Goal: Task Accomplishment & Management: Manage account settings

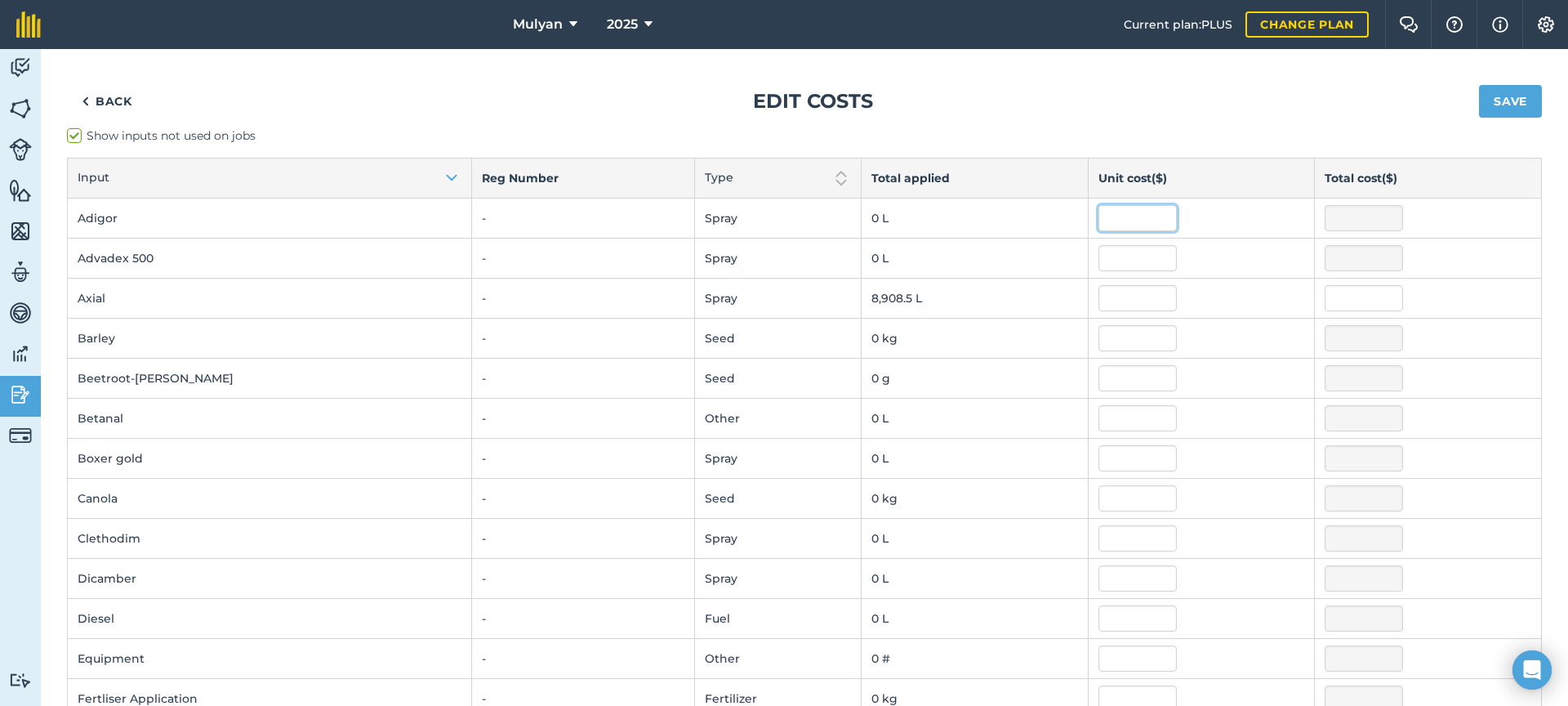
click at [1116, 217] on input "text" at bounding box center [1138, 218] width 78 height 26
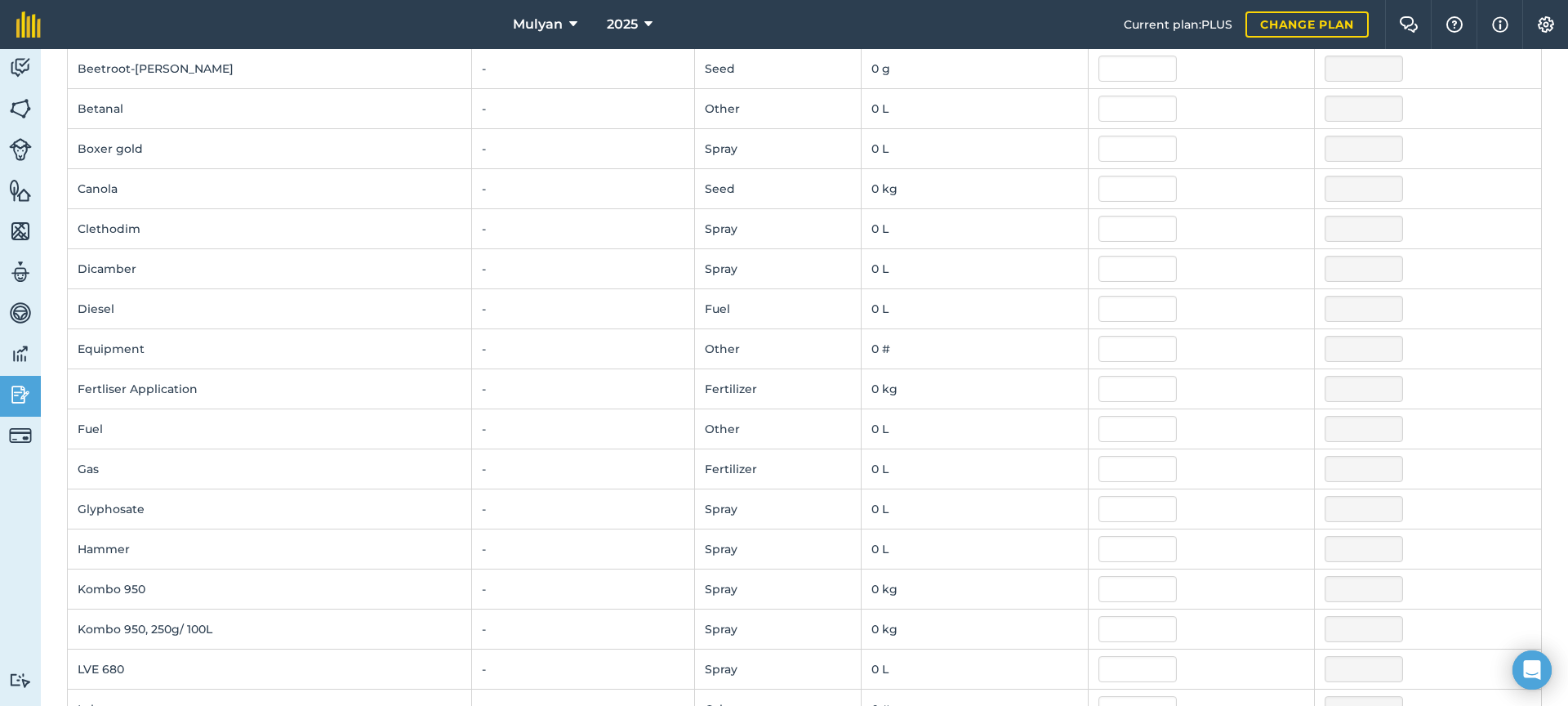
scroll to position [325, 0]
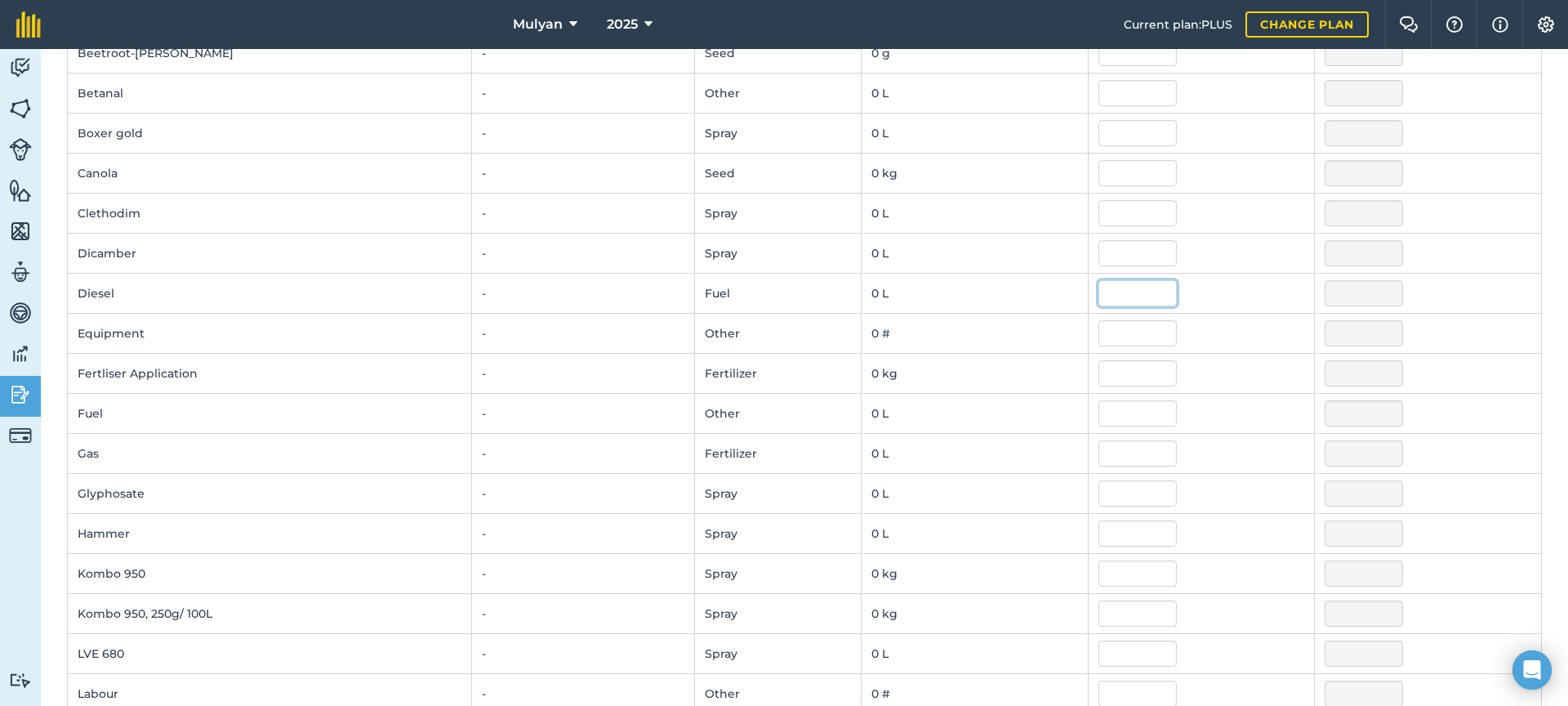
click at [1101, 297] on input "text" at bounding box center [1138, 294] width 78 height 26
type input "1.7"
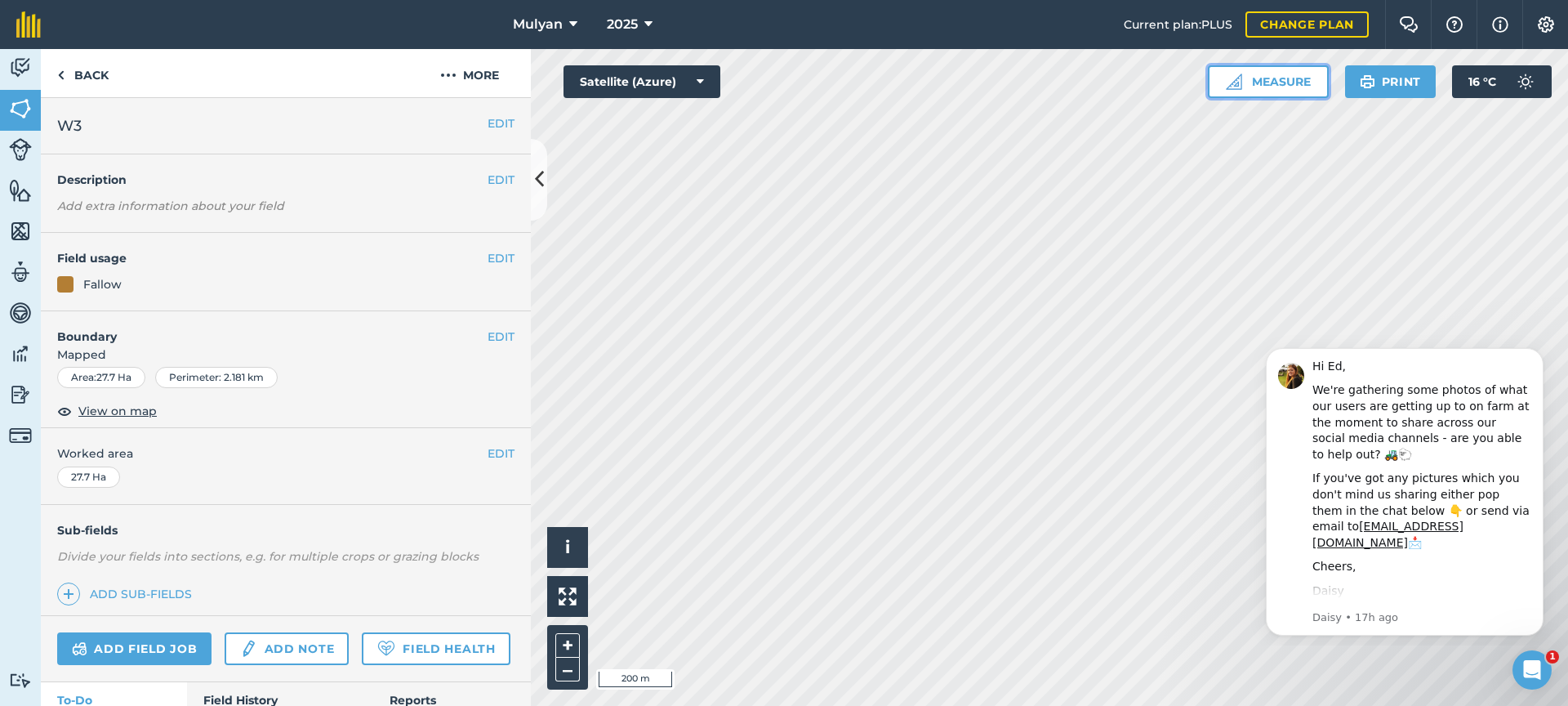
click at [1239, 84] on img at bounding box center [1234, 81] width 16 height 16
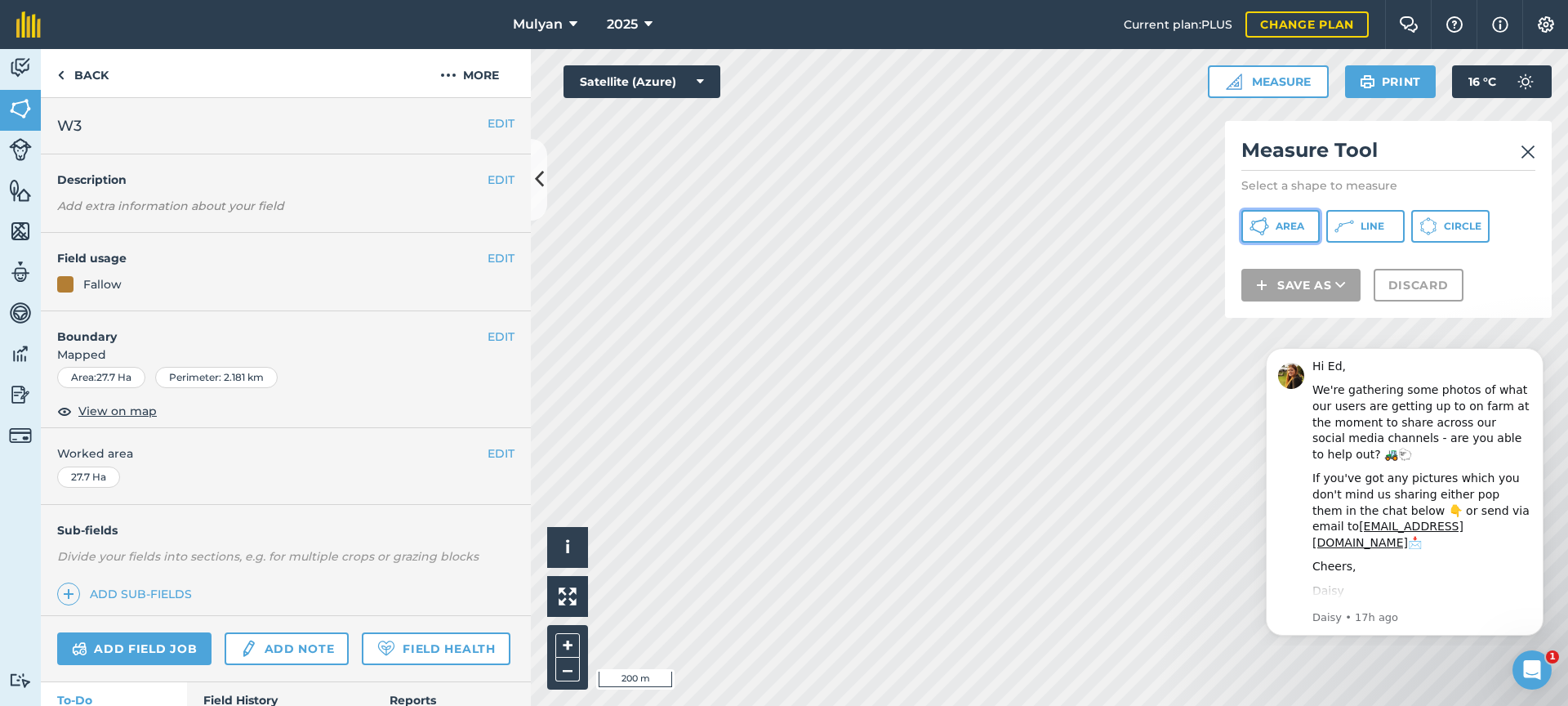
click at [1306, 229] on button "Area" at bounding box center [1281, 226] width 78 height 33
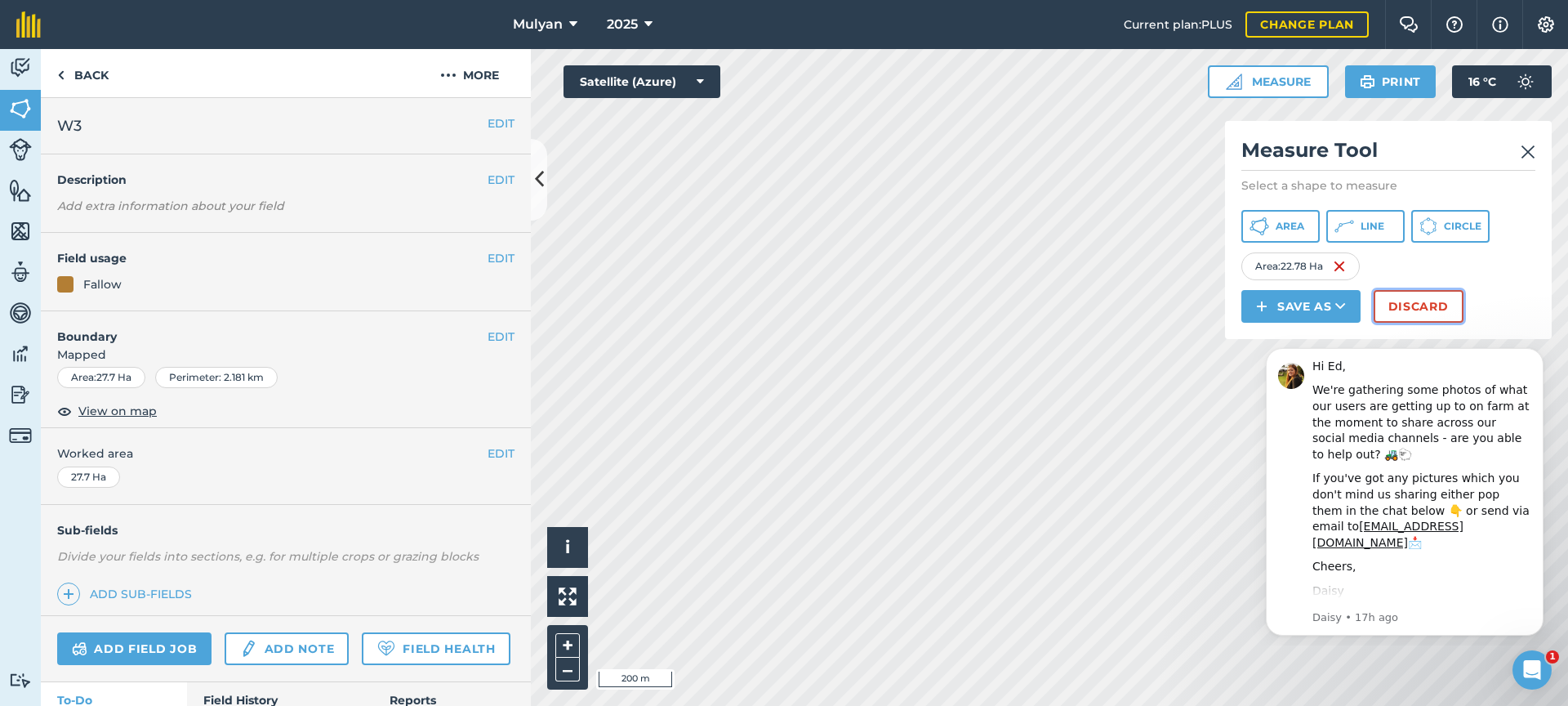
click at [1430, 307] on button "Discard" at bounding box center [1418, 307] width 90 height 33
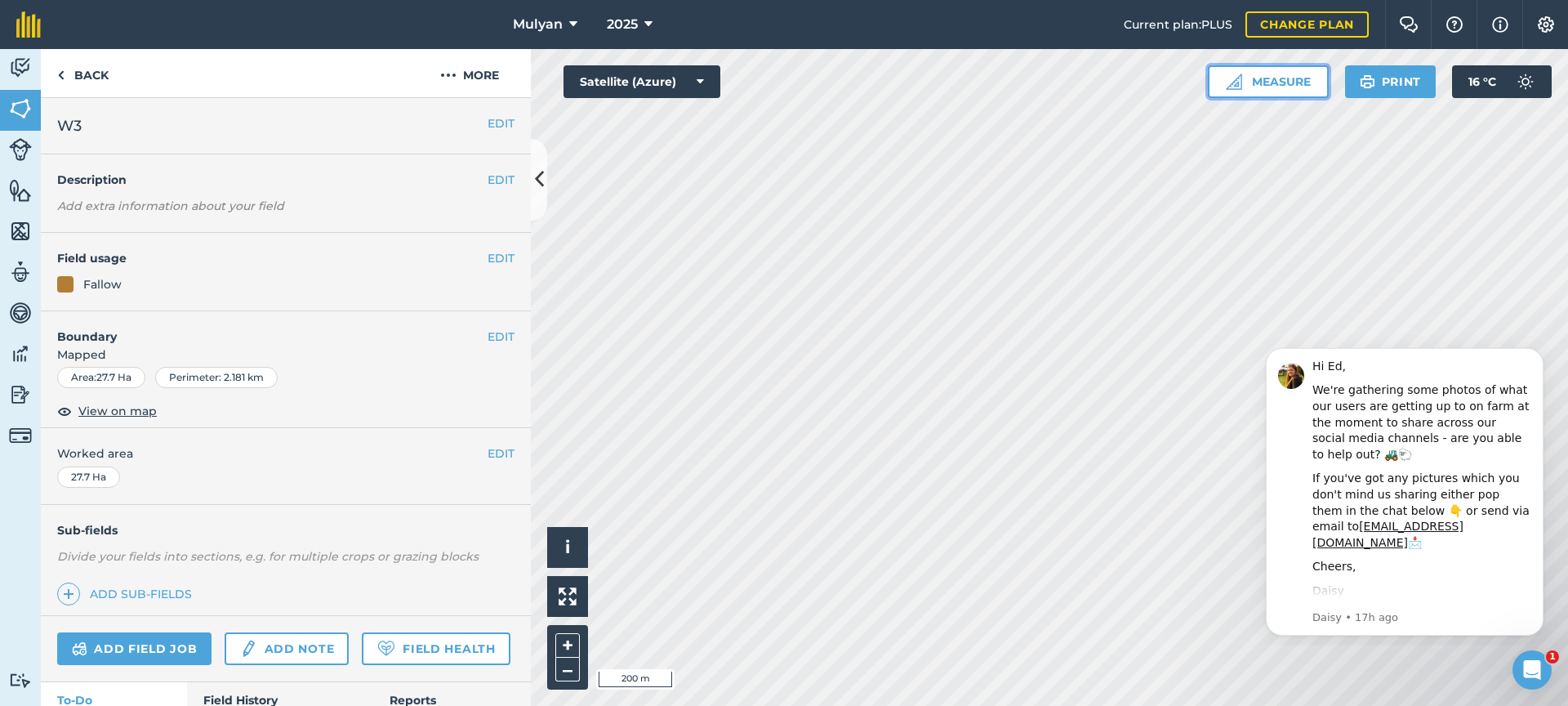
click at [1293, 77] on button "Measure" at bounding box center [1269, 82] width 120 height 33
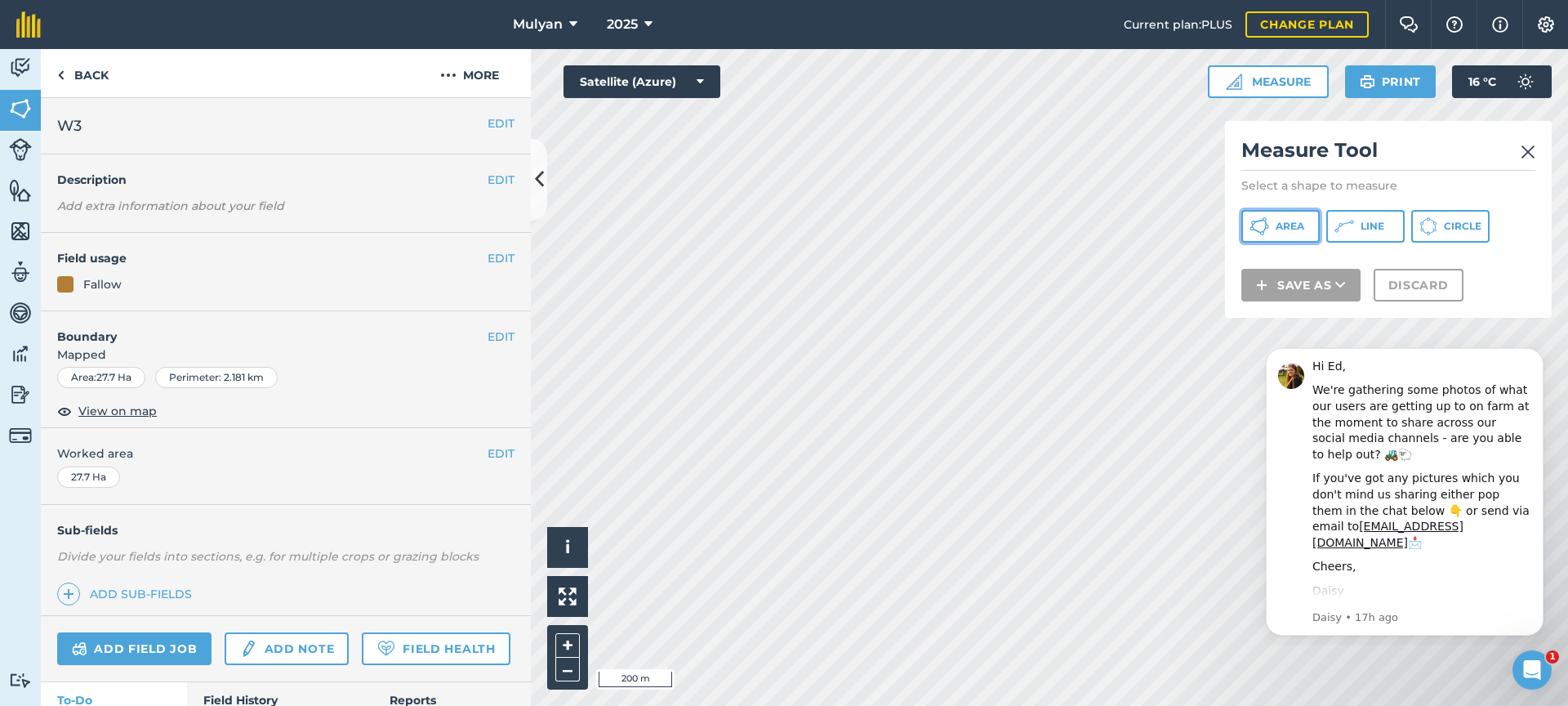
click at [1281, 220] on span "Area" at bounding box center [1290, 226] width 28 height 13
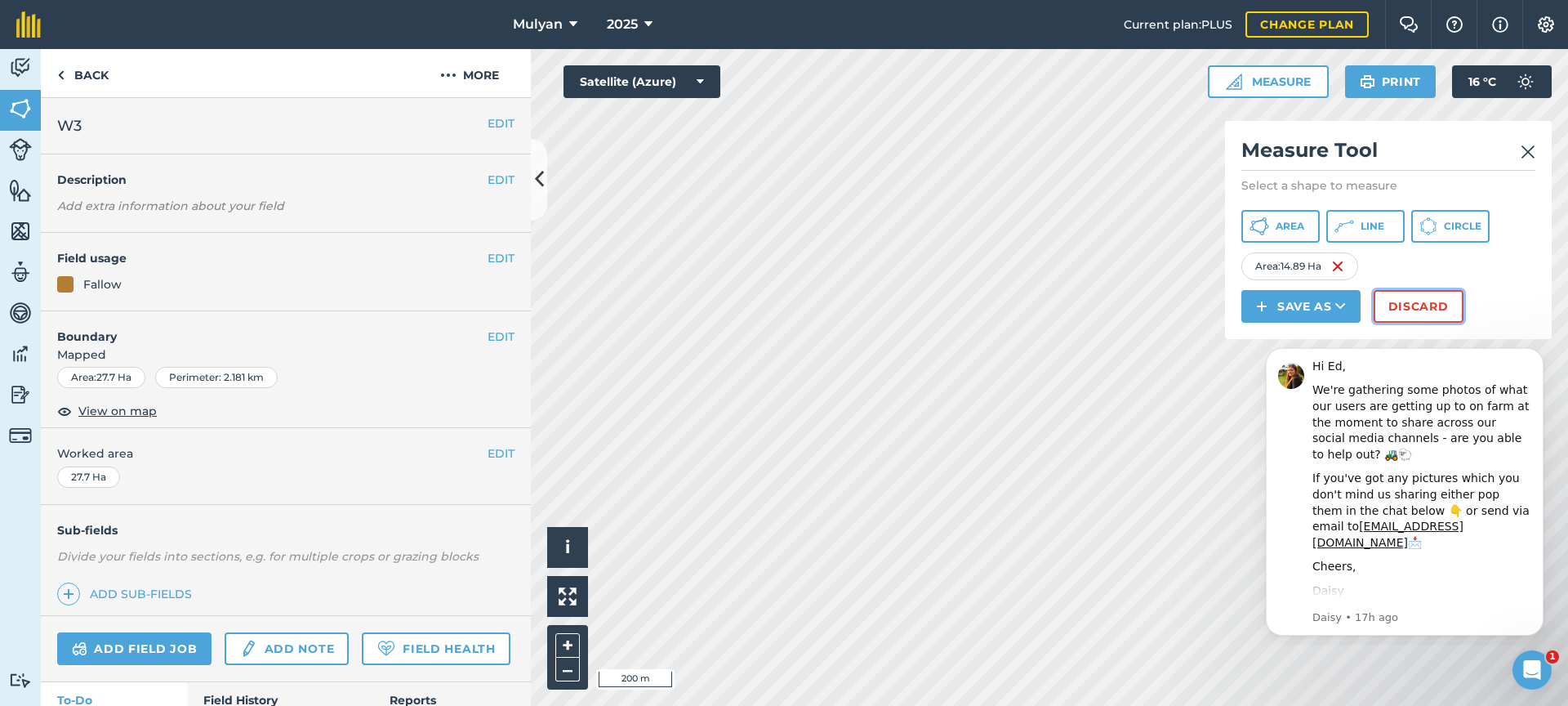
click at [1401, 305] on button "Discard" at bounding box center [1418, 307] width 90 height 33
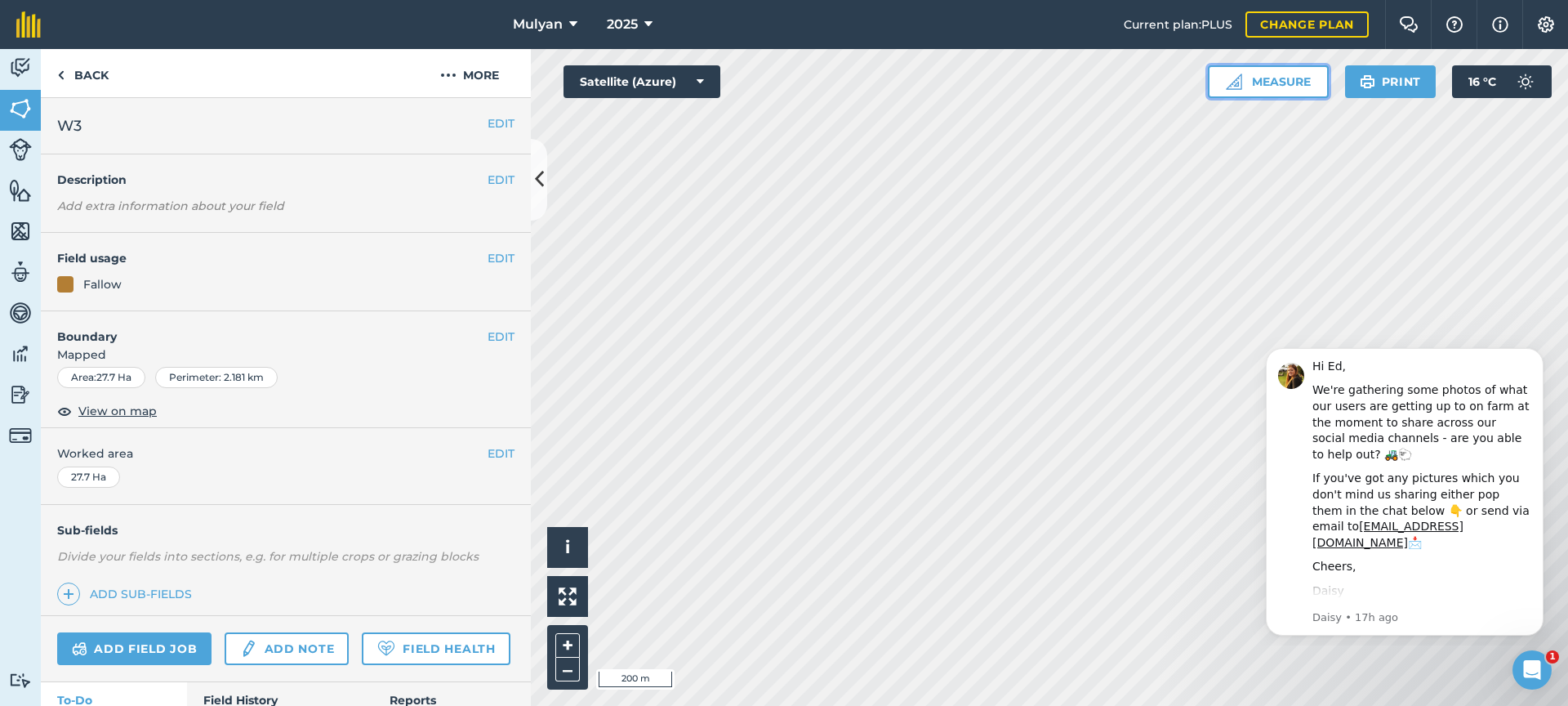
click at [1279, 86] on button "Measure" at bounding box center [1269, 82] width 120 height 33
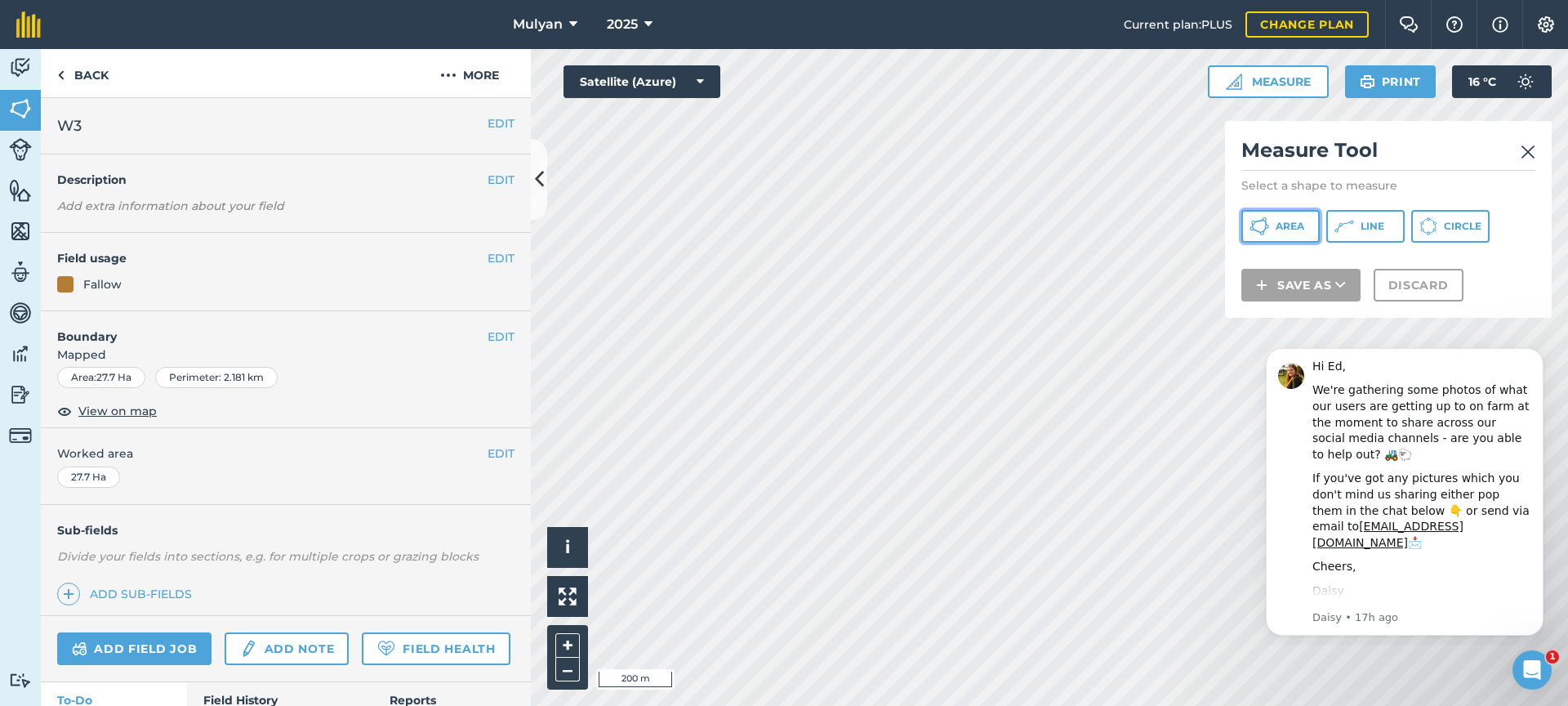
drag, startPoint x: 1272, startPoint y: 230, endPoint x: 1253, endPoint y: 231, distance: 19.0
click at [1272, 230] on button "Area" at bounding box center [1281, 226] width 78 height 33
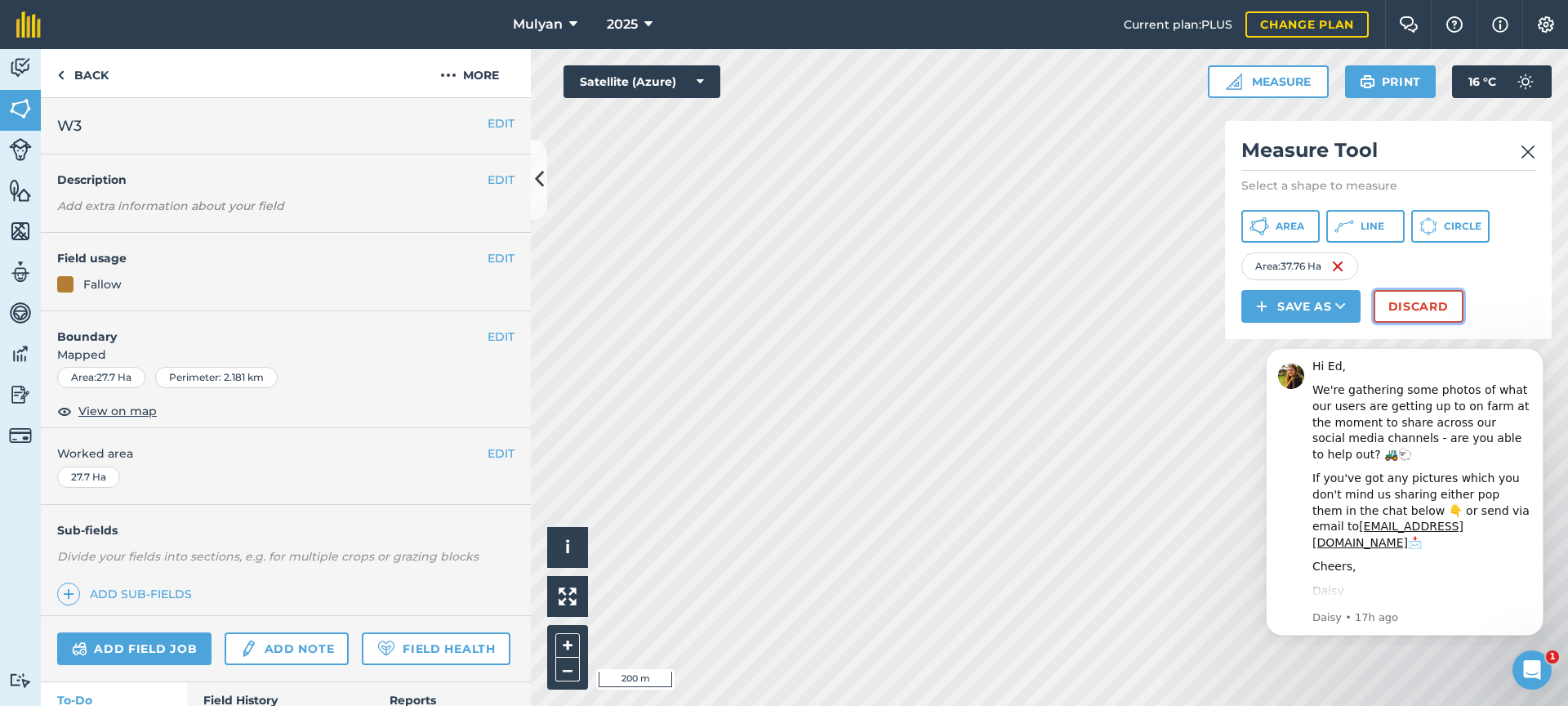
click at [1418, 304] on button "Discard" at bounding box center [1418, 307] width 90 height 33
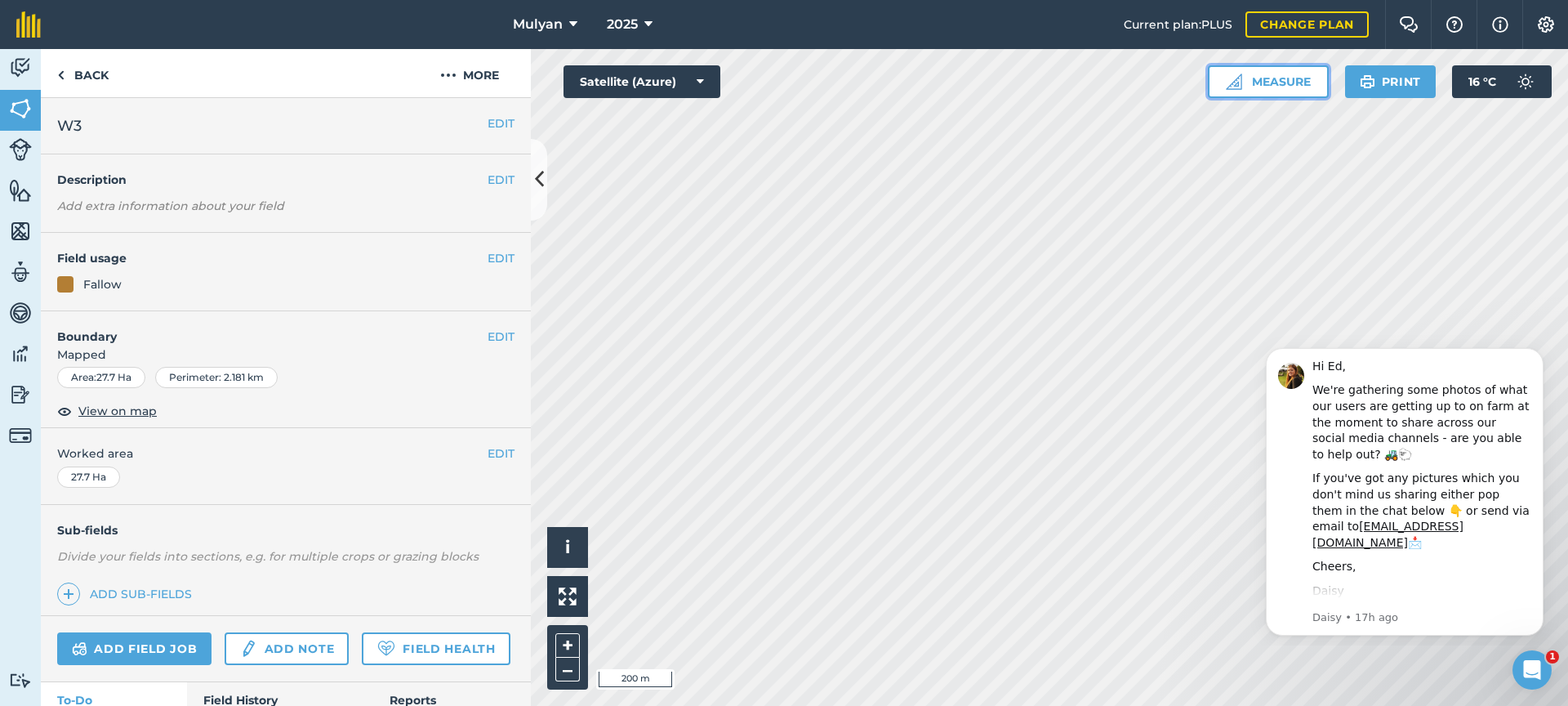
click at [1282, 85] on button "Measure" at bounding box center [1269, 82] width 120 height 33
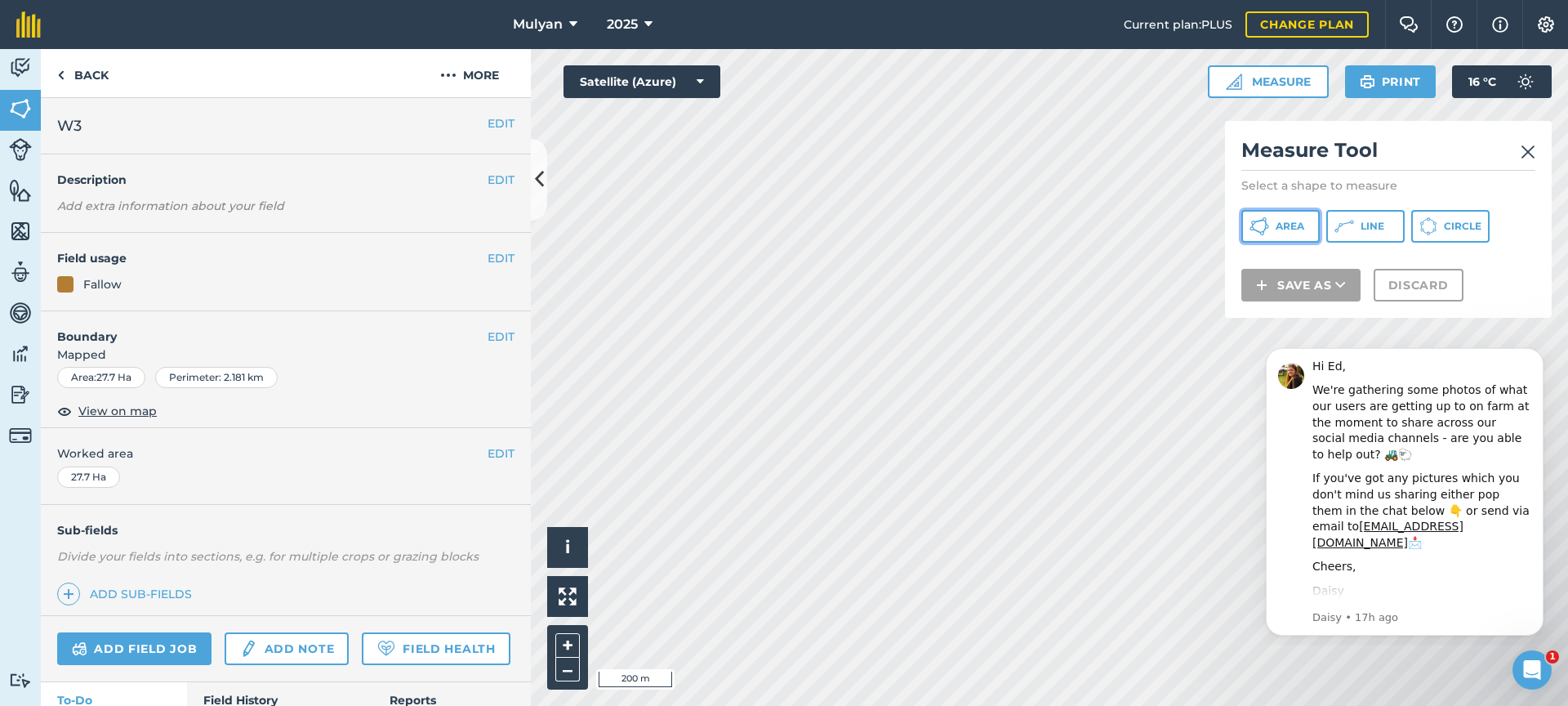
click at [1292, 225] on span "Area" at bounding box center [1290, 226] width 28 height 13
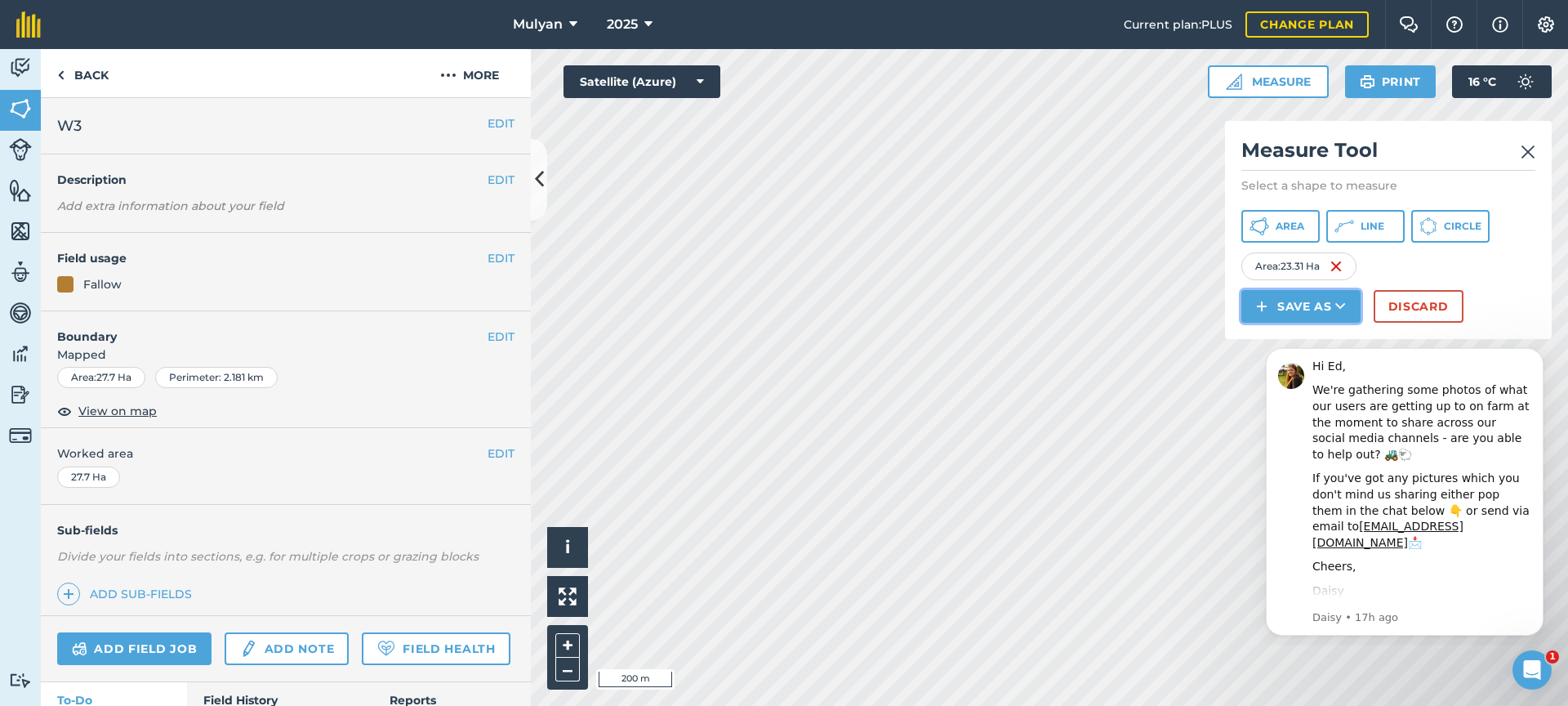
click at [1343, 304] on icon at bounding box center [1341, 306] width 10 height 16
click at [1541, 352] on icon "Dismiss notification" at bounding box center [1539, 352] width 9 height 9
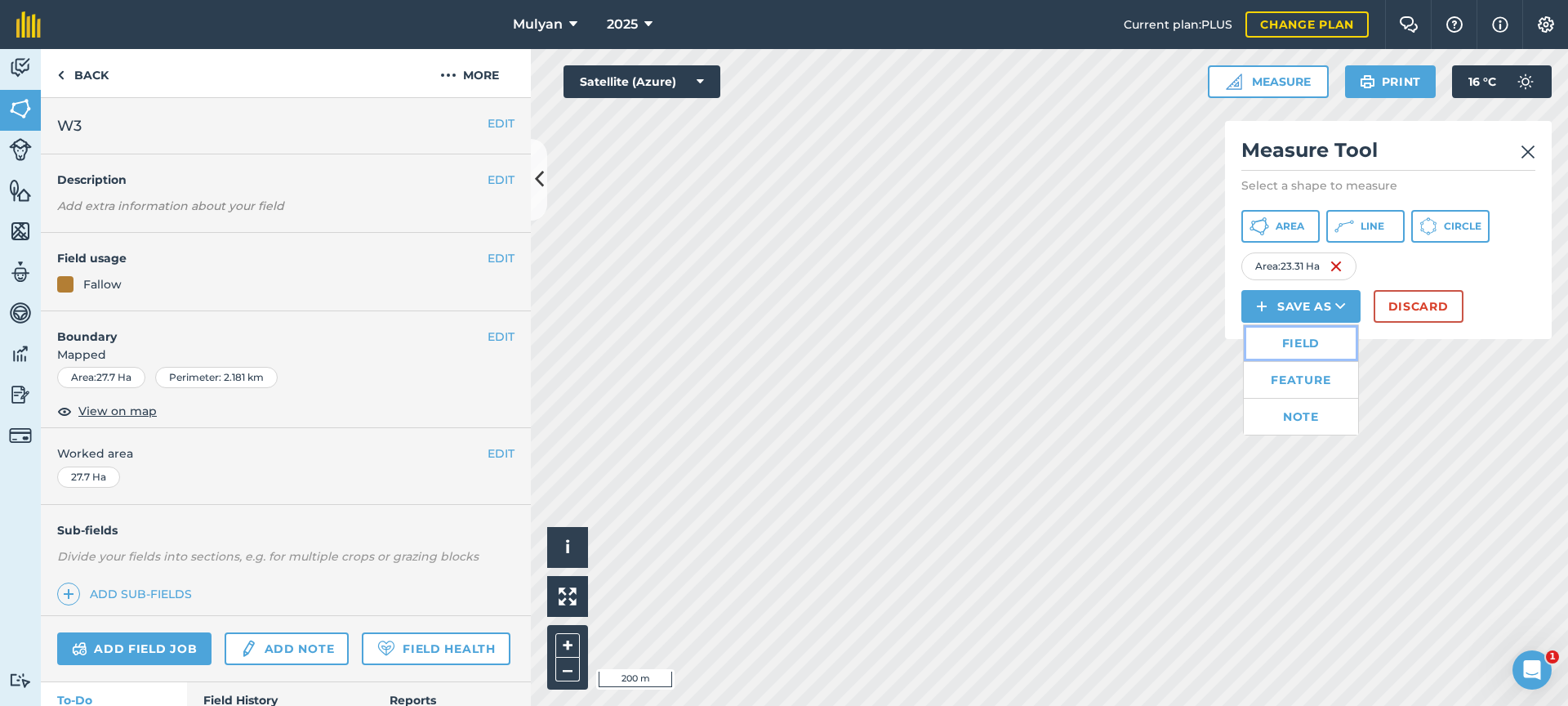
click at [1308, 342] on link "Field" at bounding box center [1301, 344] width 114 height 36
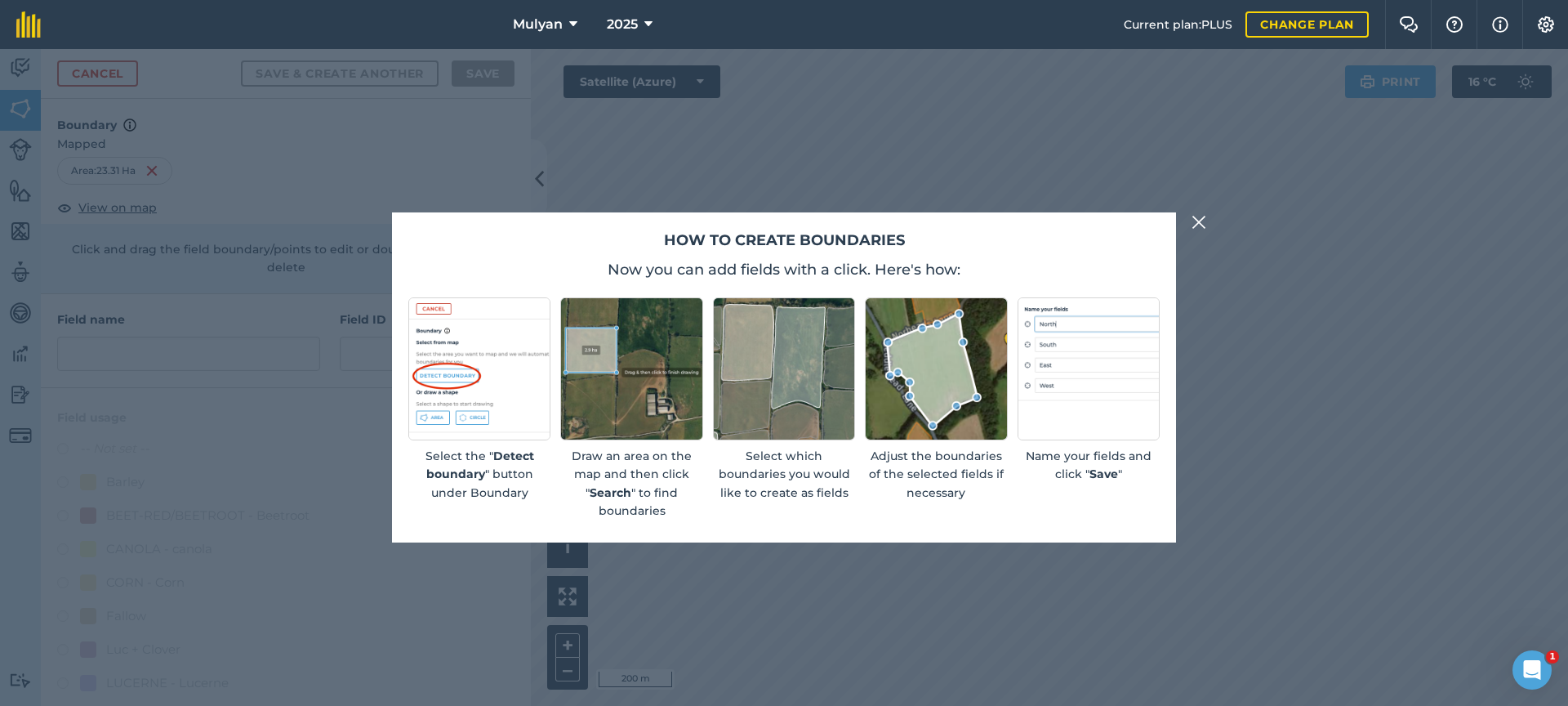
click at [1198, 220] on img at bounding box center [1199, 222] width 15 height 20
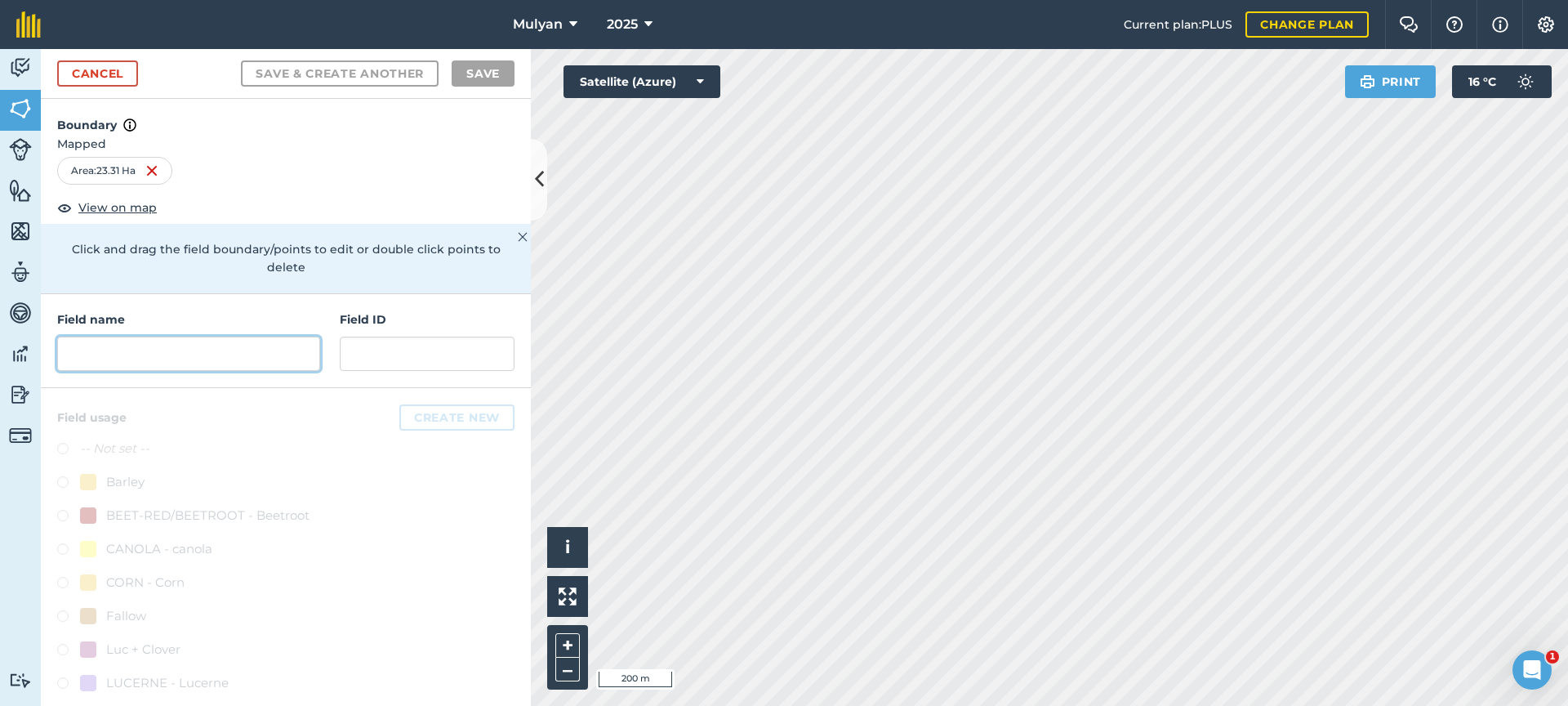
click at [150, 356] on input "text" at bounding box center [188, 354] width 263 height 34
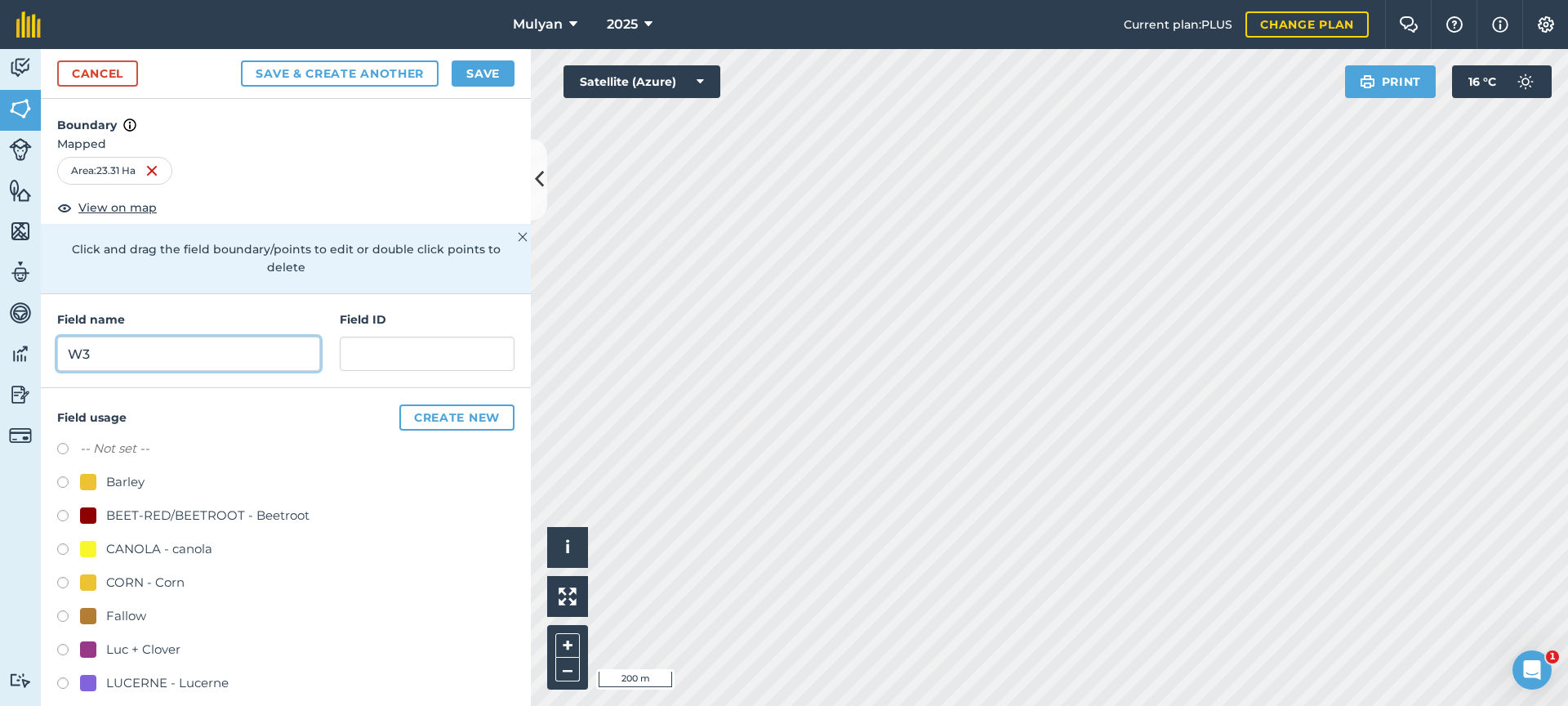
type input "W3"
click at [385, 346] on input "text" at bounding box center [427, 354] width 175 height 34
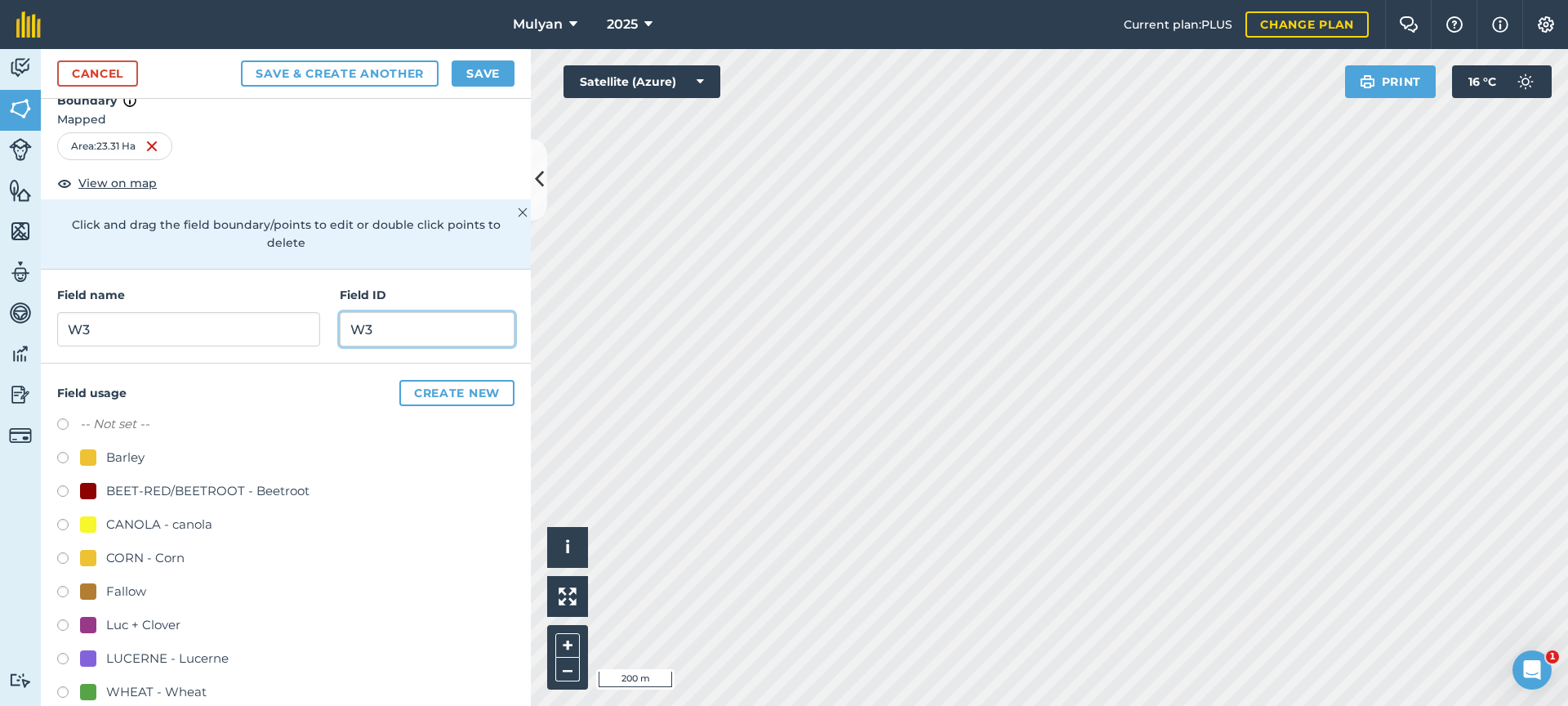
scroll to position [52, 0]
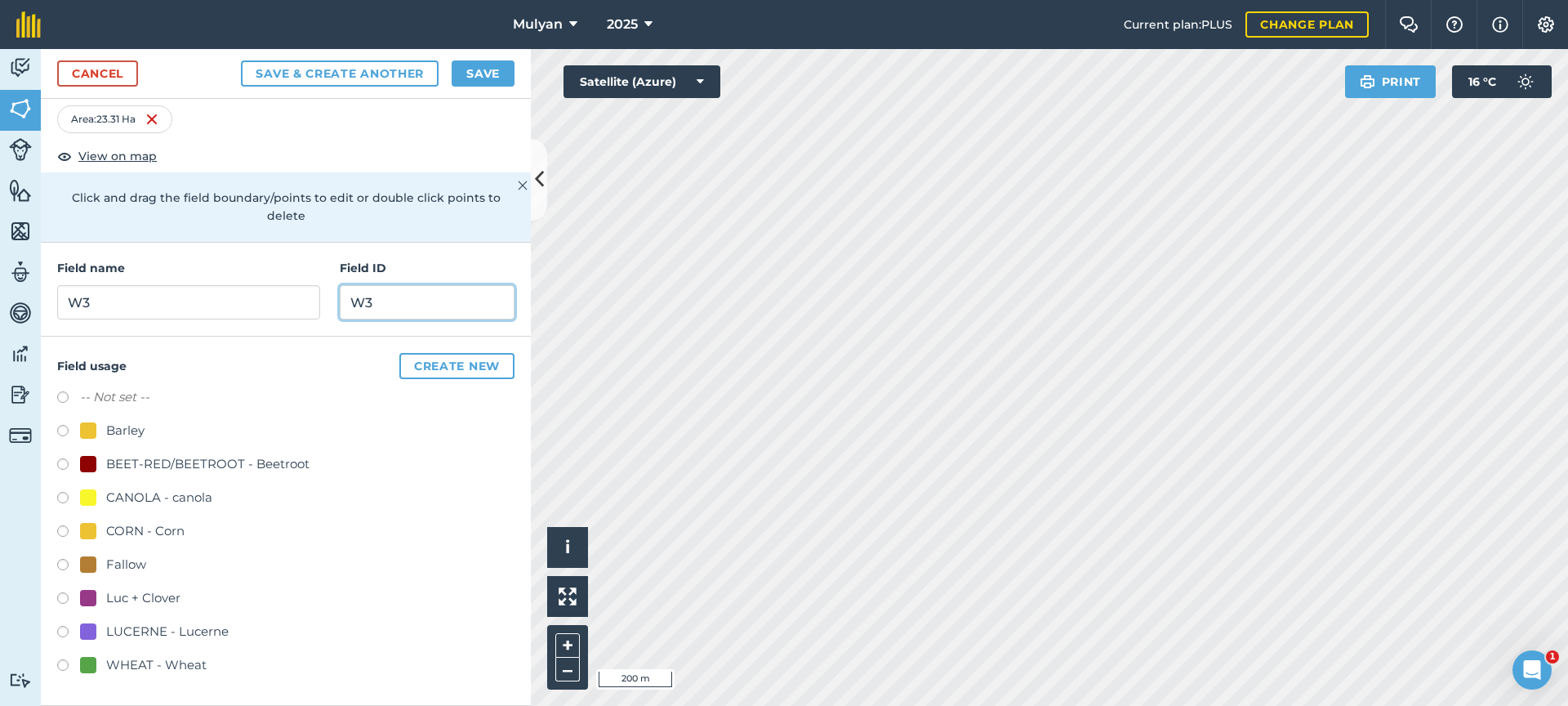
type input "W3"
click at [90, 71] on link "Cancel" at bounding box center [97, 73] width 81 height 26
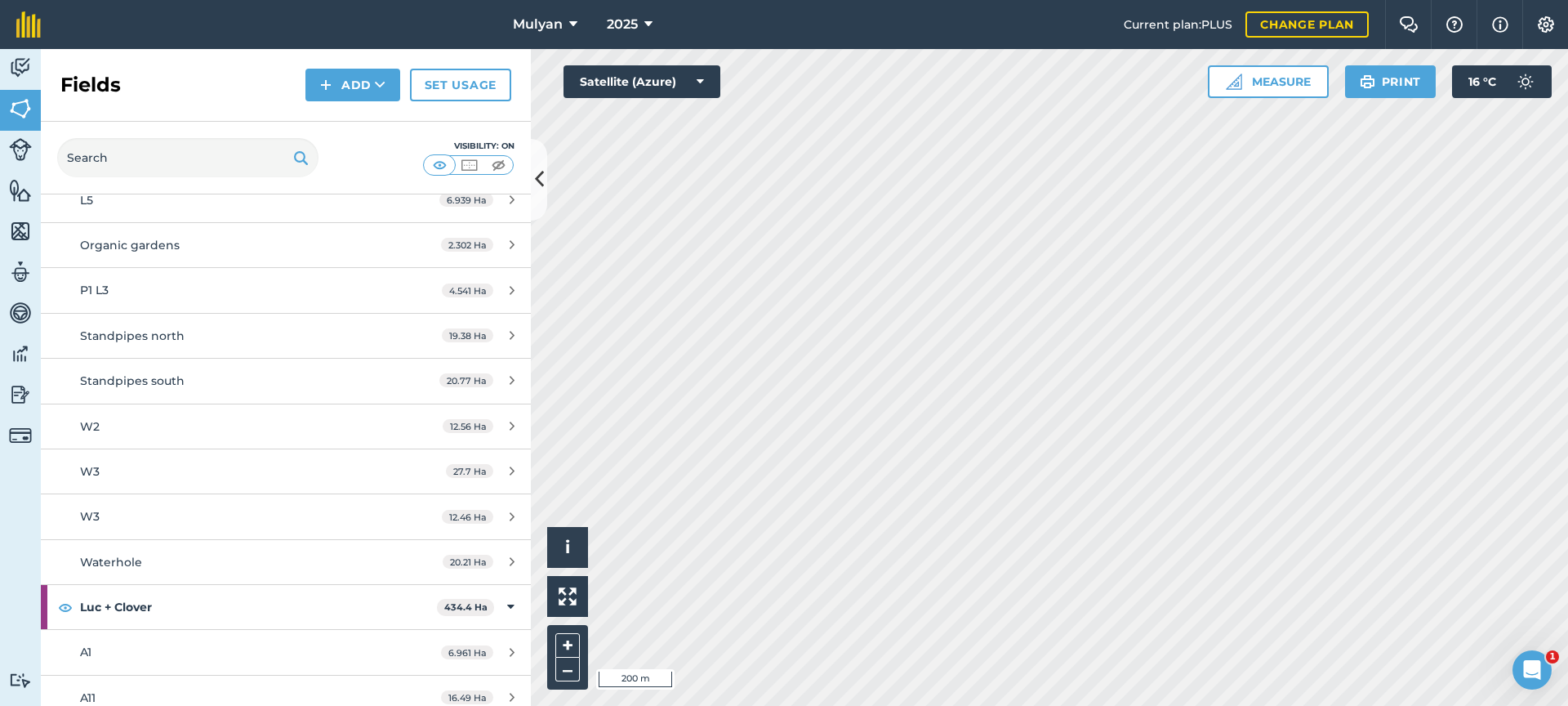
scroll to position [2048, 0]
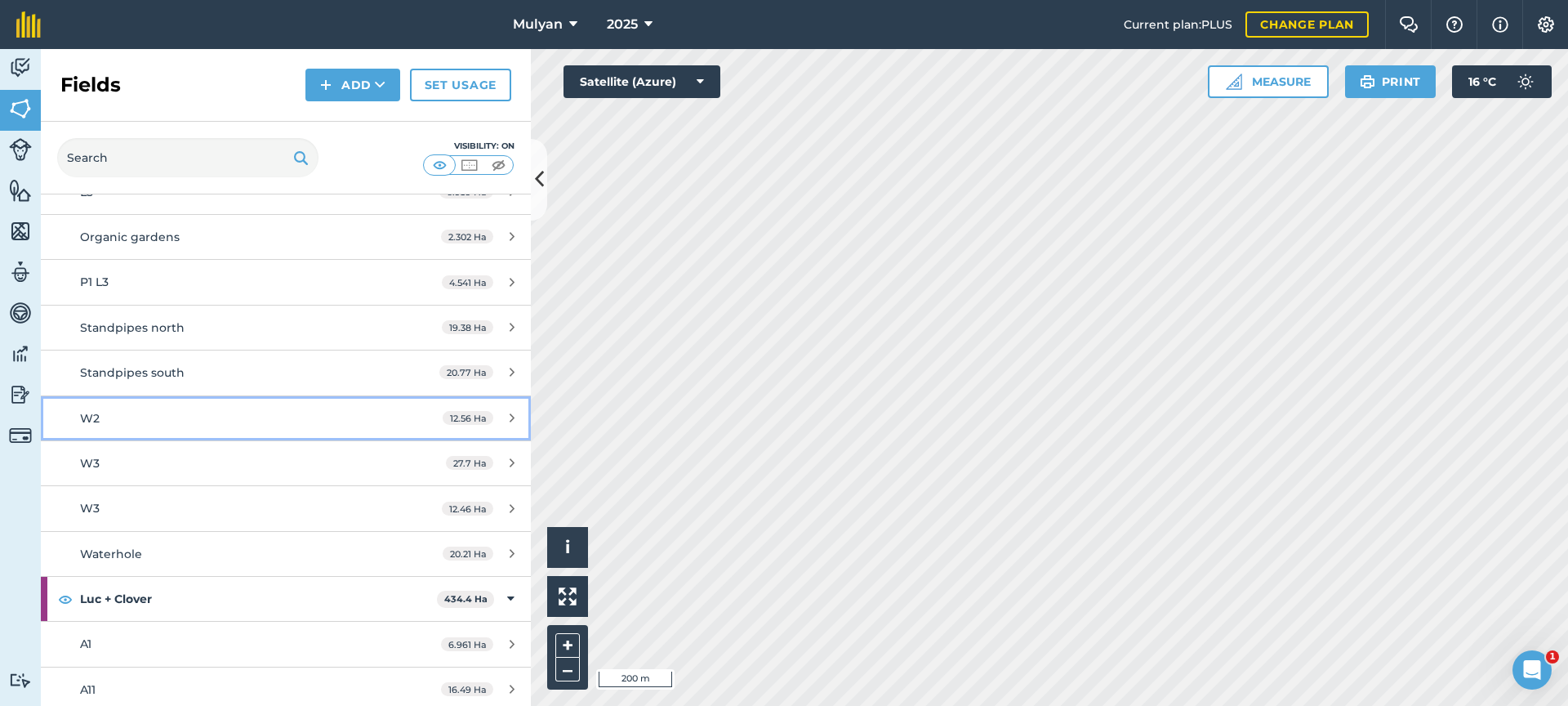
click at [116, 417] on div "W2" at bounding box center [233, 418] width 307 height 18
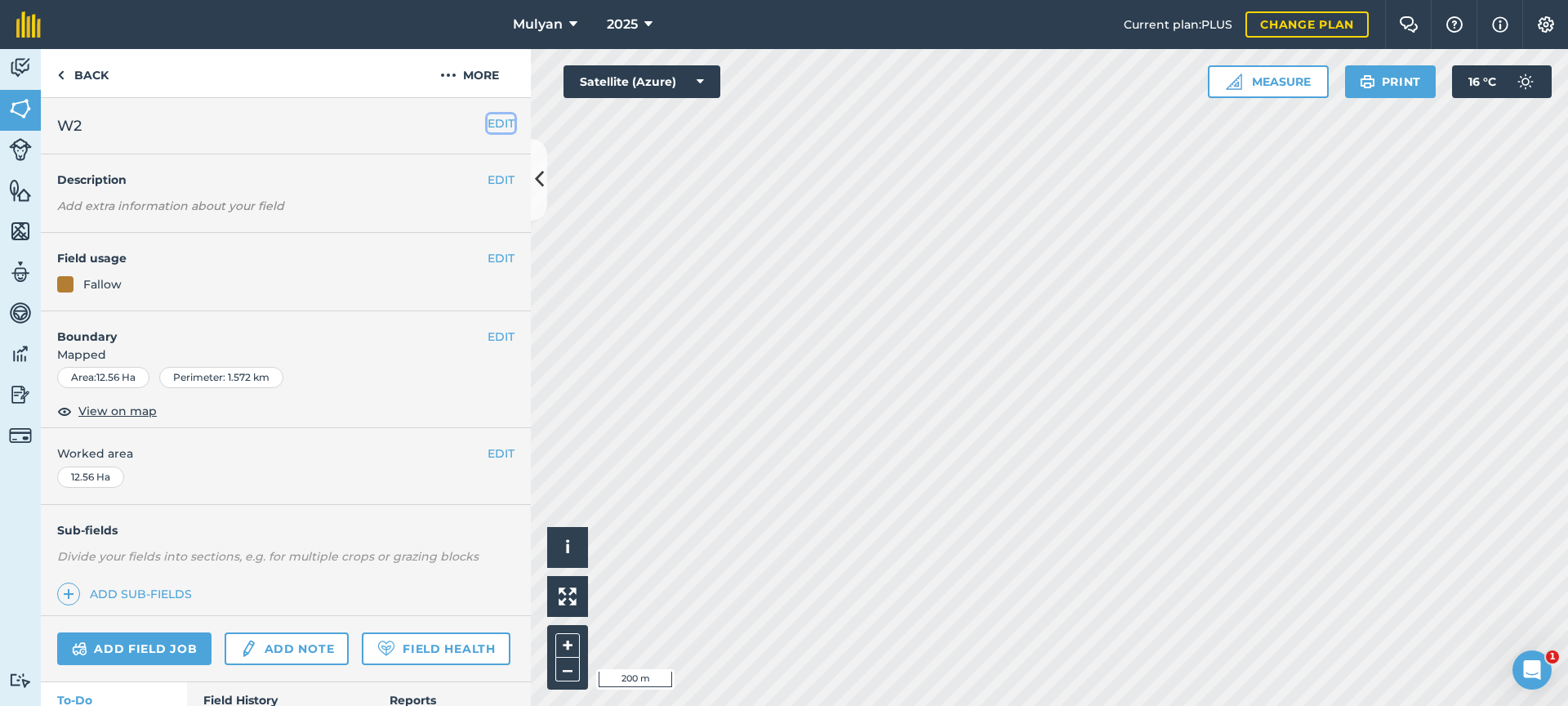
click at [488, 122] on button "EDIT" at bounding box center [501, 123] width 27 height 18
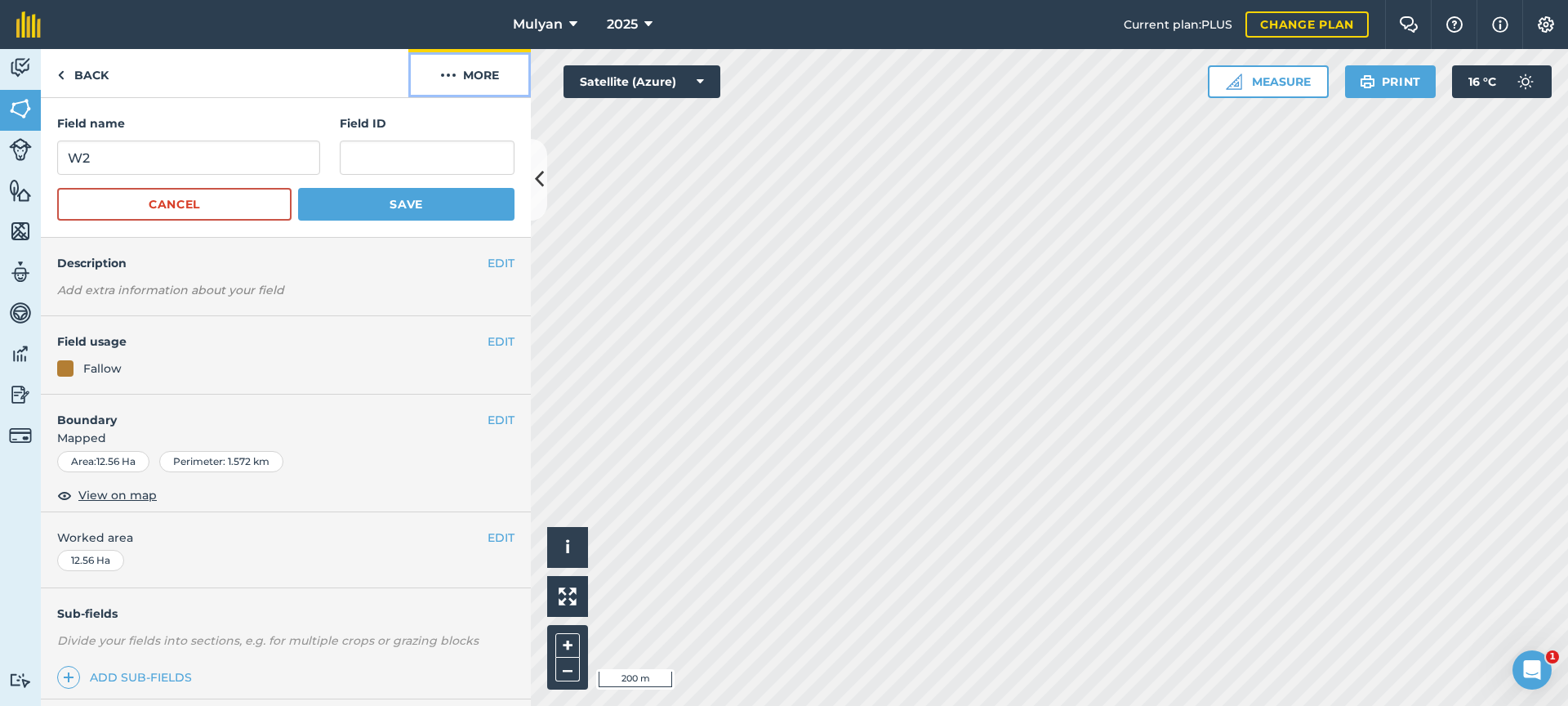
click at [483, 72] on button "More" at bounding box center [470, 73] width 122 height 48
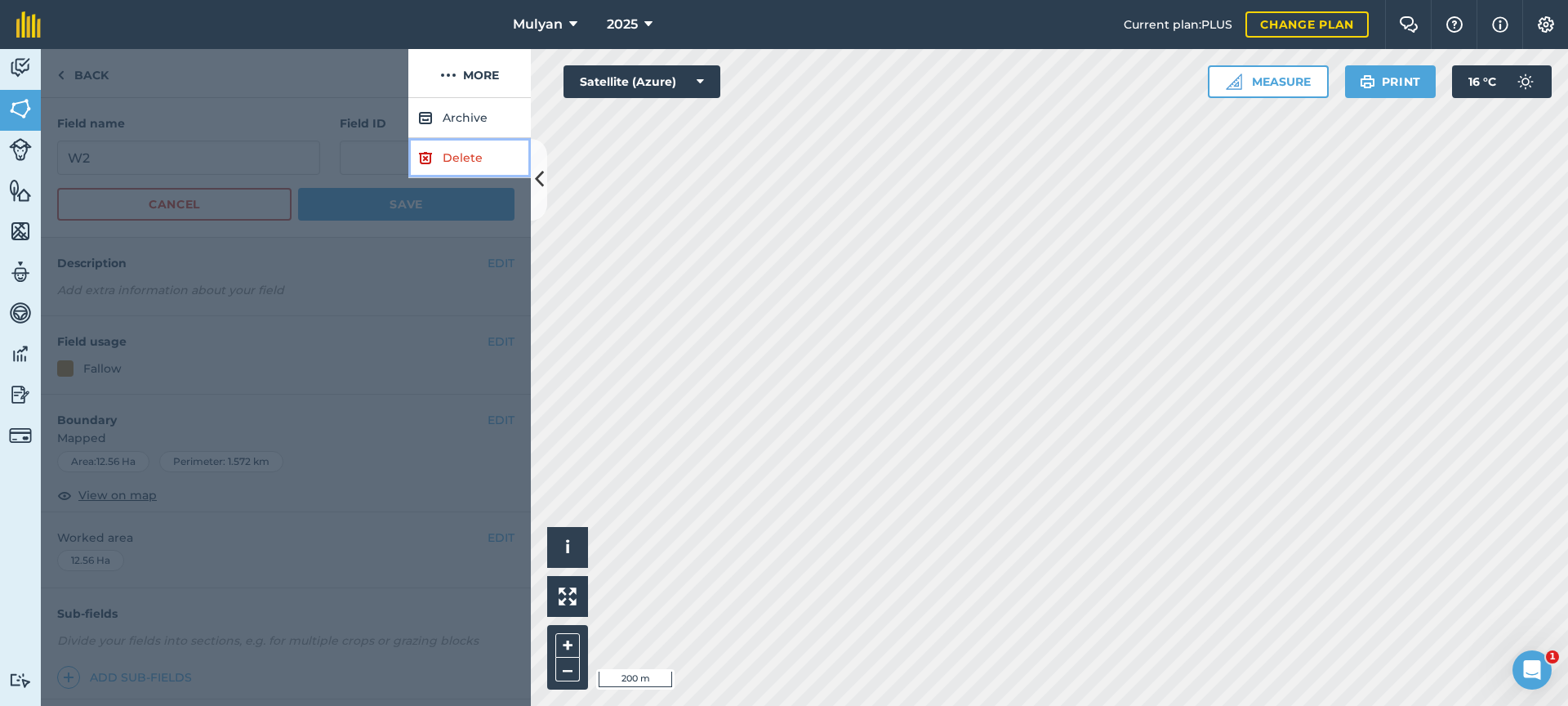
click at [468, 155] on link "Delete" at bounding box center [470, 158] width 122 height 40
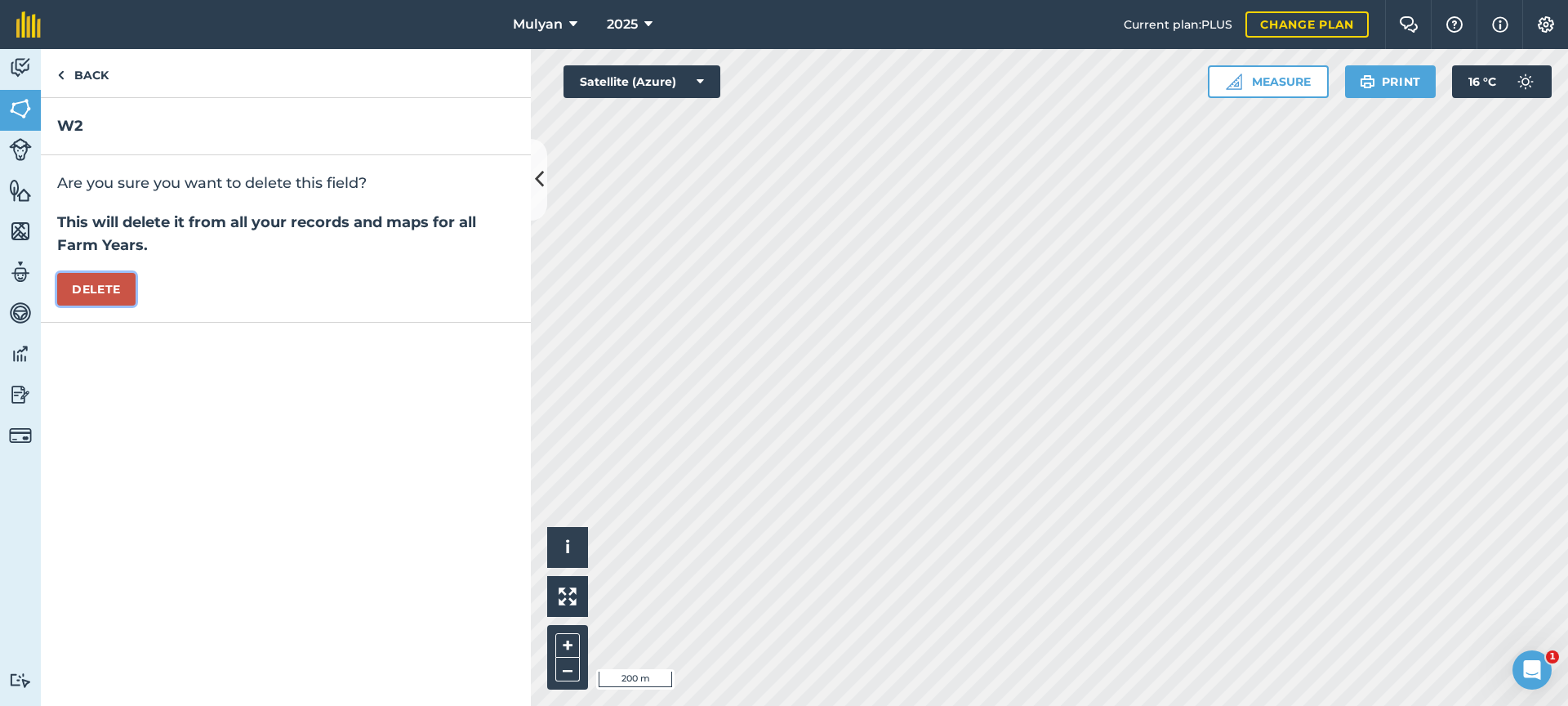
click at [116, 285] on button "Delete" at bounding box center [96, 289] width 78 height 33
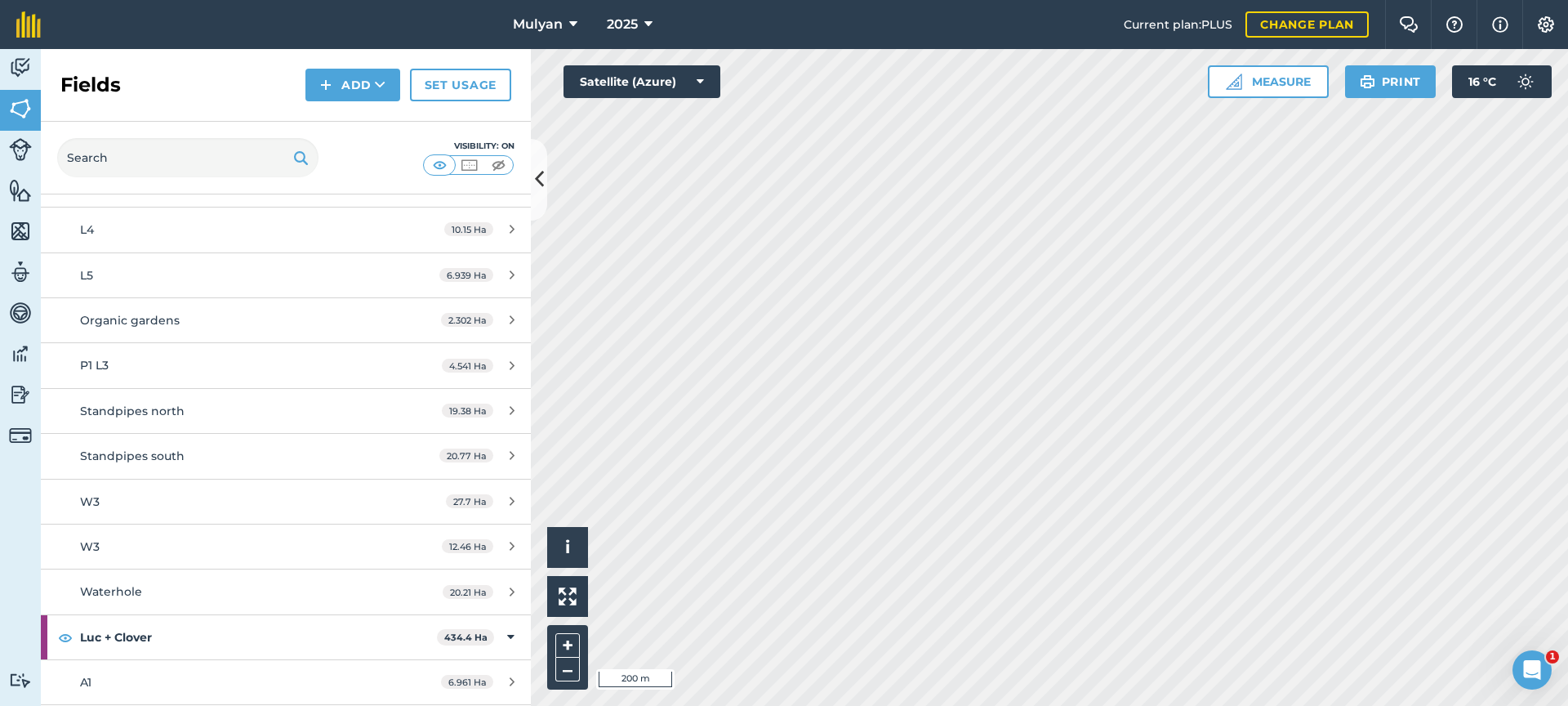
scroll to position [1957, 0]
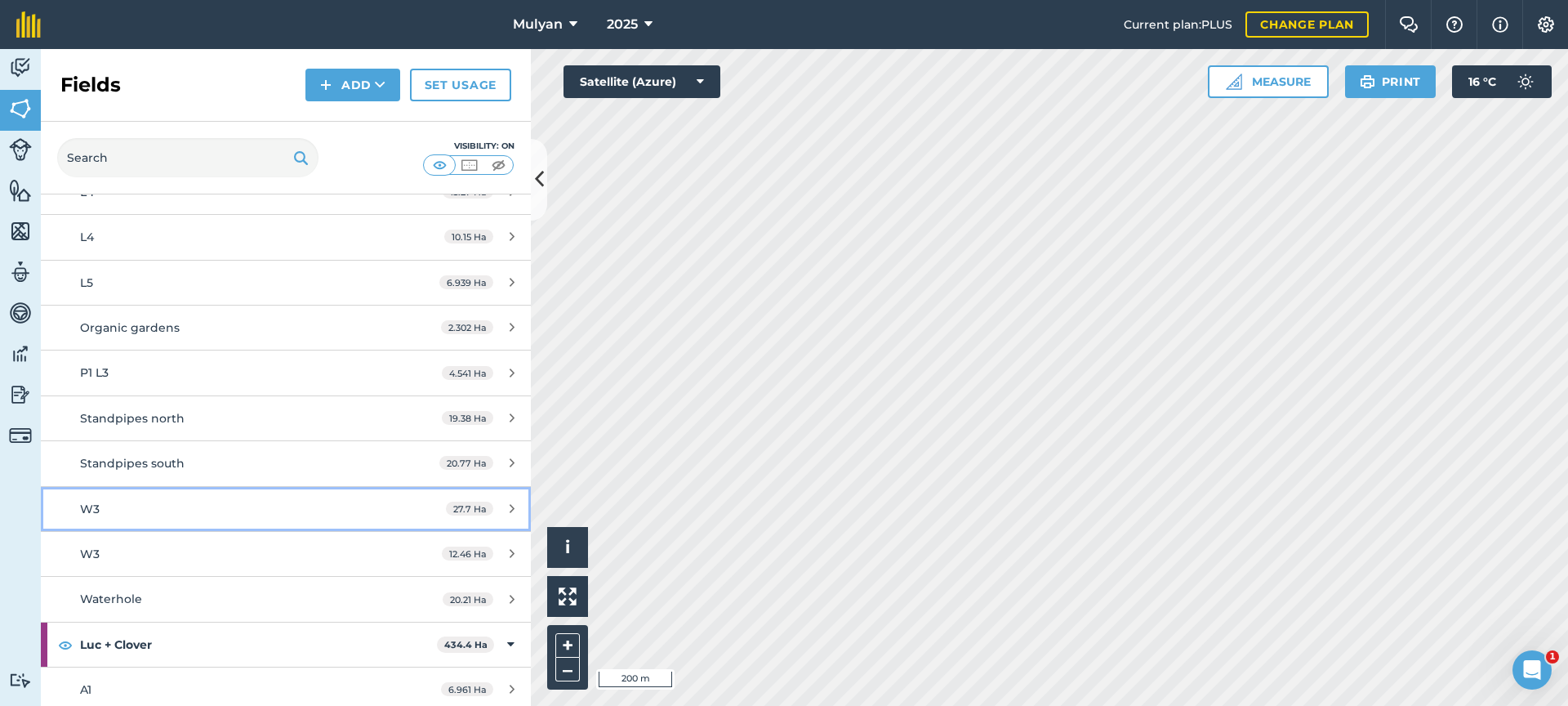
click at [407, 509] on link "W3 27.7 Ha" at bounding box center [285, 509] width 490 height 44
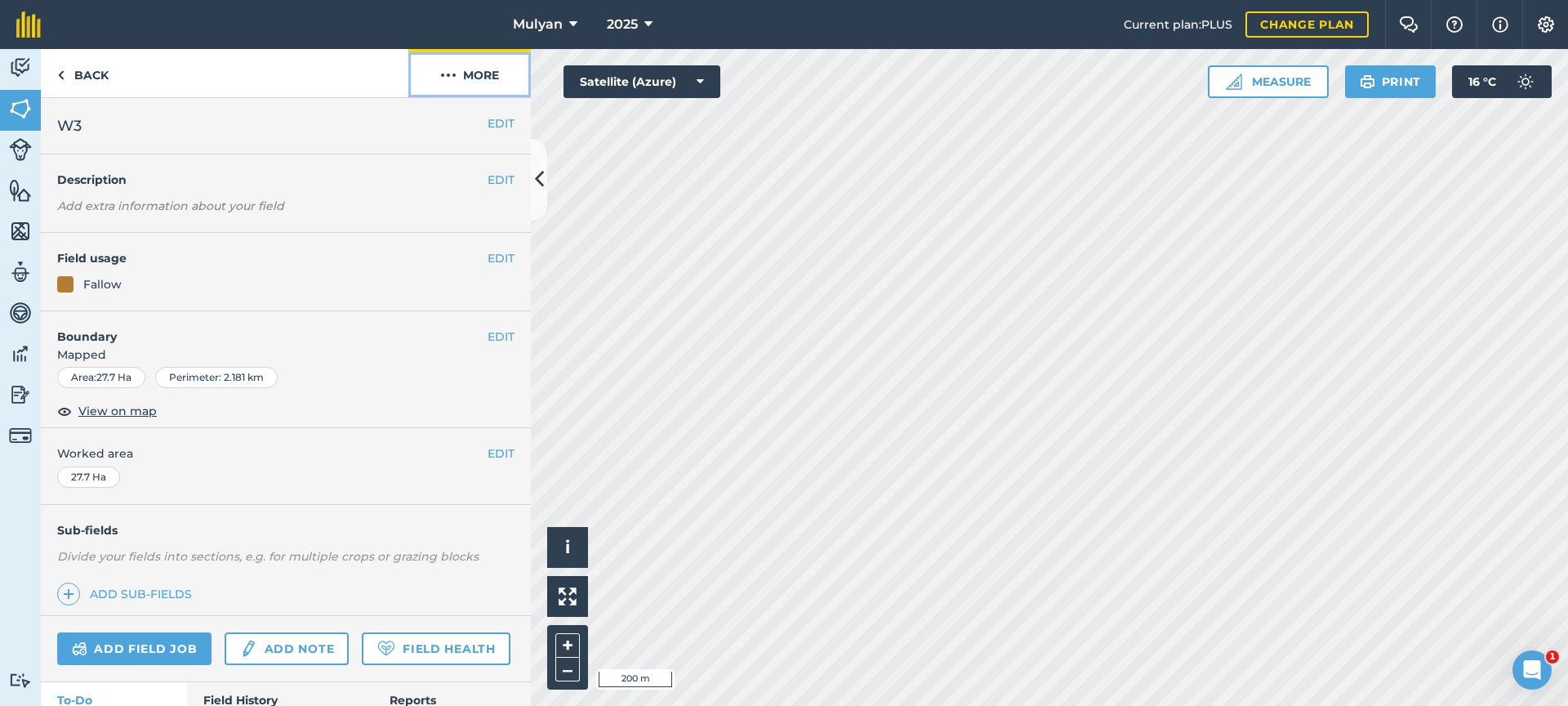
click at [480, 72] on button "More" at bounding box center [470, 73] width 122 height 48
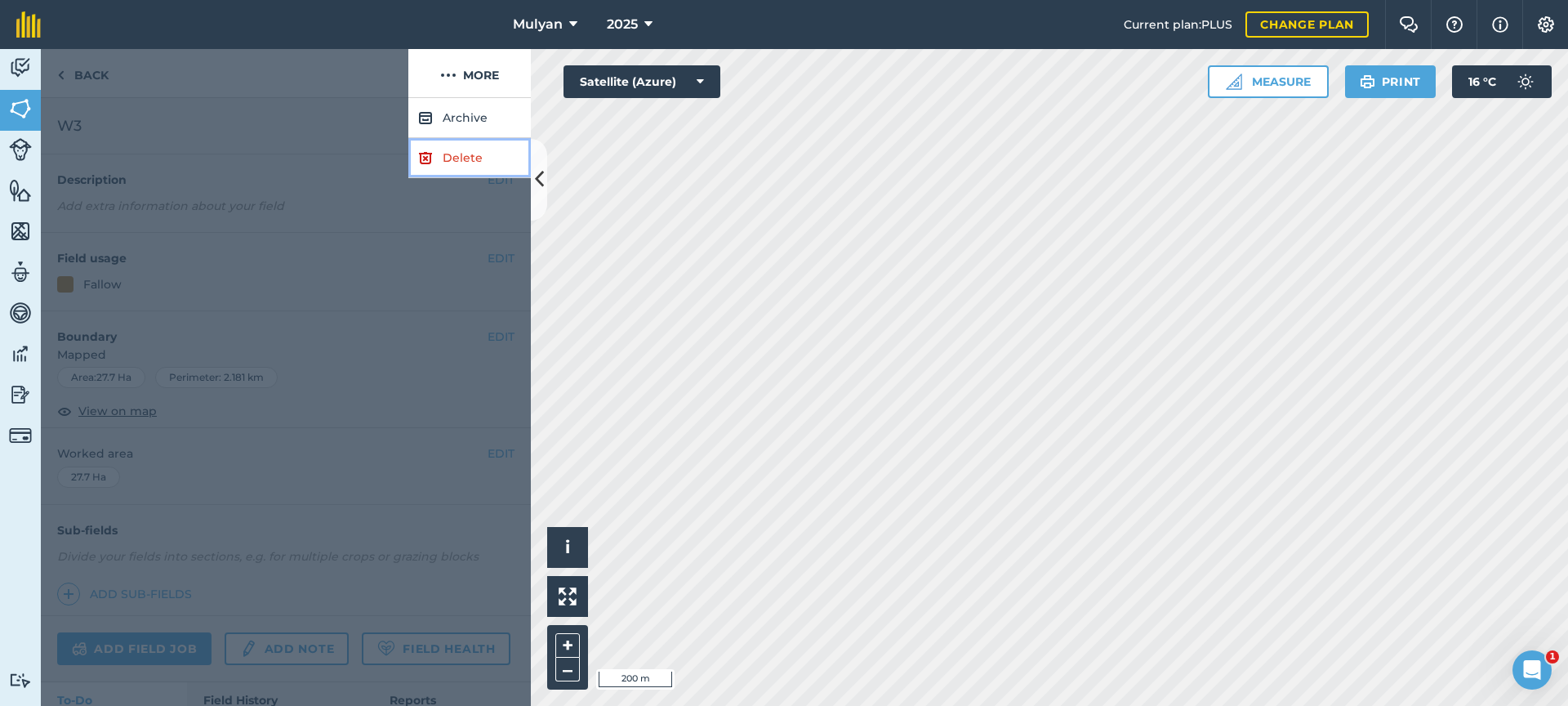
click at [466, 161] on link "Delete" at bounding box center [470, 158] width 122 height 40
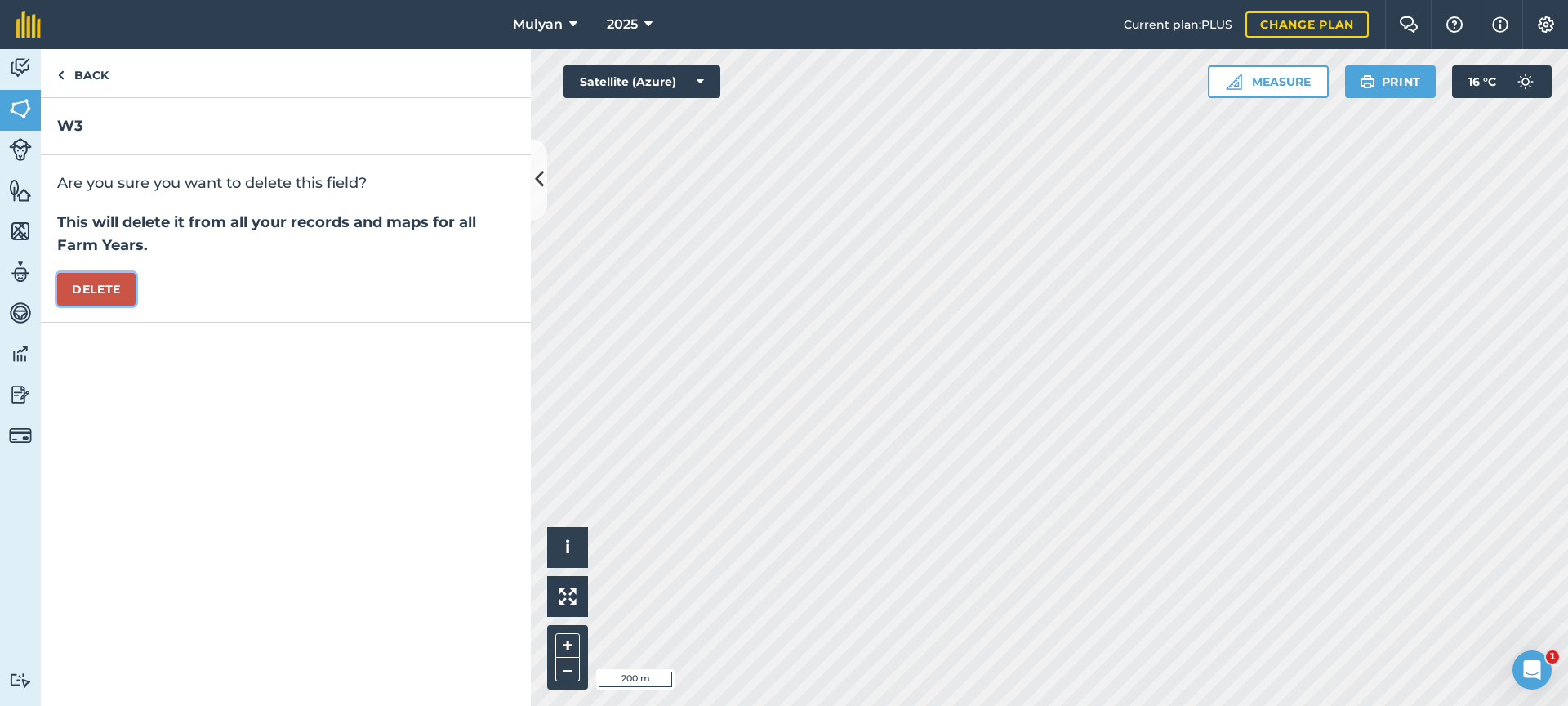
click at [114, 294] on button "Delete" at bounding box center [96, 289] width 78 height 33
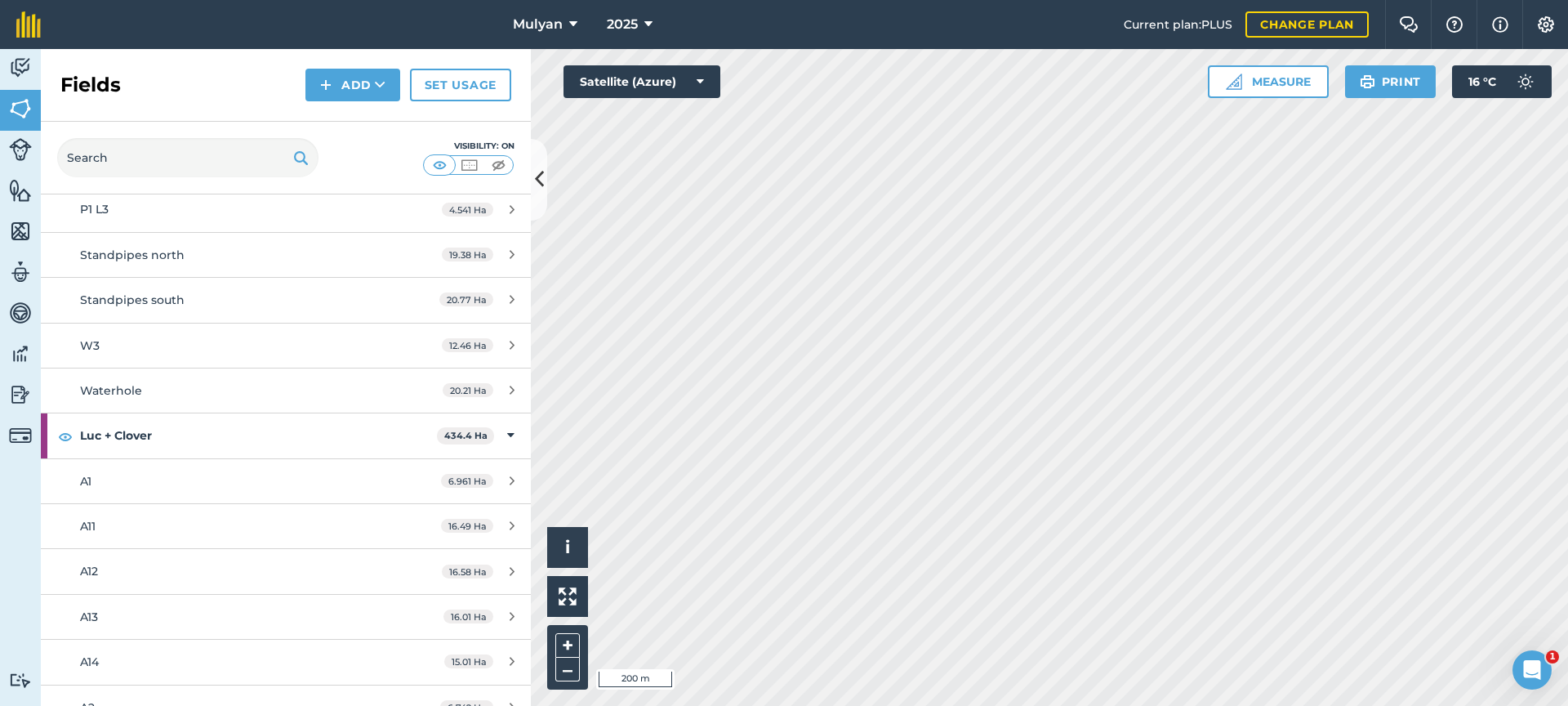
scroll to position [2082, 0]
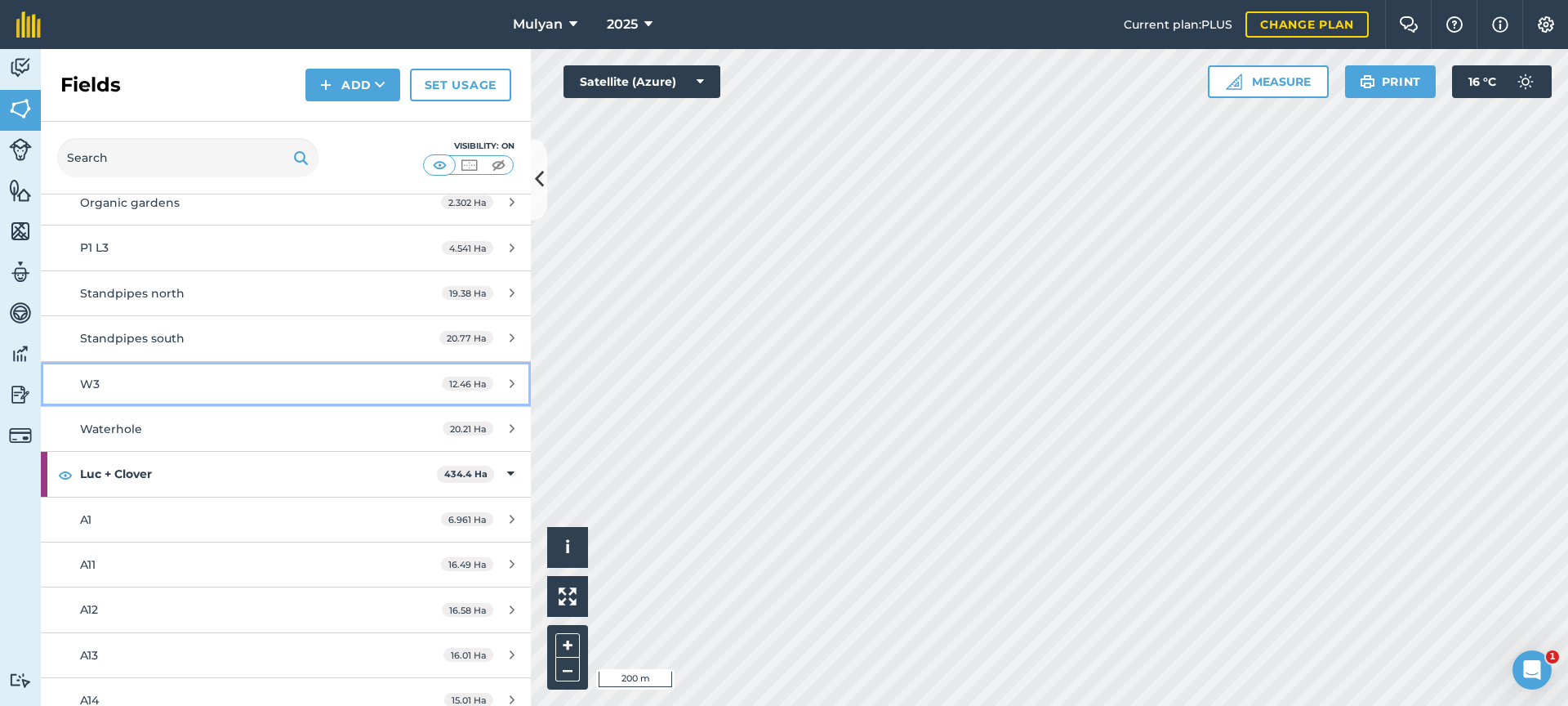
click at [404, 379] on link "W3 12.46 Ha" at bounding box center [285, 383] width 490 height 44
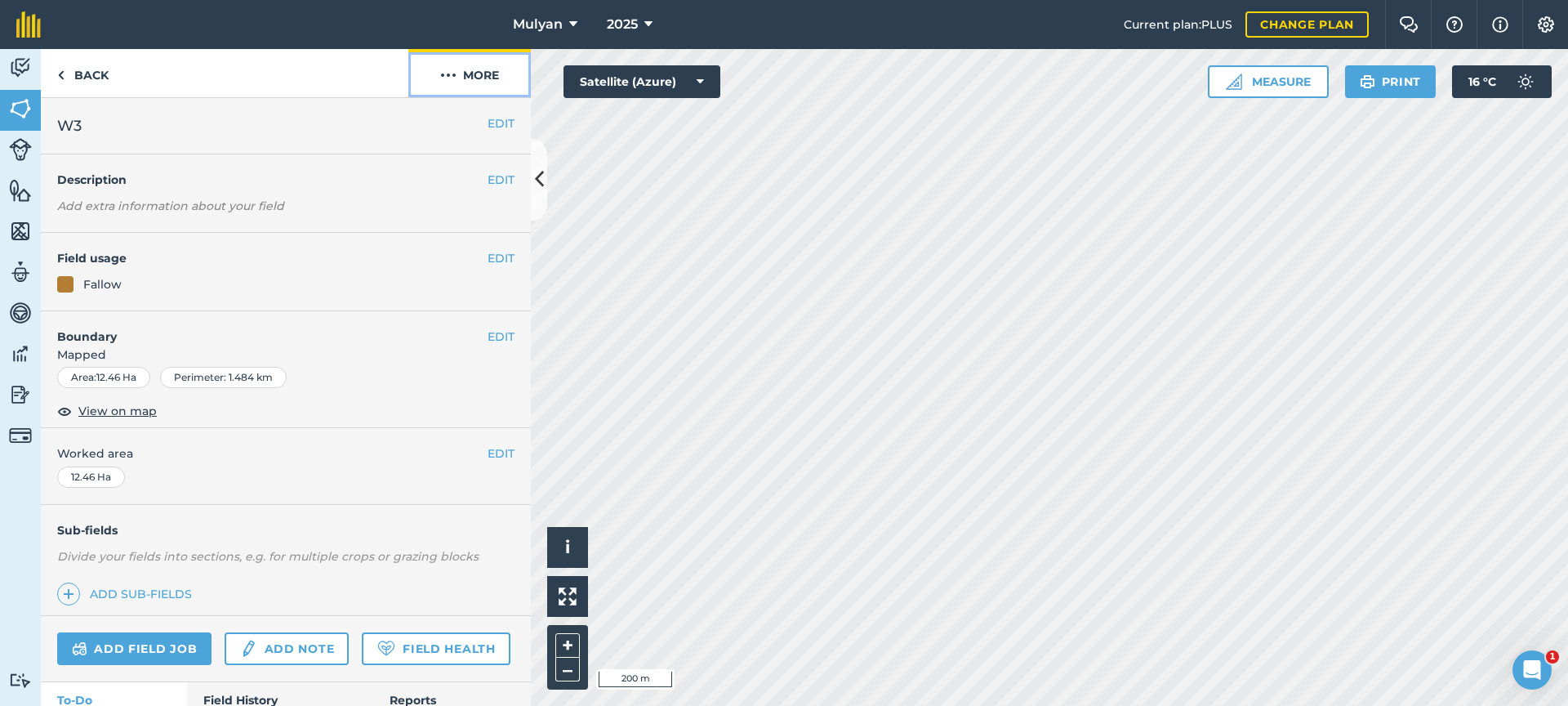
click at [485, 75] on button "More" at bounding box center [470, 73] width 122 height 48
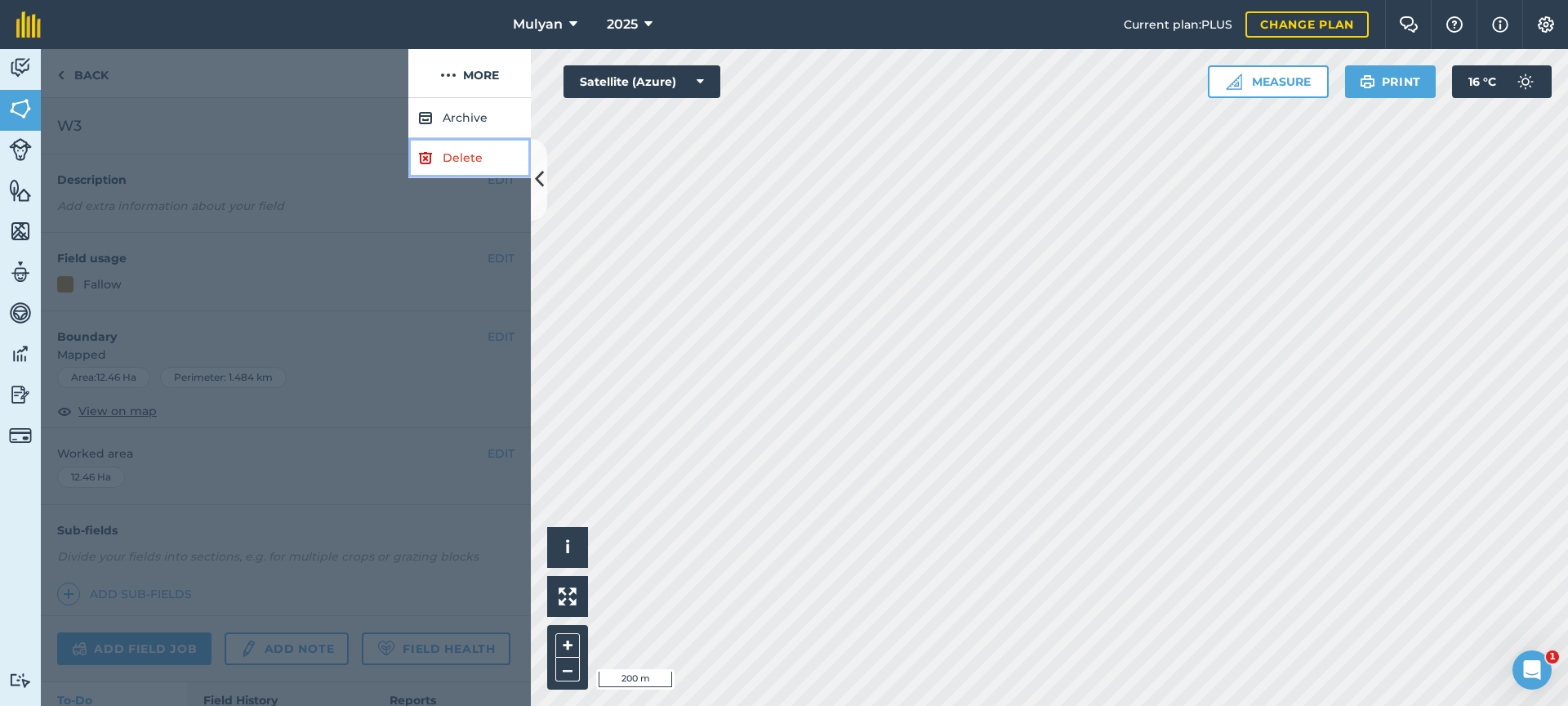
click at [469, 158] on link "Delete" at bounding box center [470, 158] width 122 height 40
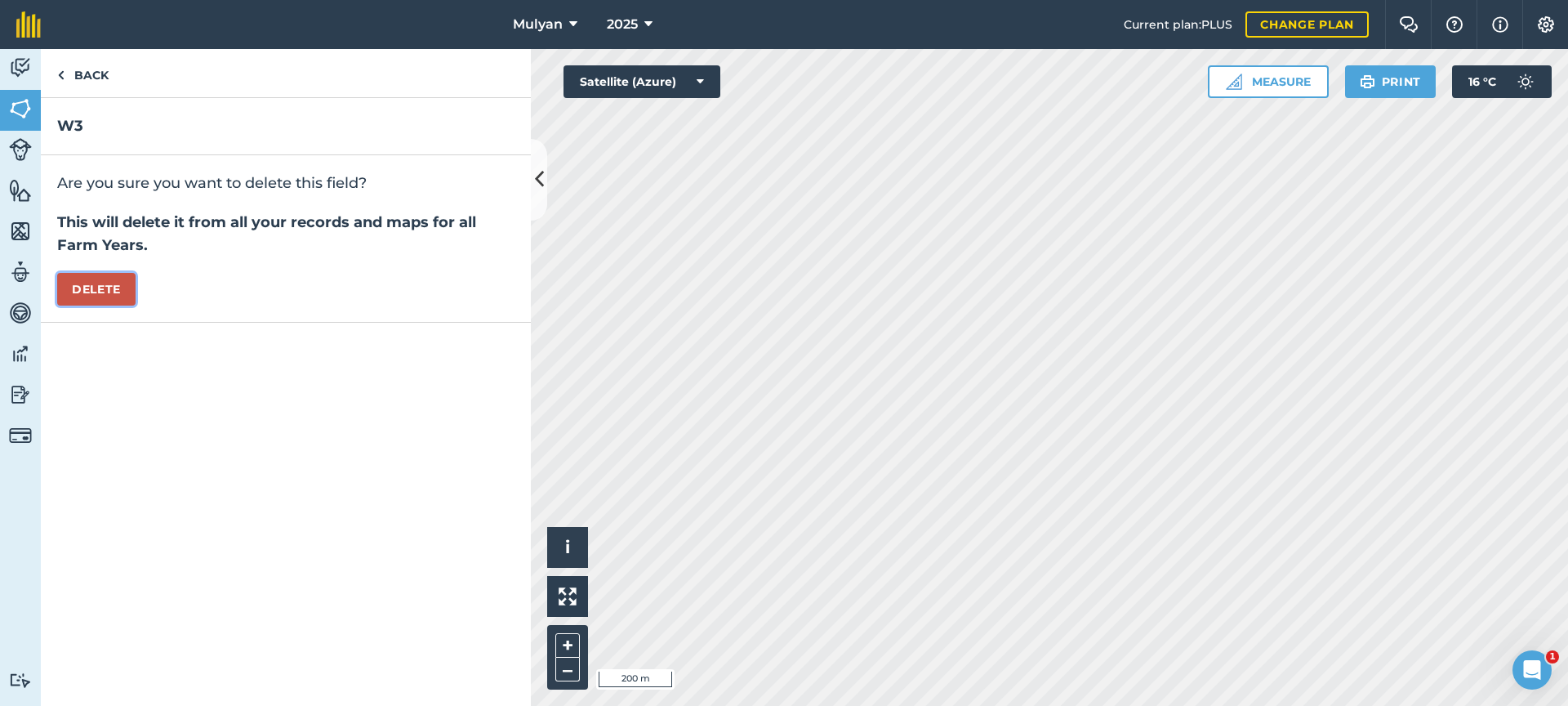
click at [106, 293] on button "Delete" at bounding box center [96, 289] width 78 height 33
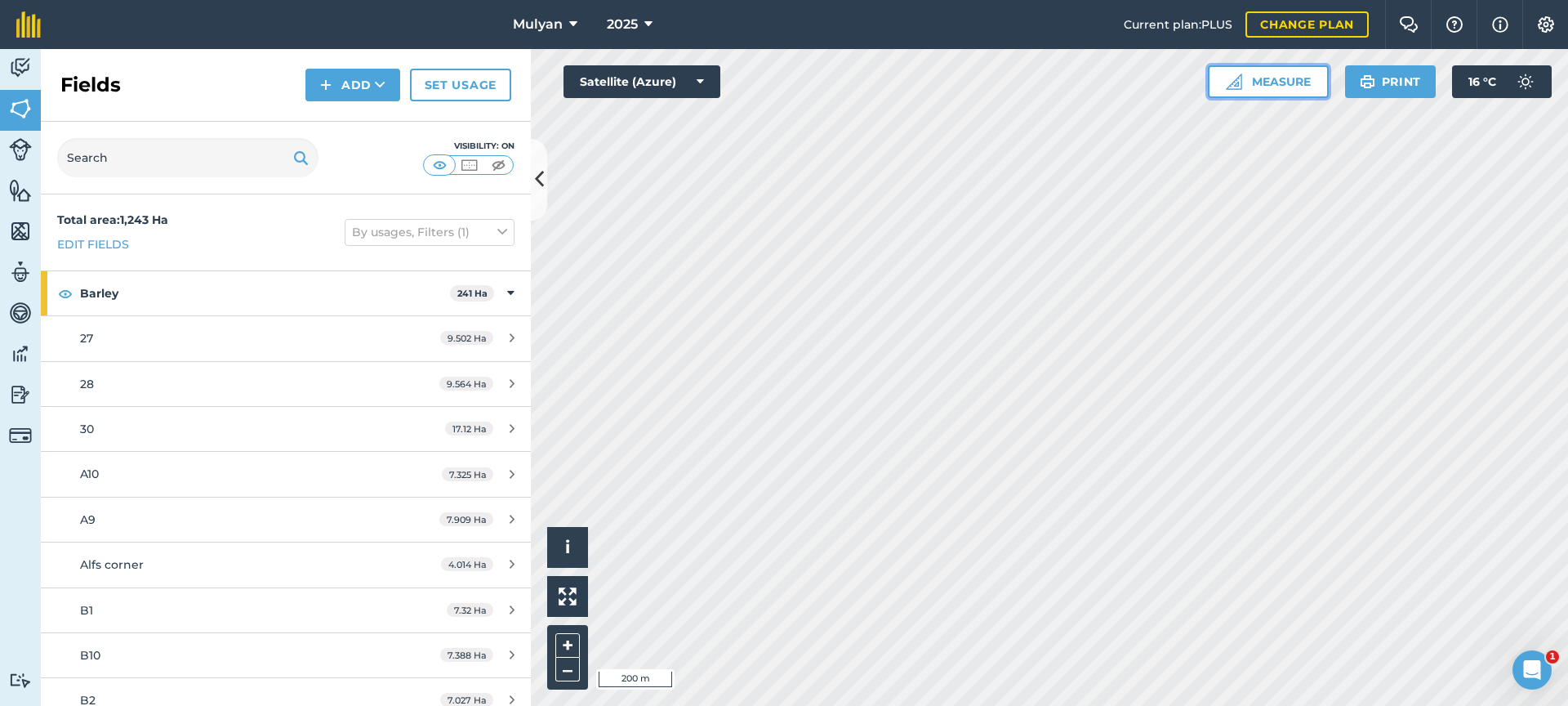
click at [1299, 84] on button "Measure" at bounding box center [1269, 82] width 120 height 33
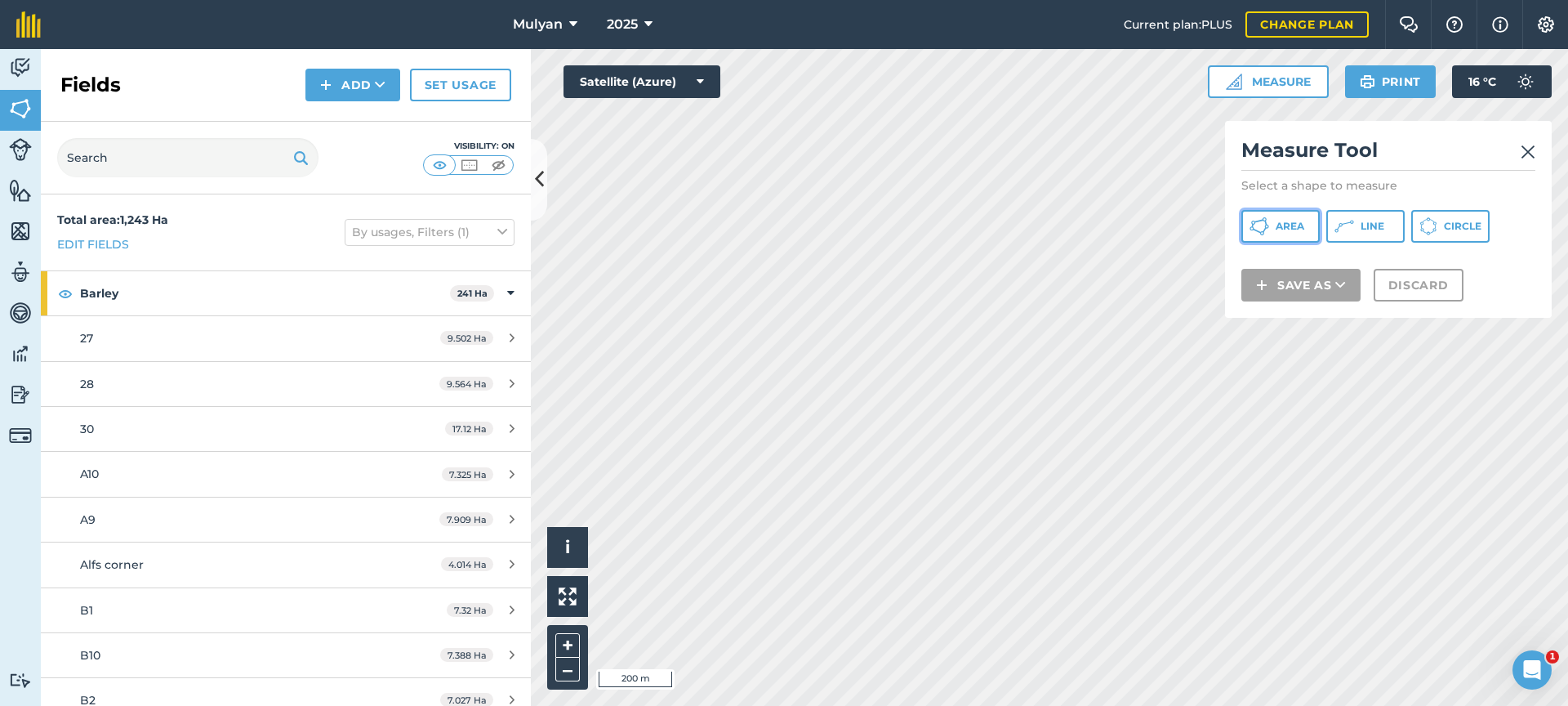
click at [1266, 229] on icon at bounding box center [1259, 226] width 20 height 20
click at [583, 537] on button "i" at bounding box center [567, 547] width 40 height 40
click at [593, 535] on li "© 2025 TomTom, Microsoft" at bounding box center [651, 547] width 127 height 40
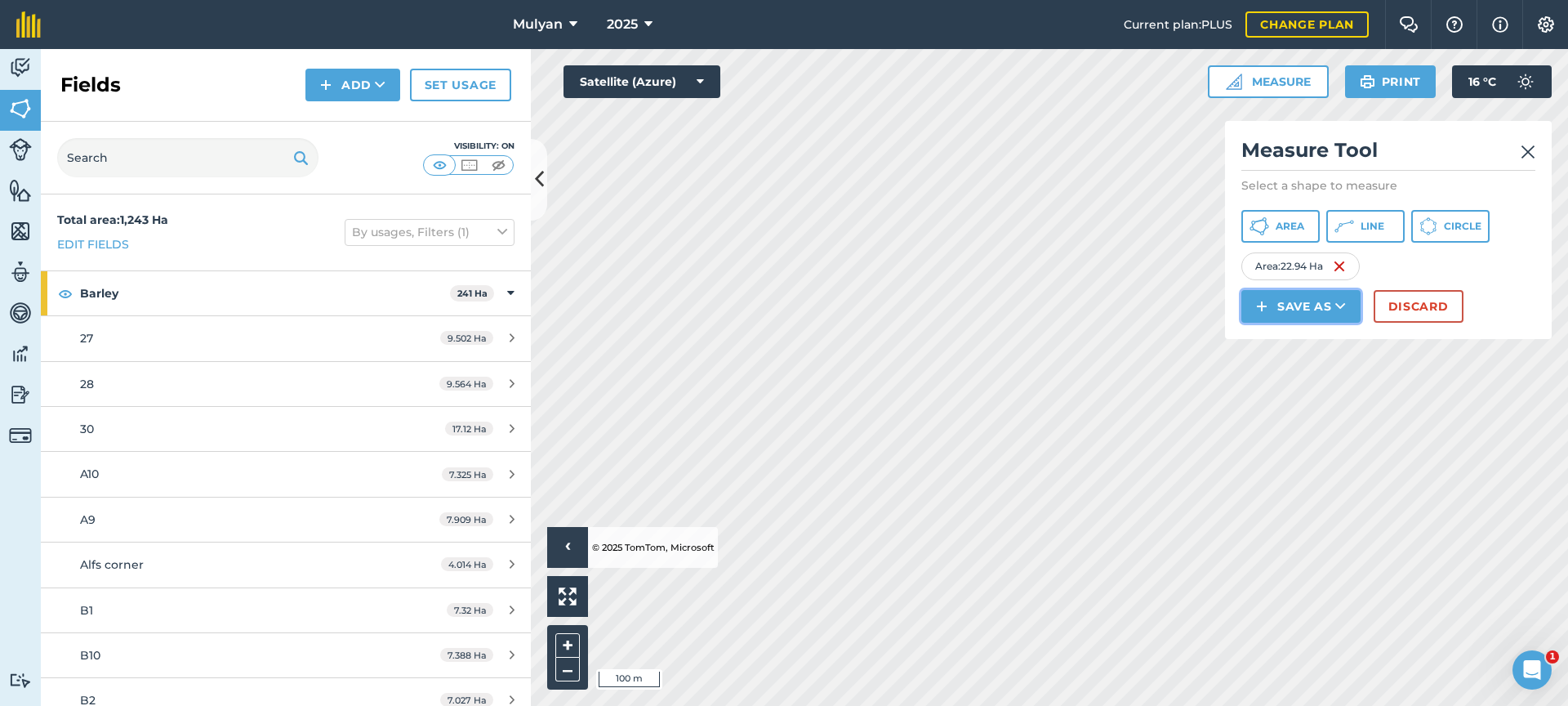
click at [1301, 313] on button "Save as" at bounding box center [1301, 307] width 120 height 33
click at [1306, 338] on link "Field" at bounding box center [1301, 344] width 114 height 36
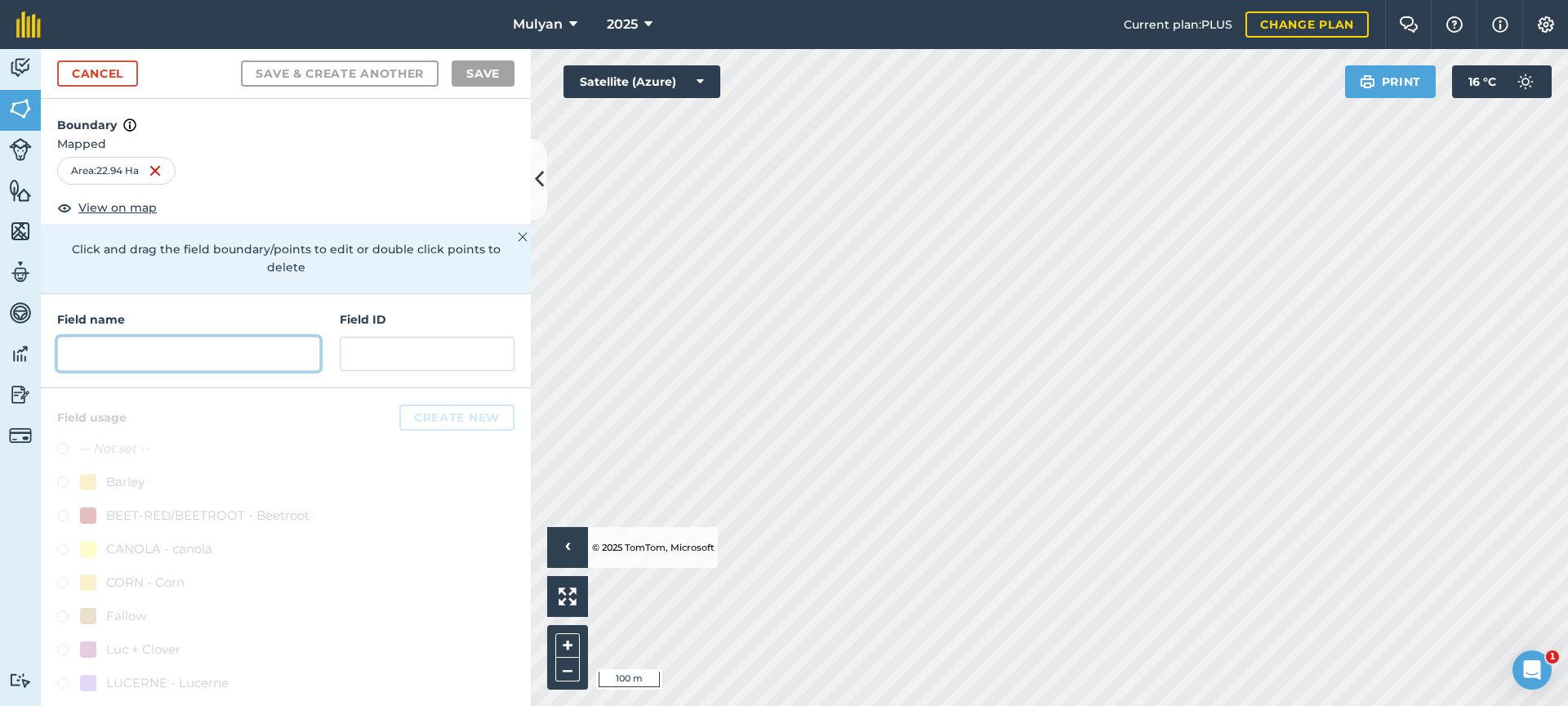
click at [141, 356] on input "text" at bounding box center [188, 354] width 263 height 34
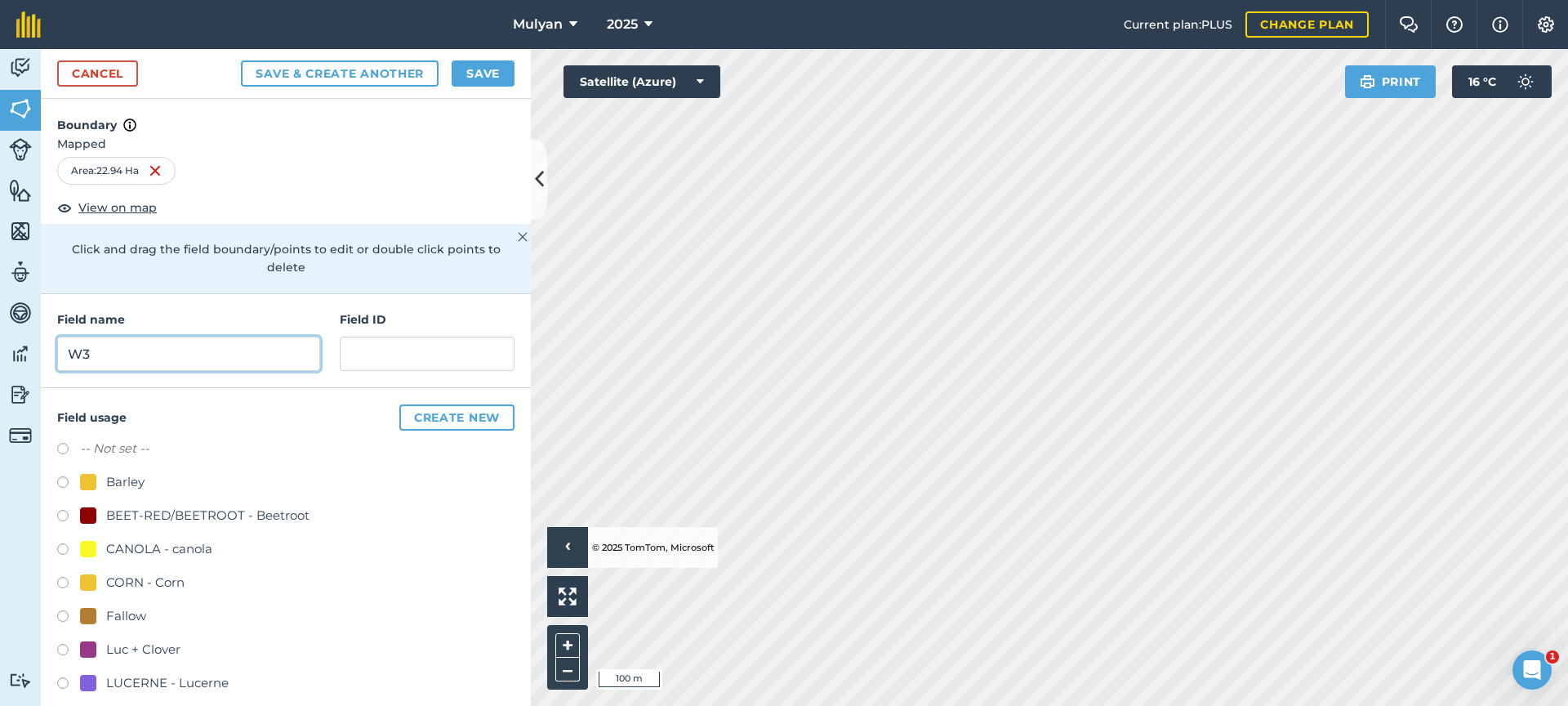
type input "W3"
click at [375, 351] on input "text" at bounding box center [427, 354] width 175 height 34
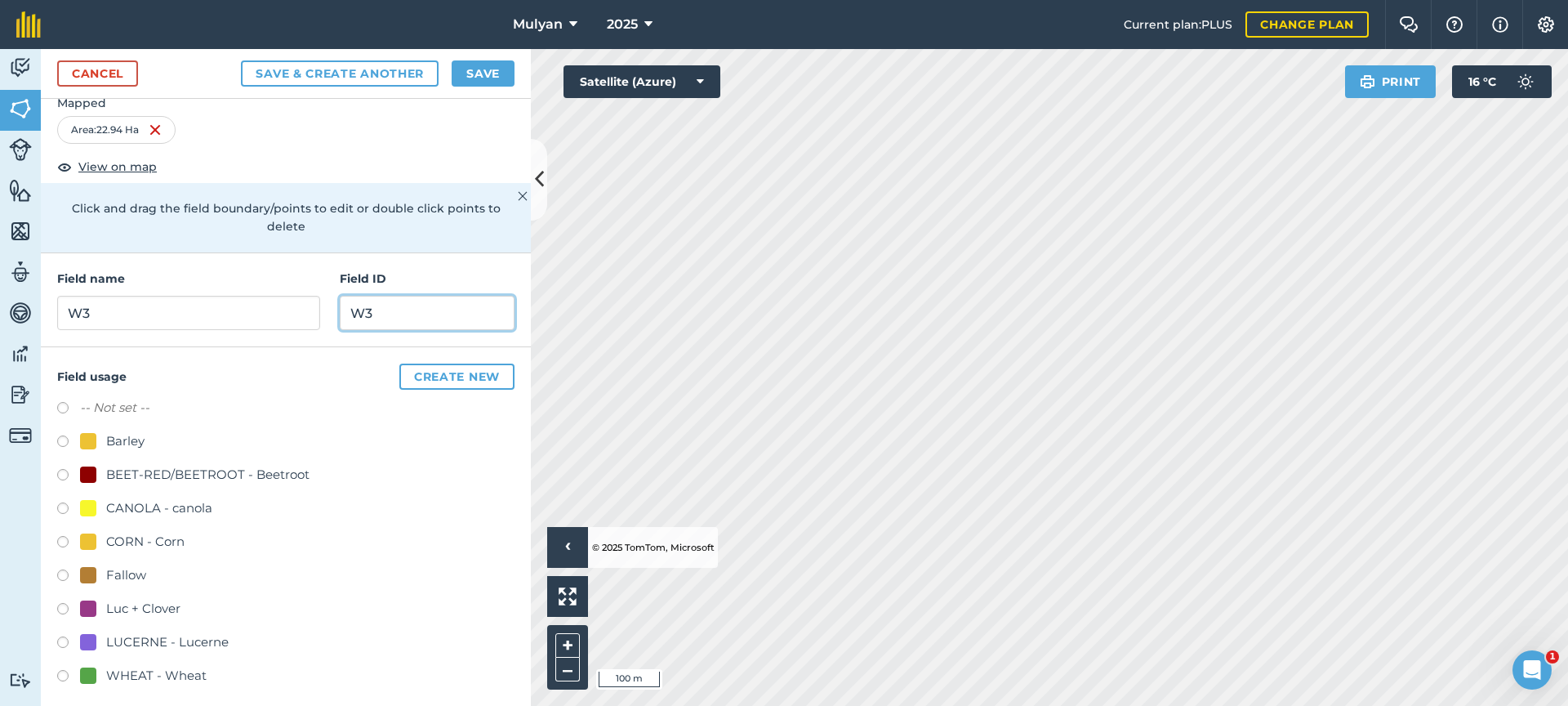
scroll to position [52, 0]
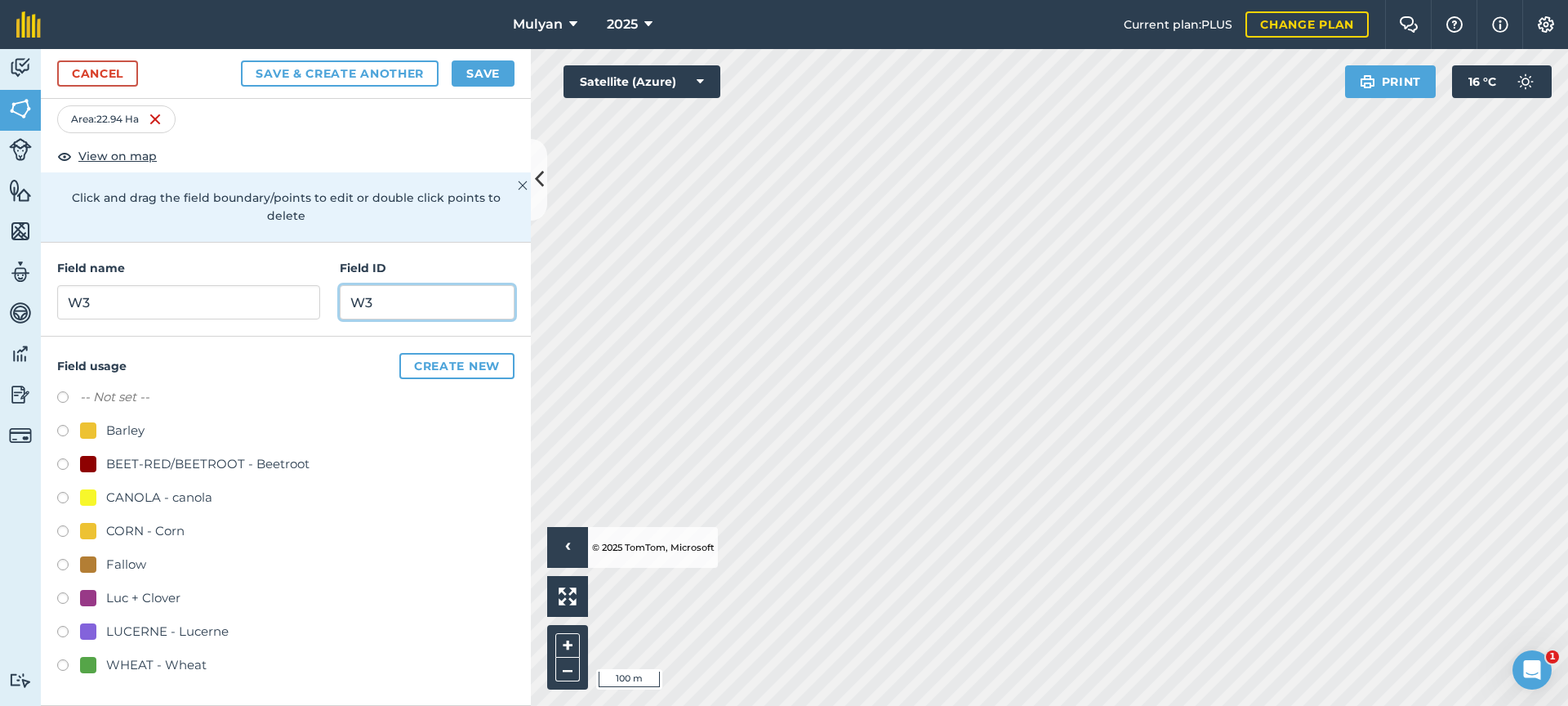
type input "W3"
click at [64, 565] on label at bounding box center [68, 567] width 23 height 16
radio input "true"
click at [434, 364] on button "Create new" at bounding box center [457, 366] width 115 height 26
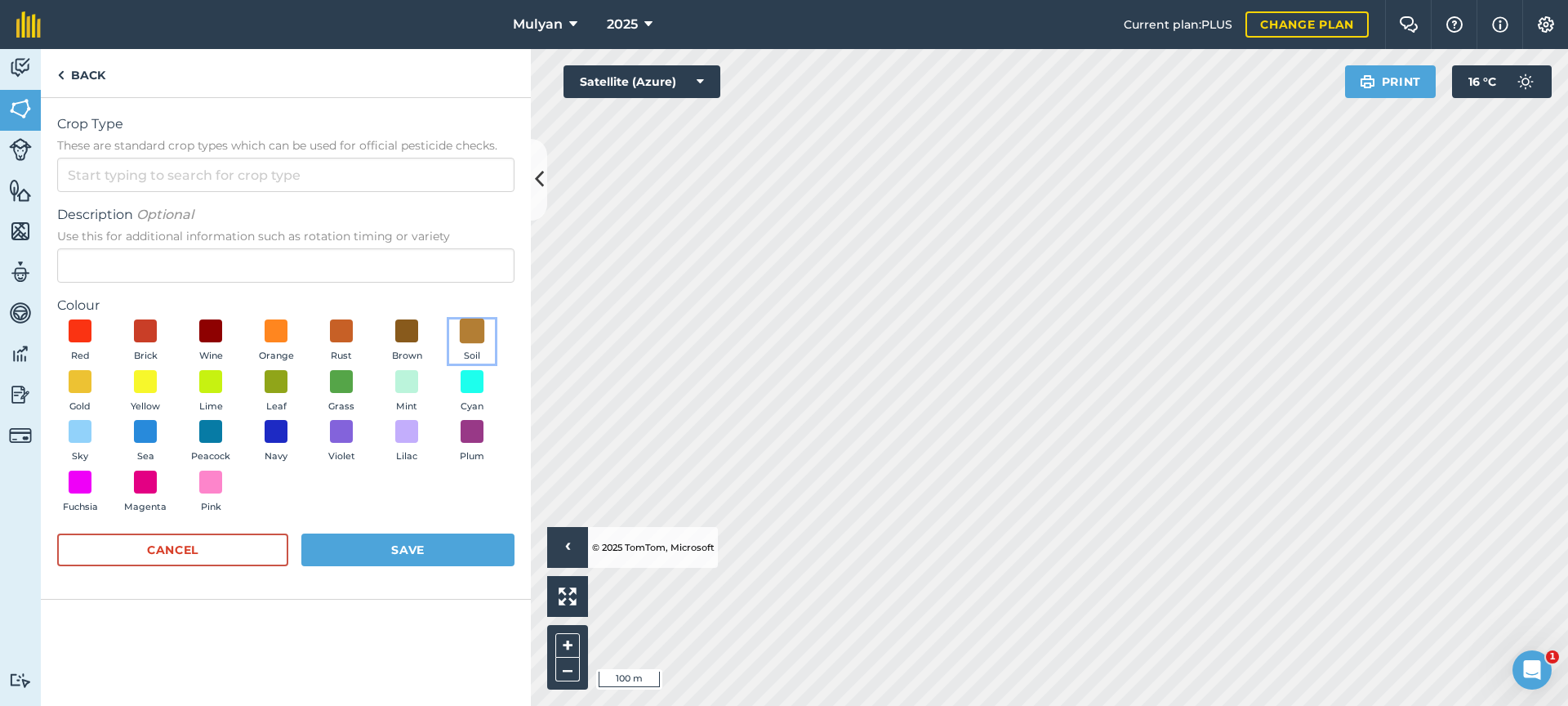
click at [465, 327] on span at bounding box center [472, 331] width 25 height 25
click at [424, 546] on button "Save" at bounding box center [408, 550] width 213 height 33
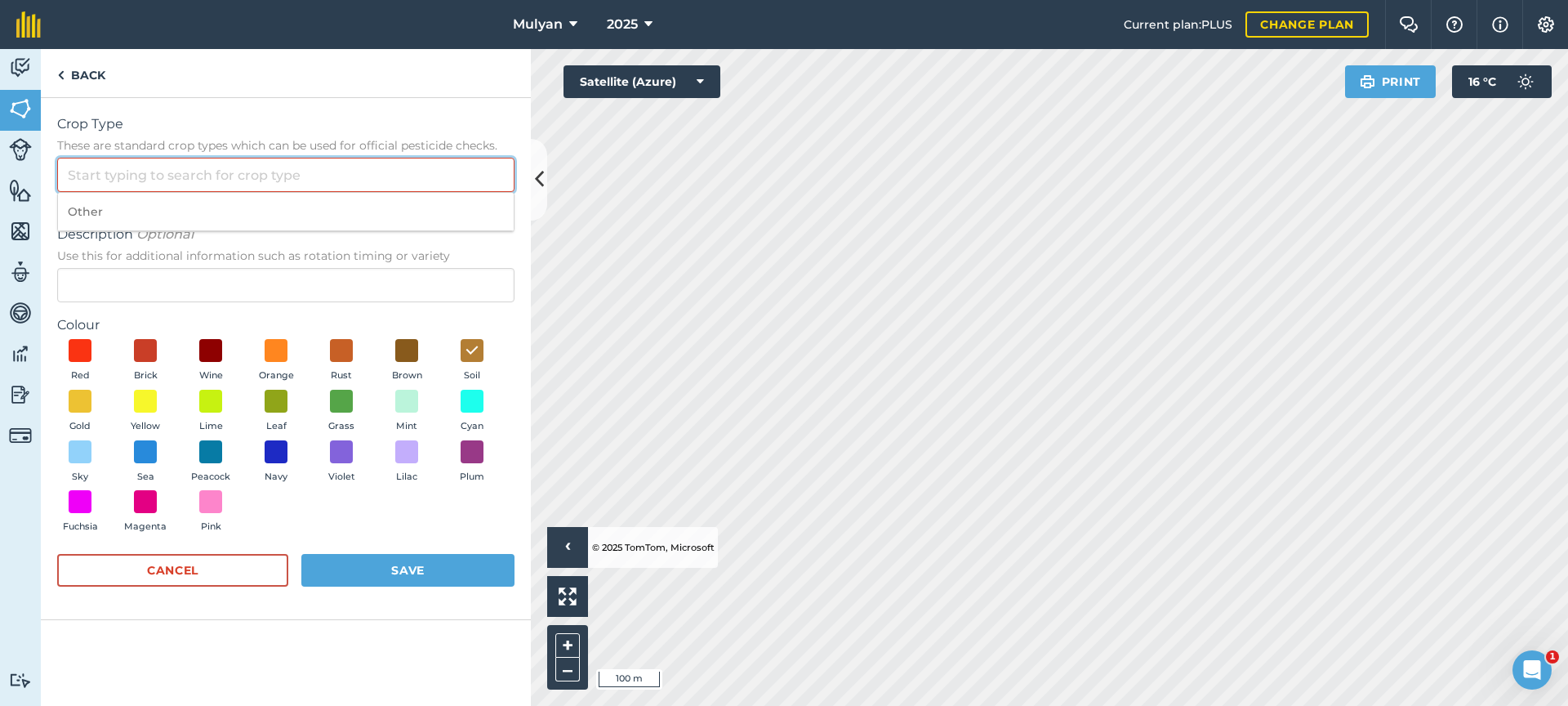
click at [319, 175] on input "Crop Type These are standard crop types which can be used for official pesticid…" at bounding box center [286, 175] width 458 height 34
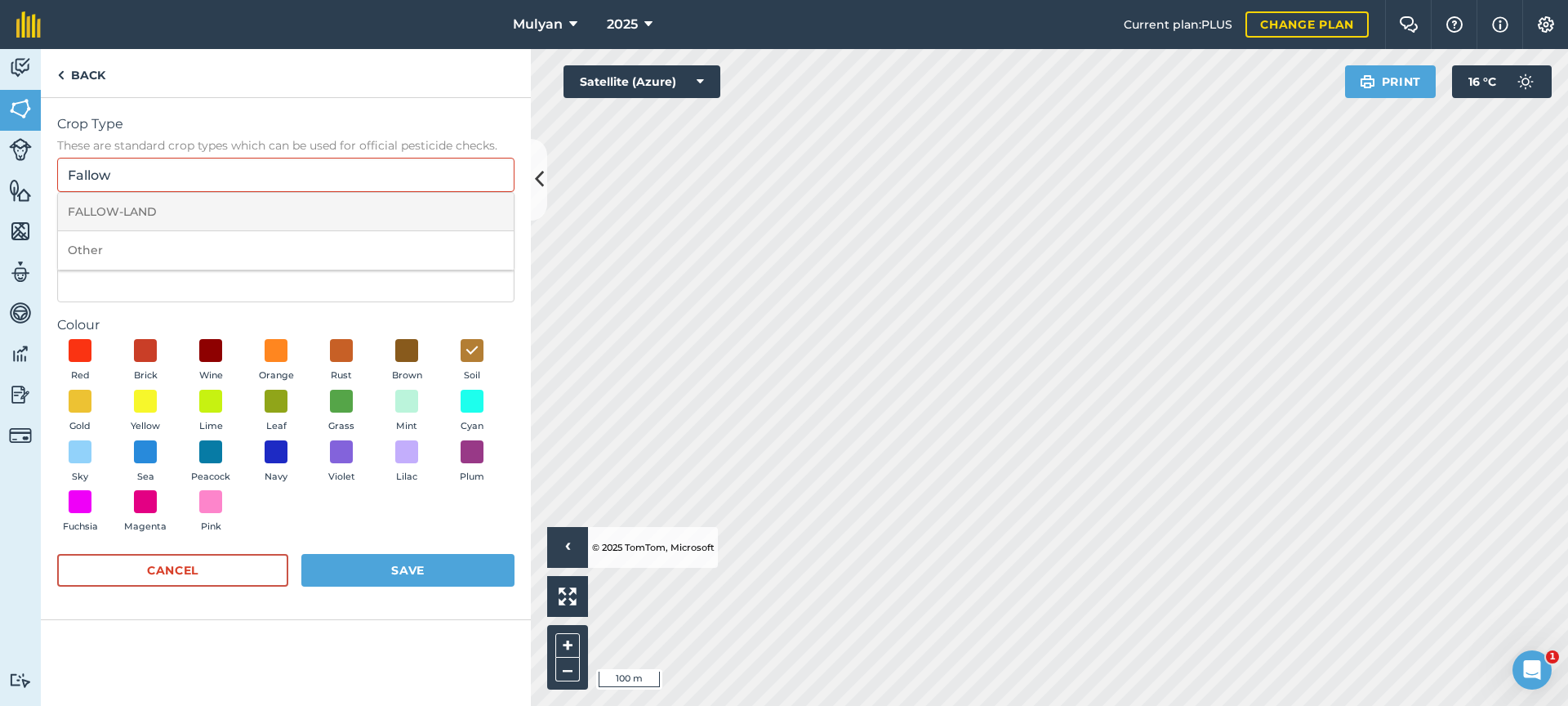
click at [290, 207] on li "FALLOW-LAND" at bounding box center [286, 212] width 456 height 39
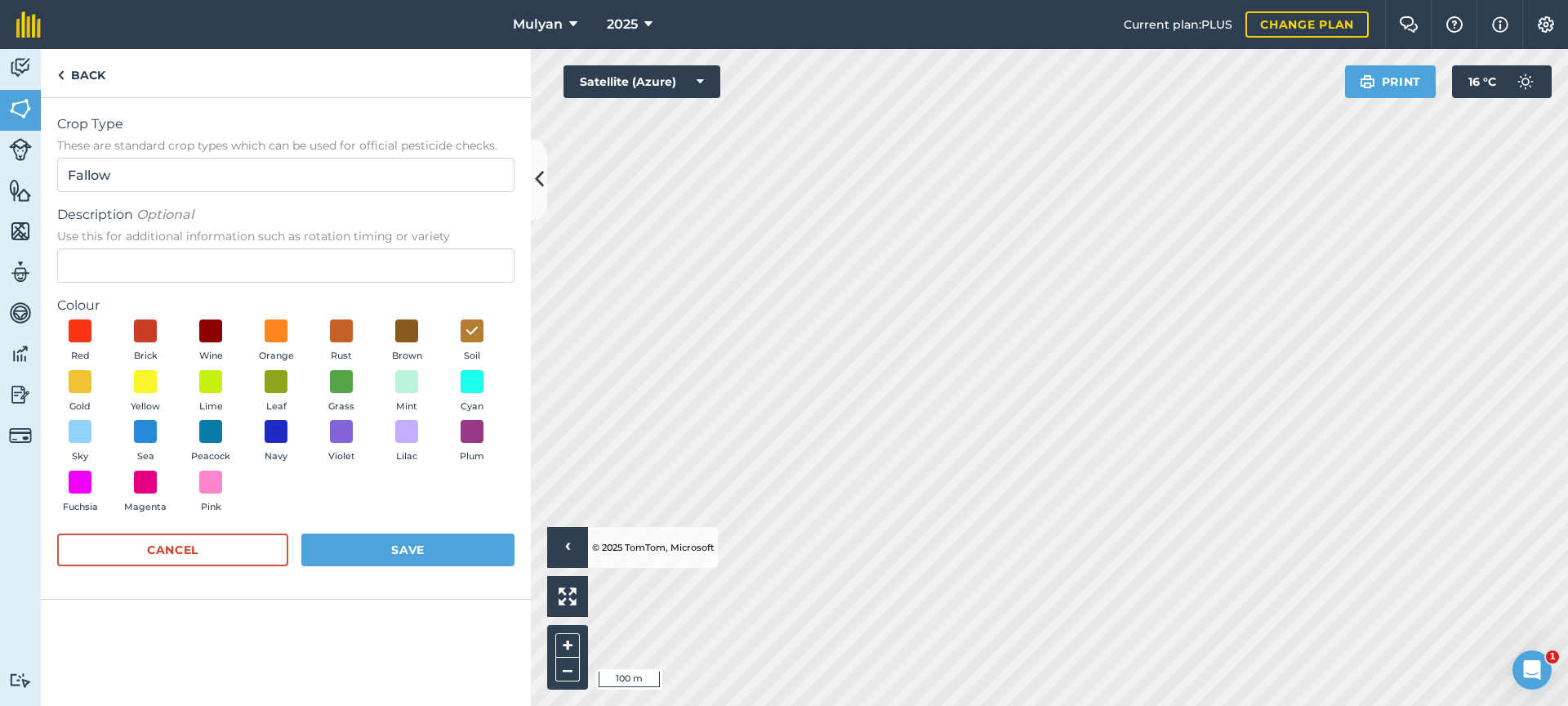
type input "FALLOW-LAND"
click at [423, 547] on button "Save" at bounding box center [408, 550] width 213 height 33
radio input "false"
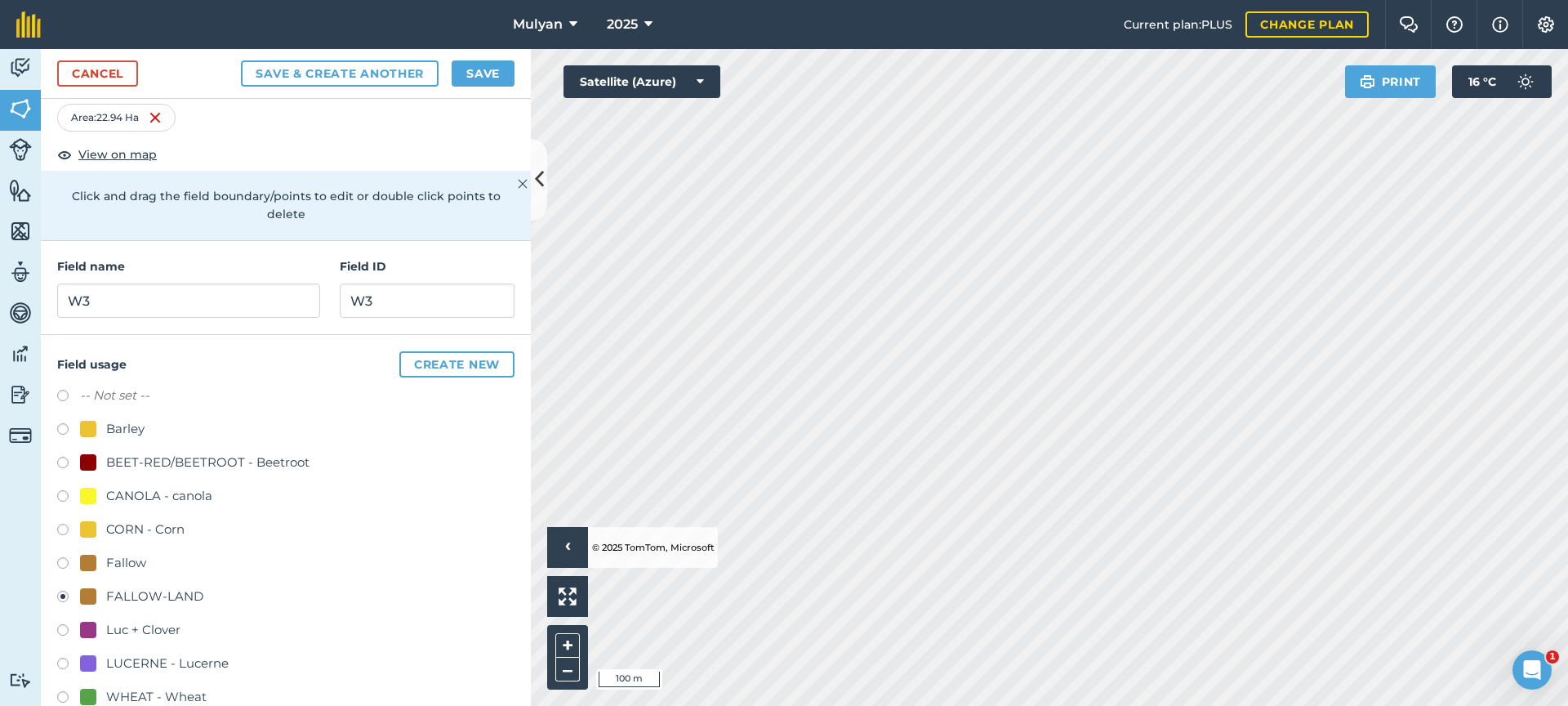
scroll to position [0, 0]
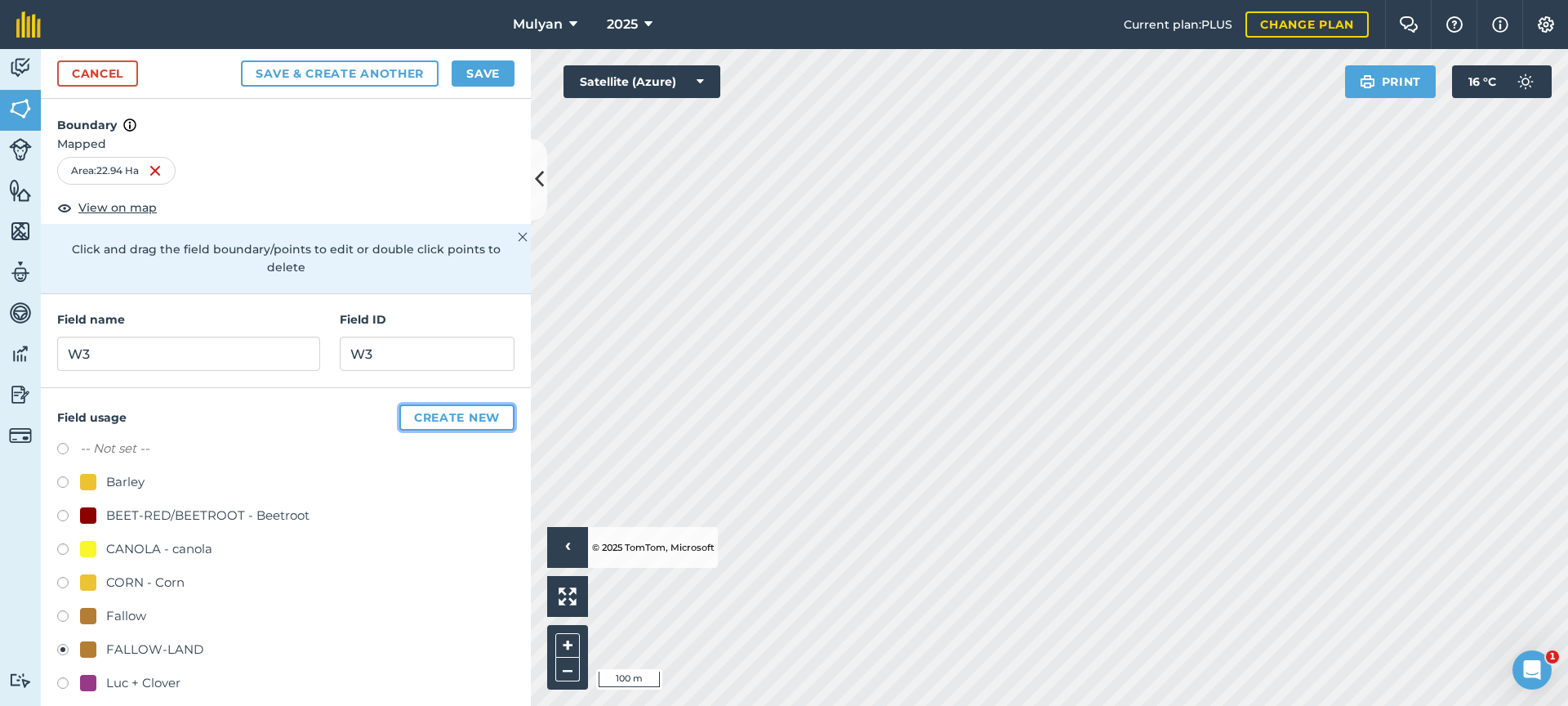
click at [442, 418] on button "Create new" at bounding box center [457, 418] width 115 height 26
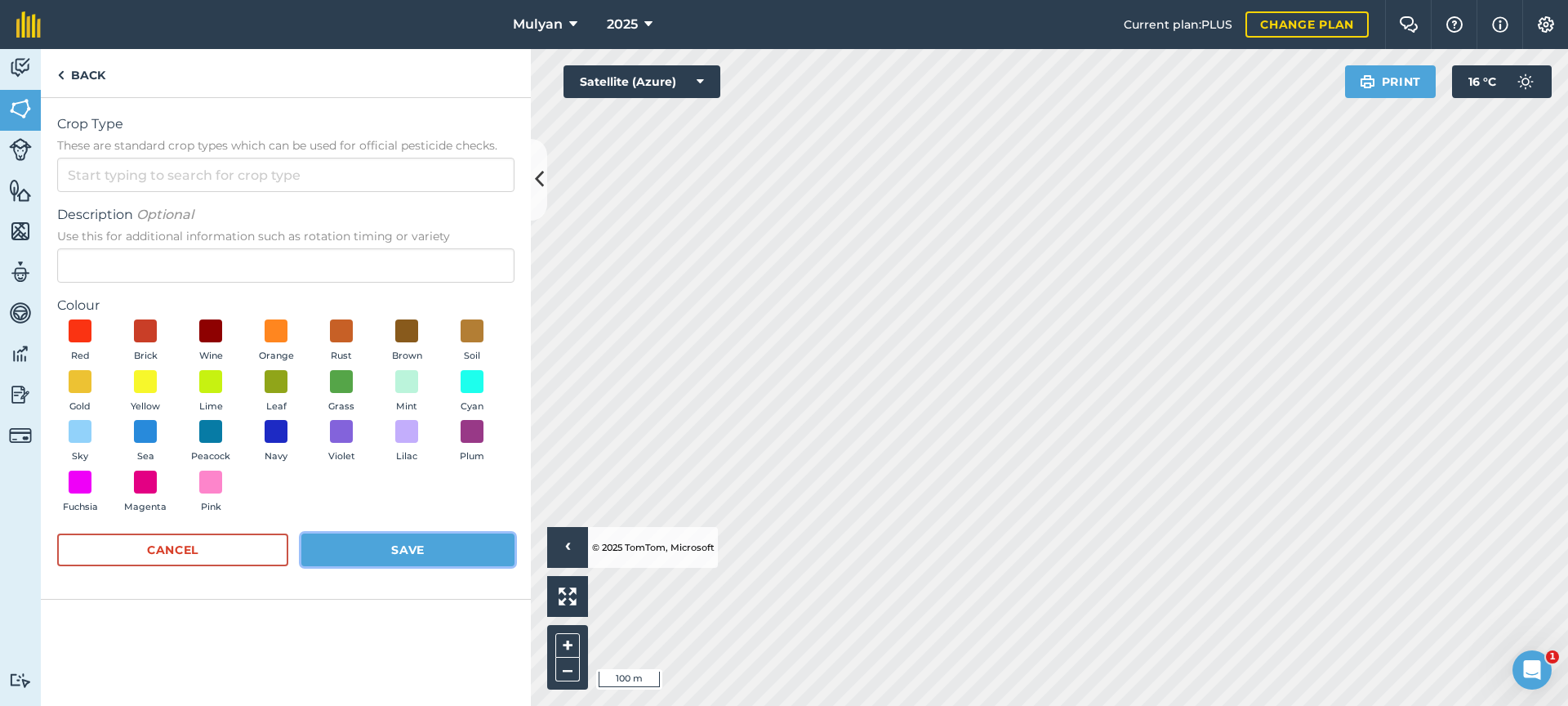
click at [405, 549] on button "Save" at bounding box center [408, 550] width 213 height 33
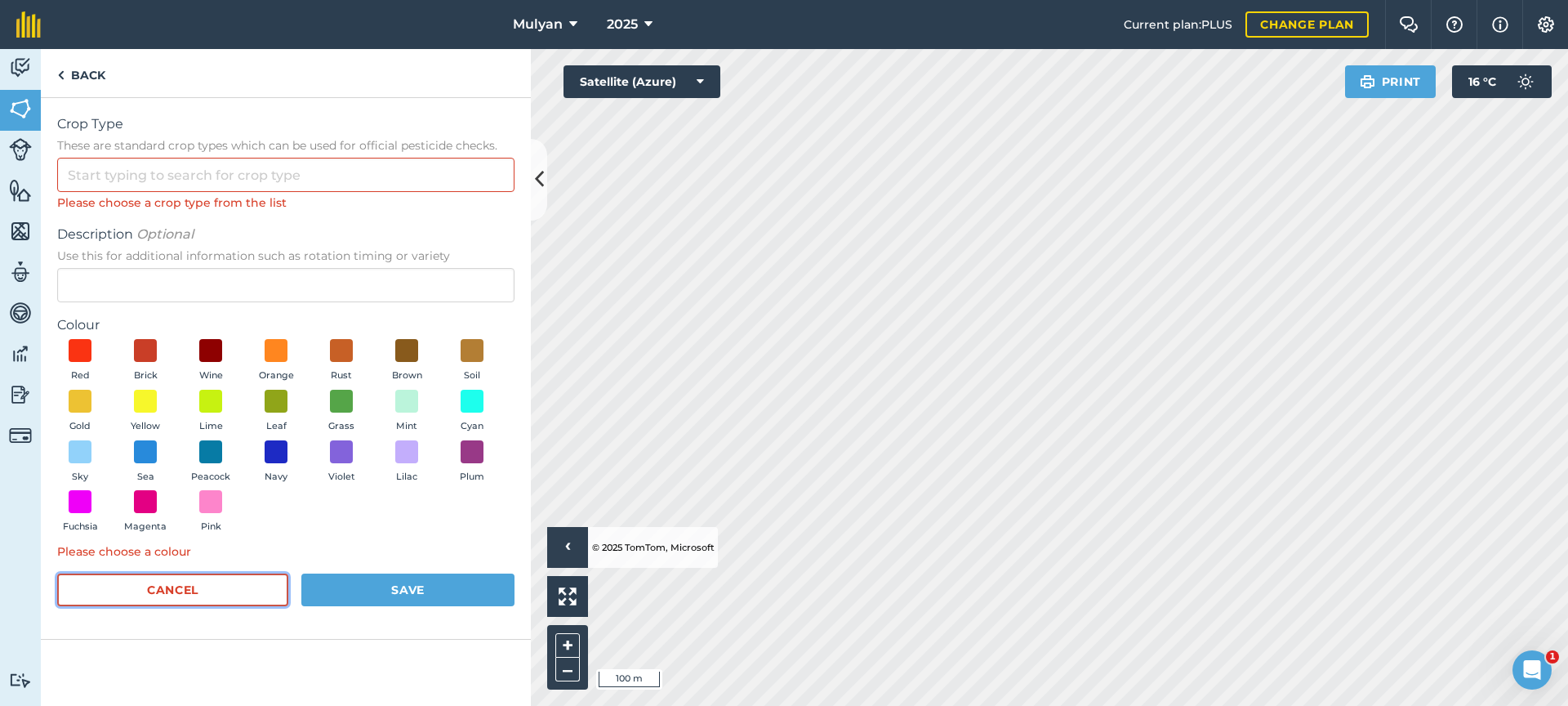
click at [193, 591] on button "Cancel" at bounding box center [172, 590] width 231 height 33
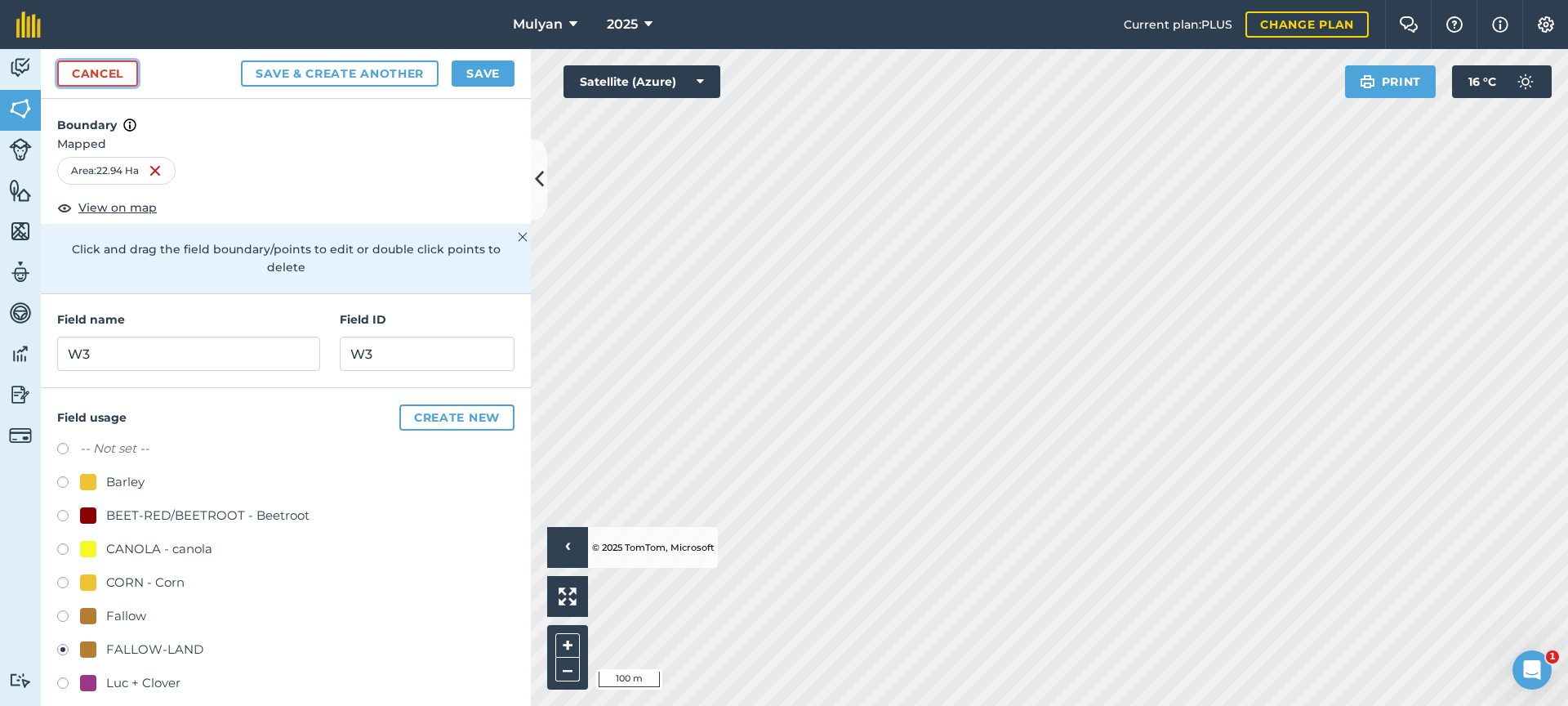
click at [82, 73] on link "Cancel" at bounding box center [97, 73] width 81 height 26
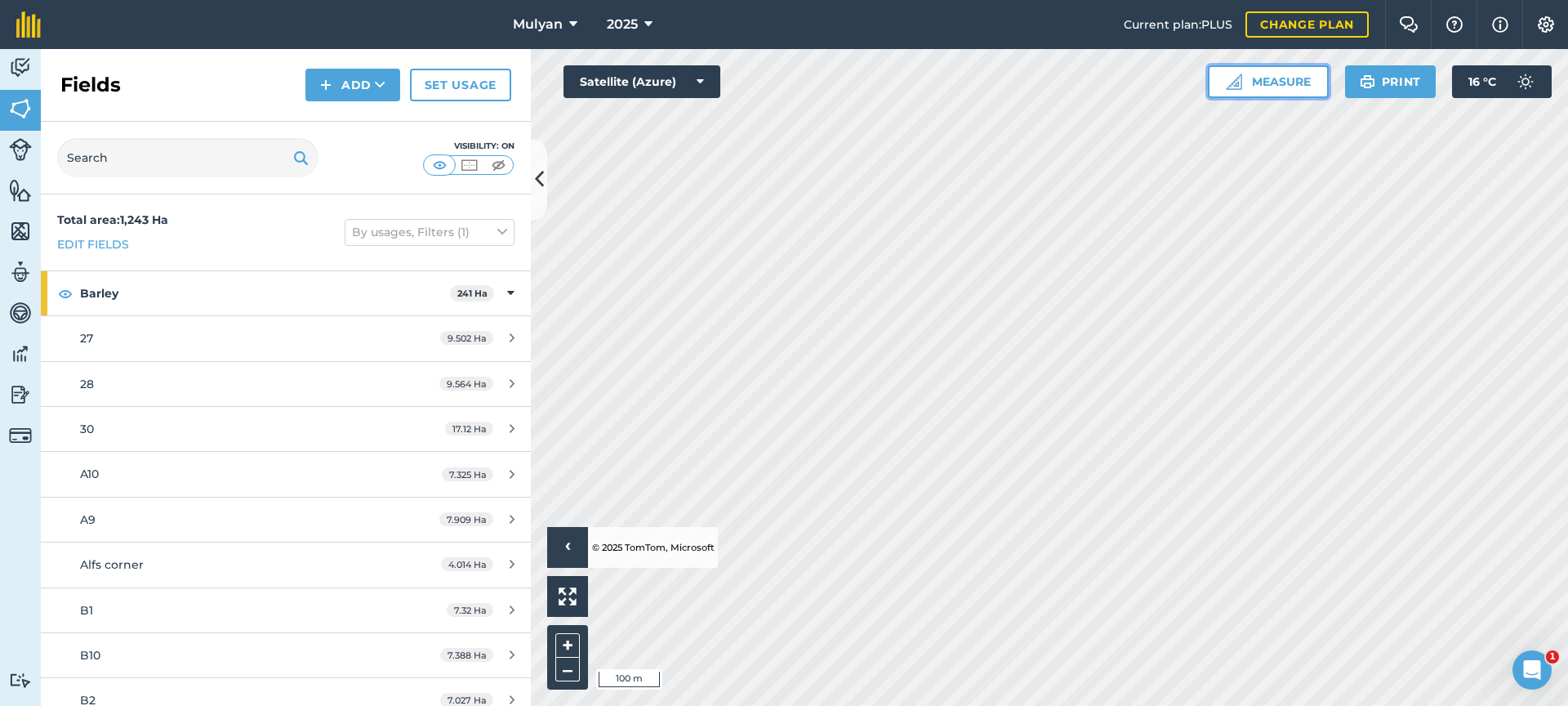
click at [1289, 81] on button "Measure" at bounding box center [1269, 82] width 120 height 33
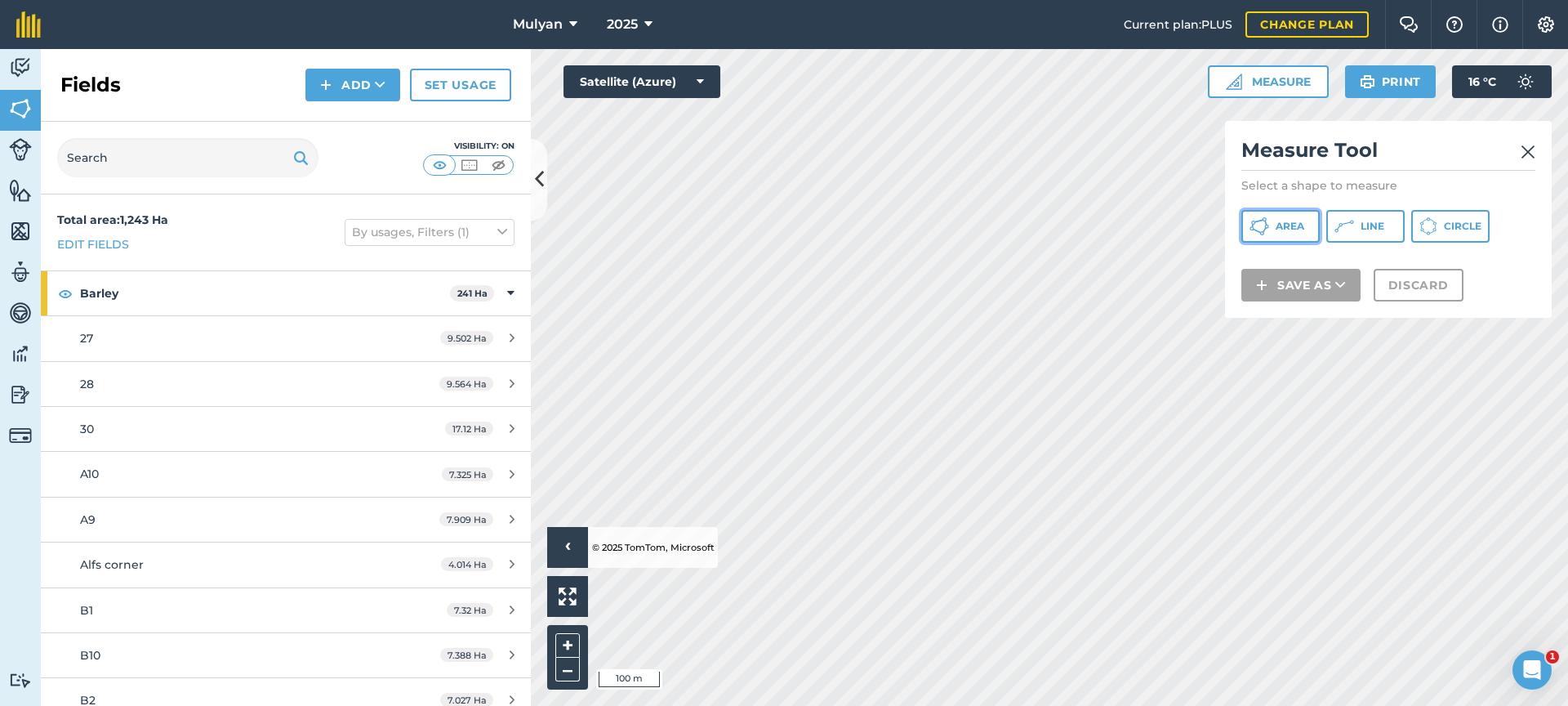
click at [1292, 226] on span "Area" at bounding box center [1290, 226] width 28 height 13
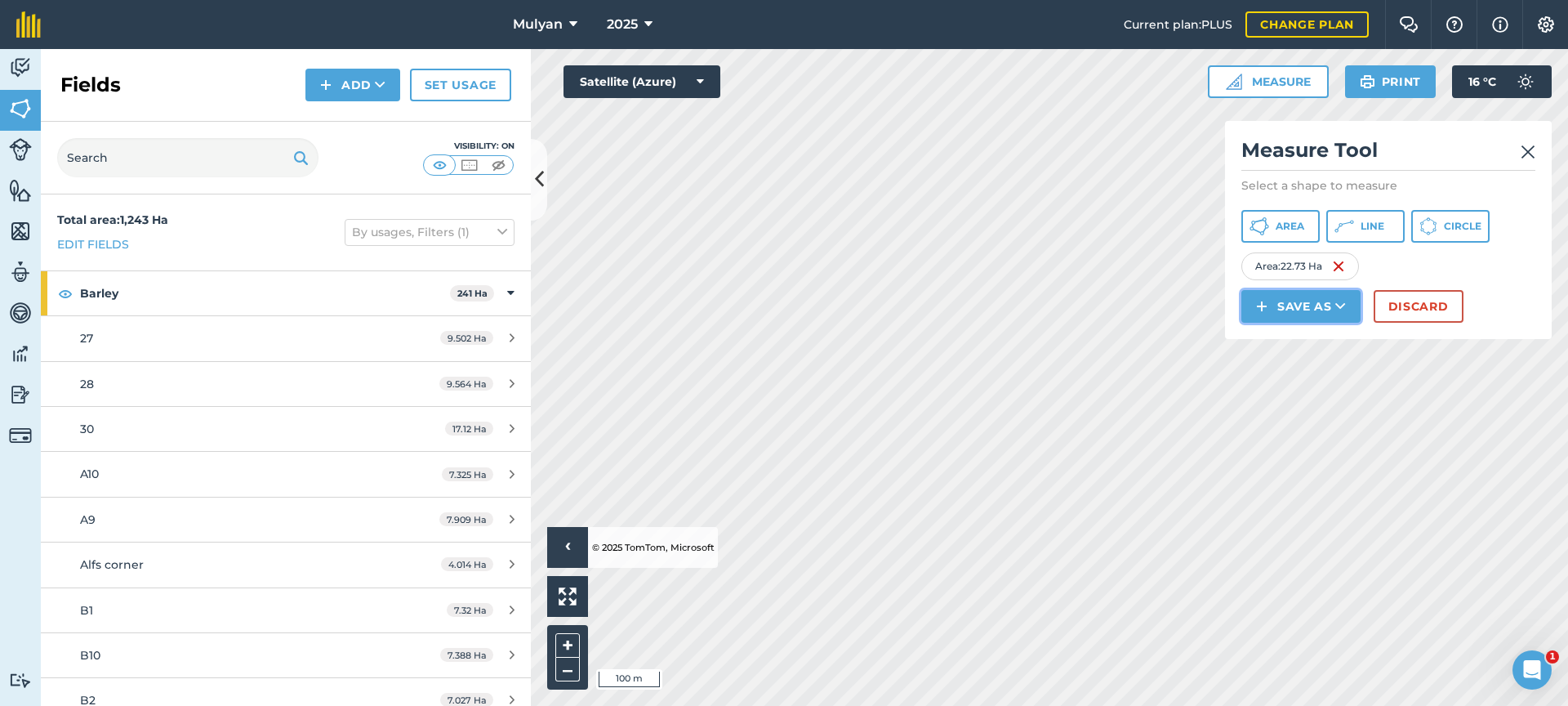
click at [1336, 305] on icon at bounding box center [1341, 306] width 10 height 16
click at [1314, 342] on link "Field" at bounding box center [1301, 344] width 114 height 36
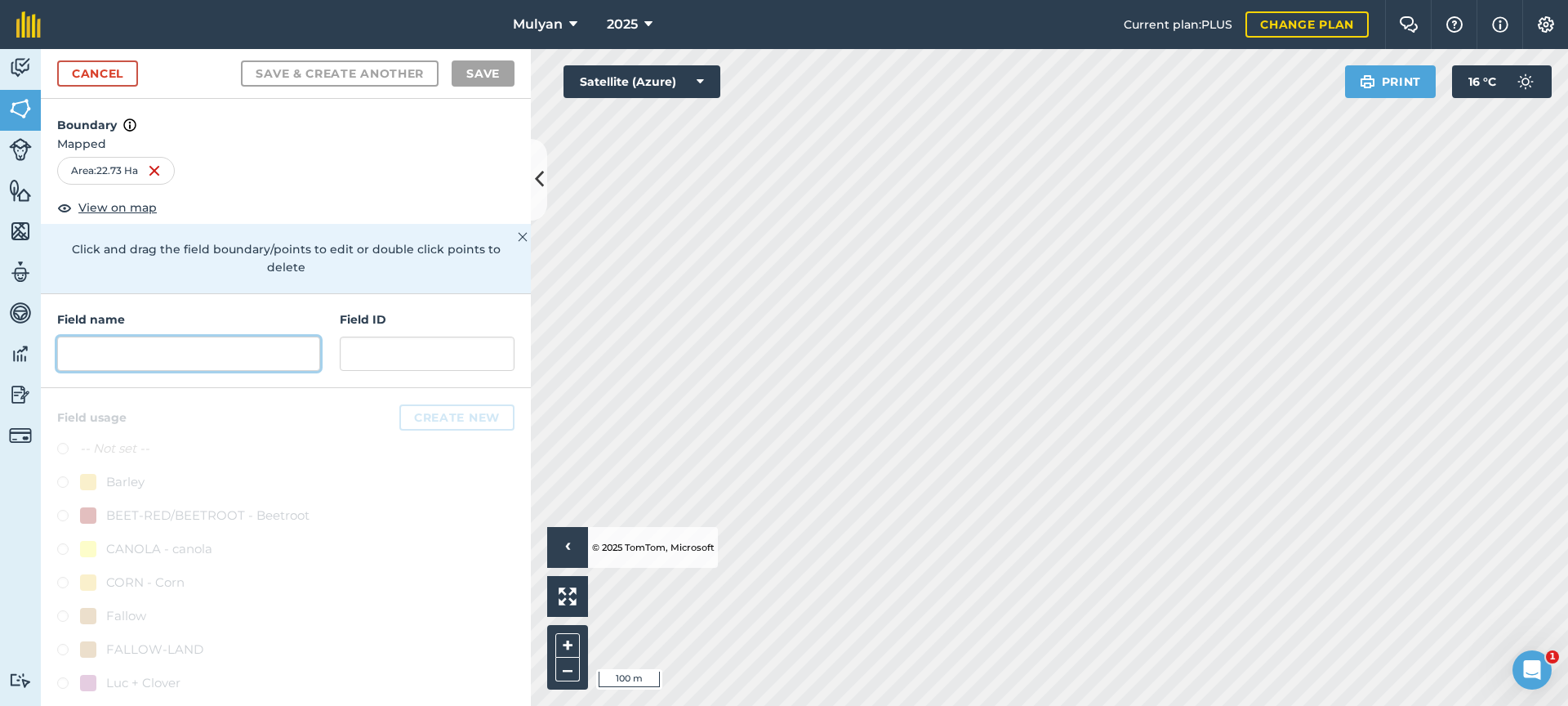
click at [199, 350] on input "text" at bounding box center [188, 354] width 263 height 34
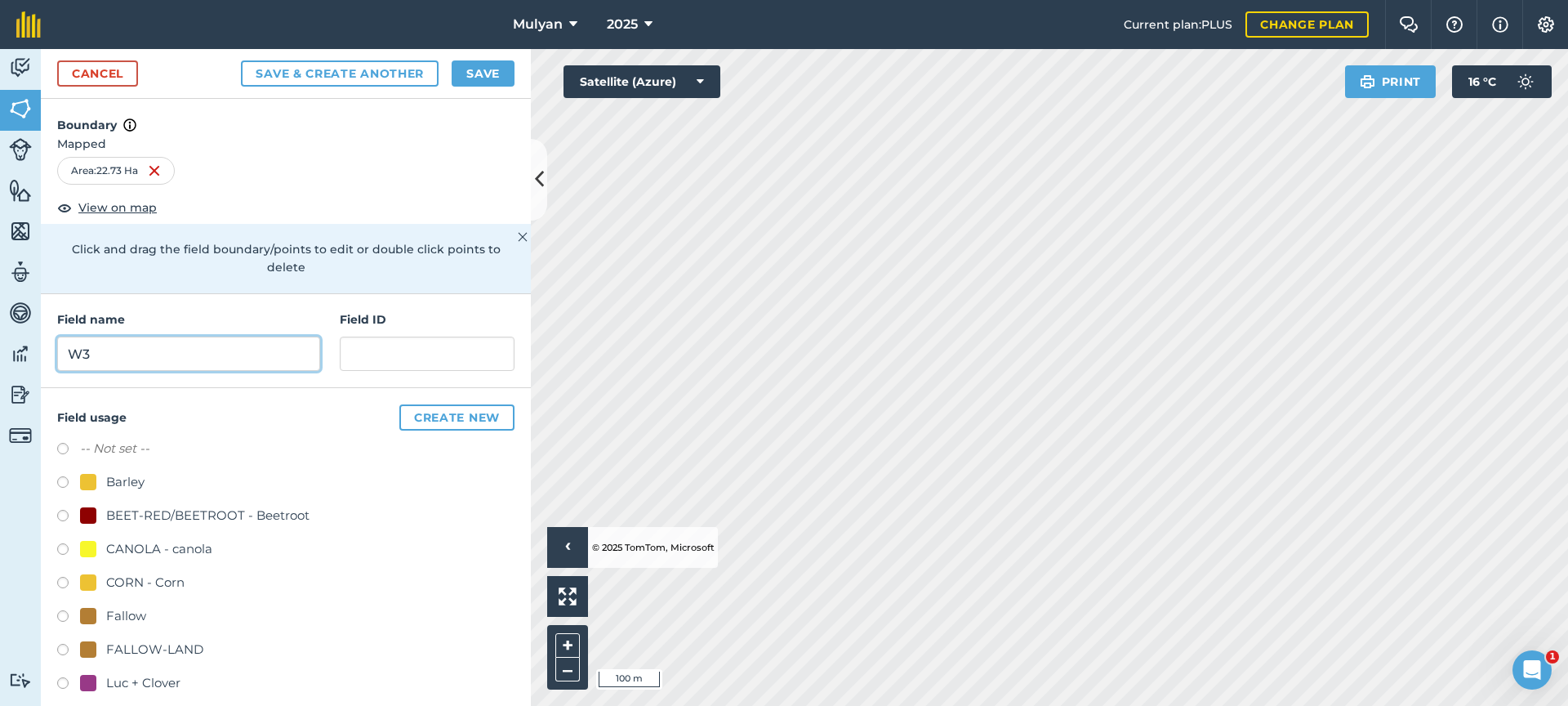
type input "W3"
click at [415, 355] on input "text" at bounding box center [427, 354] width 175 height 34
type input "W3"
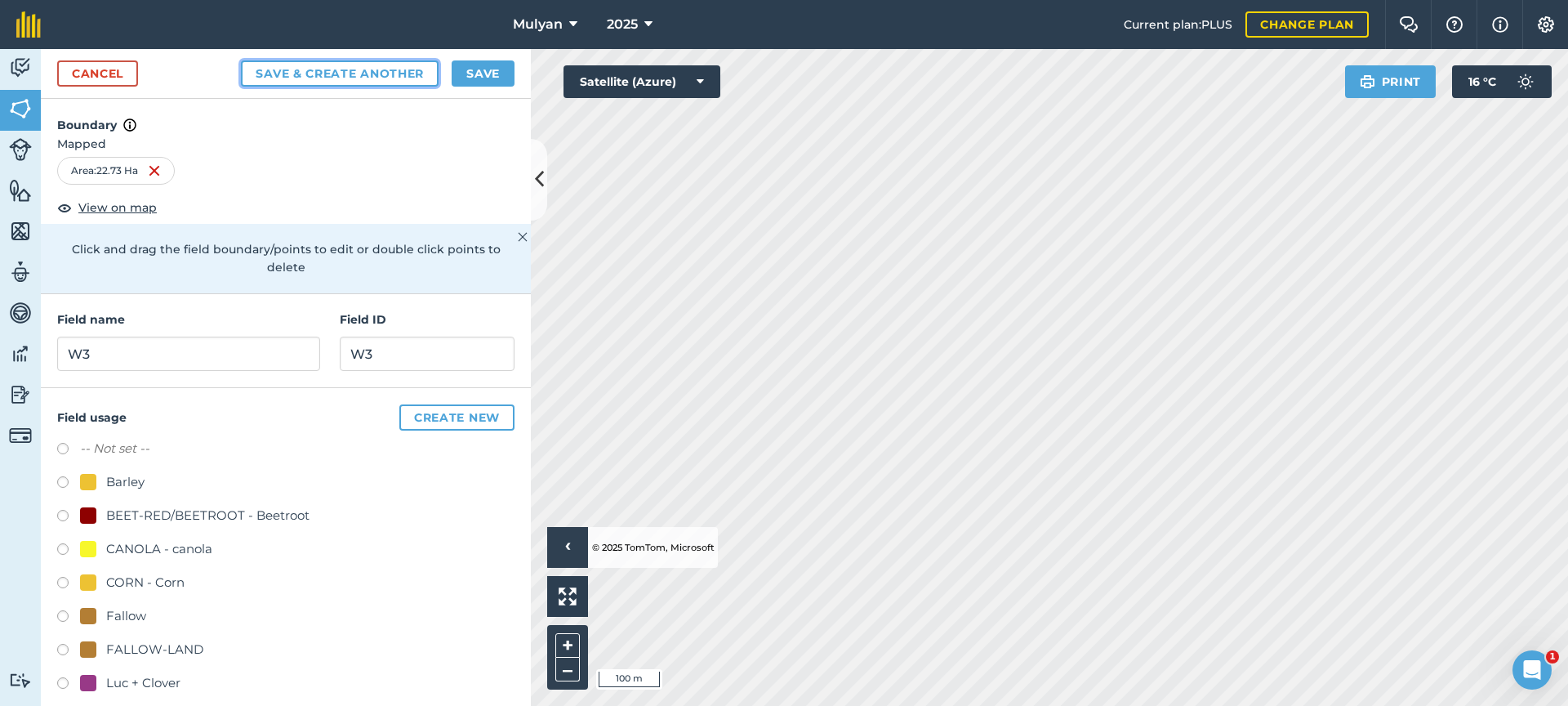
click at [359, 71] on button "Save & Create Another" at bounding box center [340, 73] width 198 height 26
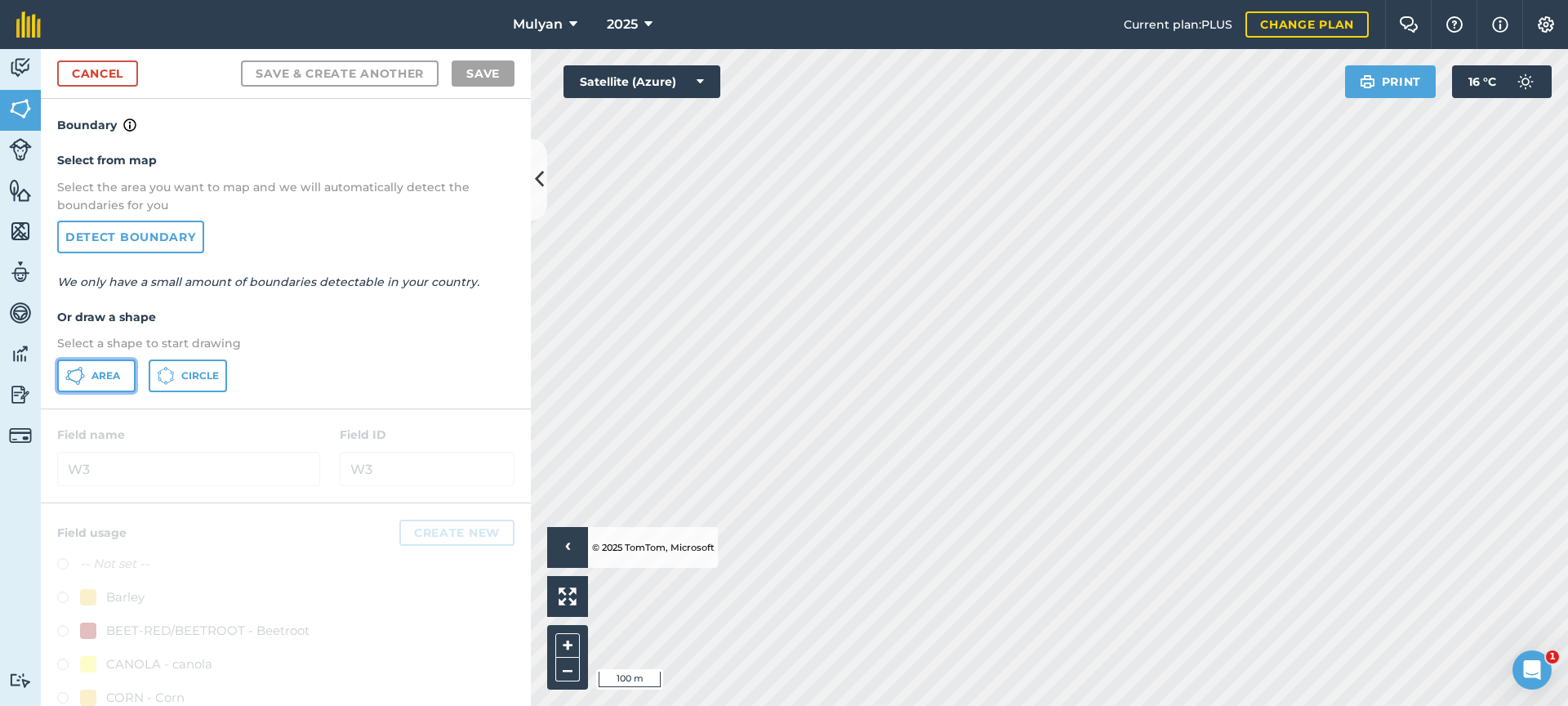
click at [98, 374] on span "Area" at bounding box center [105, 375] width 28 height 13
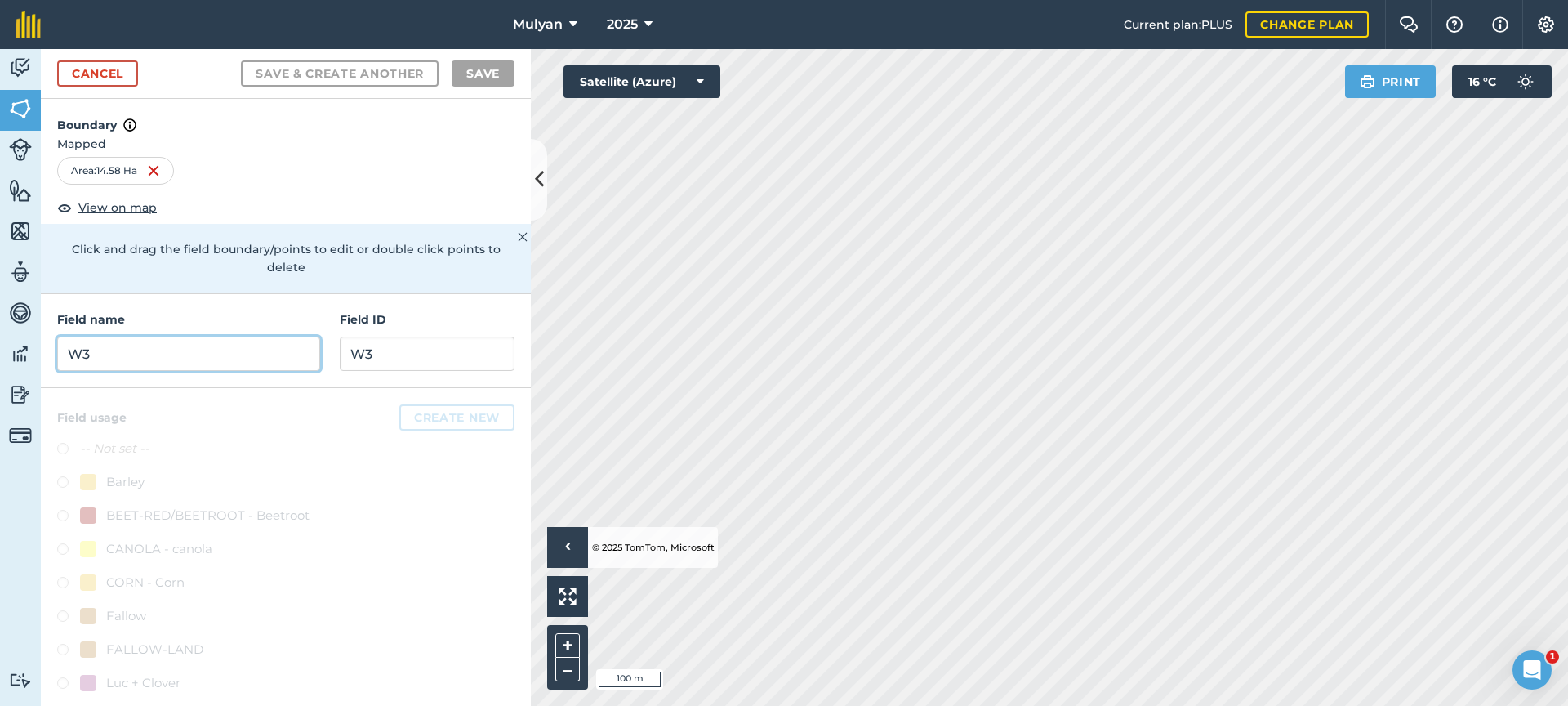
click at [159, 354] on input "W3" at bounding box center [188, 354] width 263 height 34
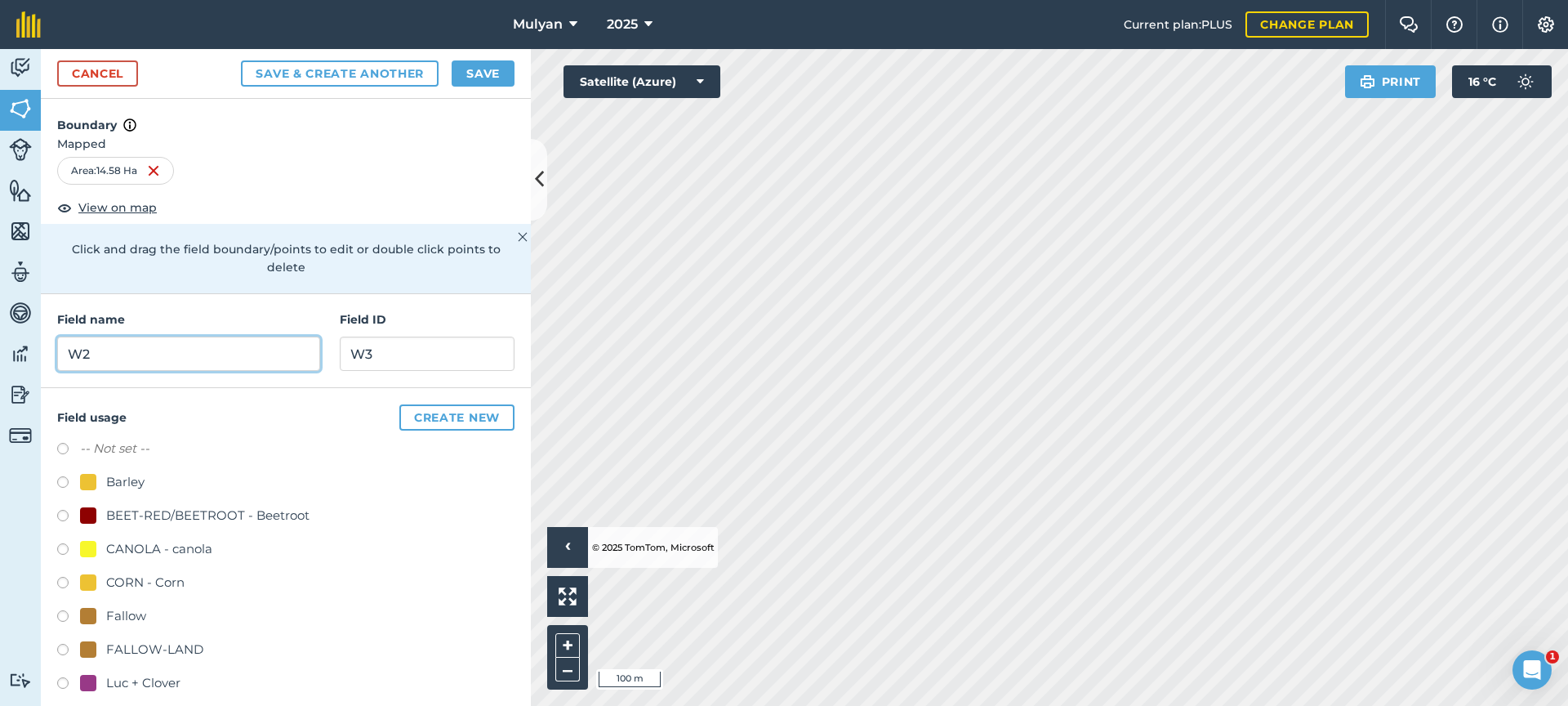
type input "W2"
click at [380, 360] on input "W3" at bounding box center [427, 354] width 175 height 34
type input "W2"
click at [492, 73] on button "Save" at bounding box center [483, 73] width 63 height 26
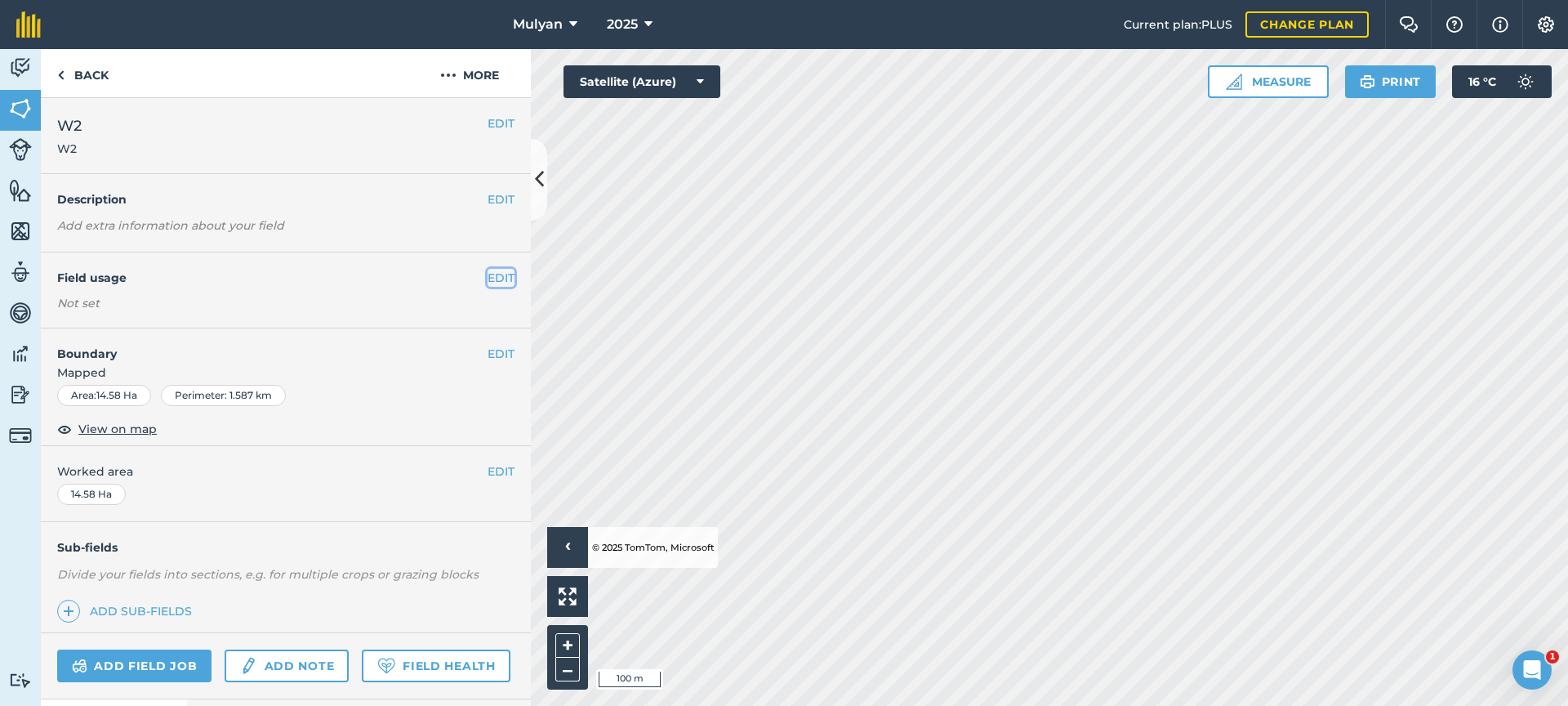
click at [488, 276] on button "EDIT" at bounding box center [501, 277] width 27 height 18
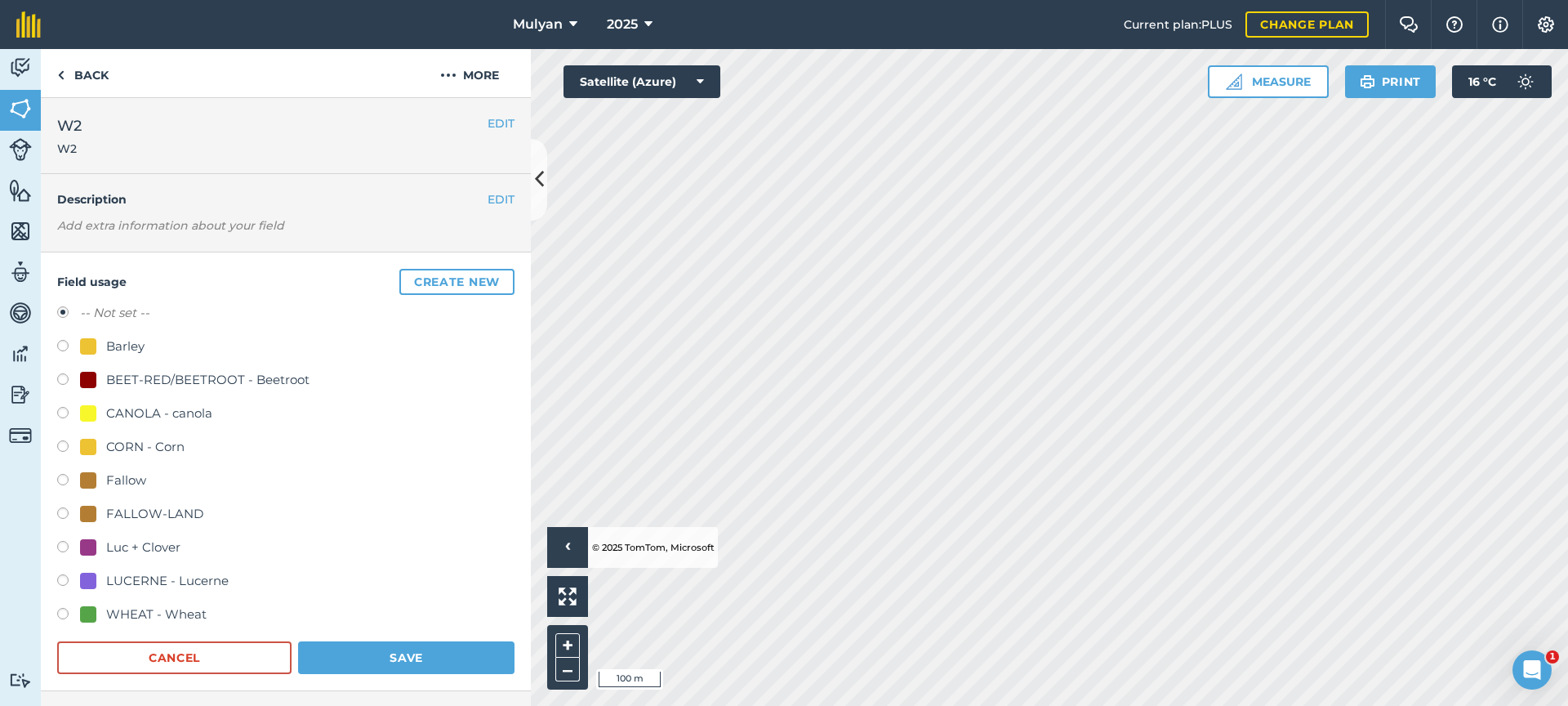
click at [65, 480] on label at bounding box center [68, 482] width 23 height 16
radio input "true"
radio input "false"
click at [423, 656] on button "Save" at bounding box center [406, 658] width 217 height 33
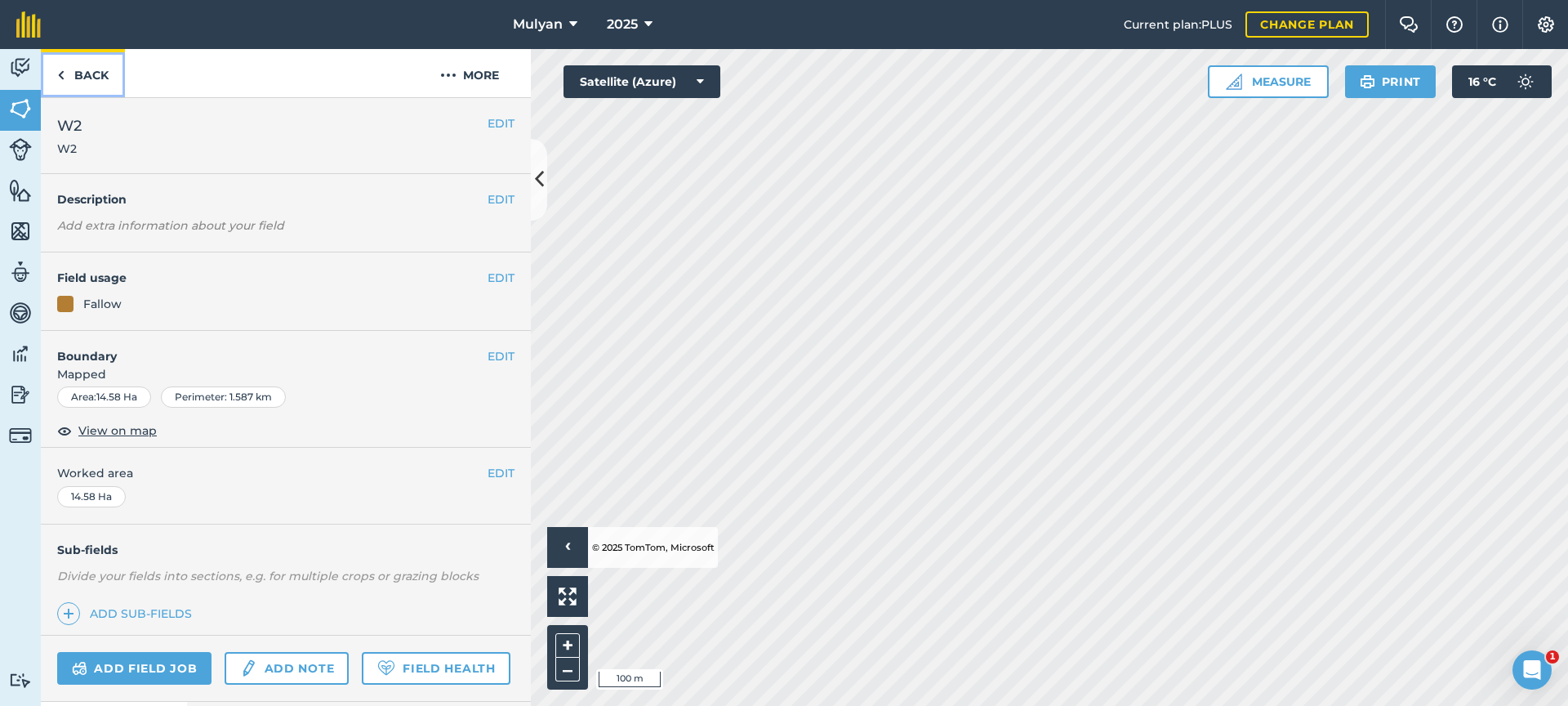
click at [67, 74] on link "Back" at bounding box center [83, 73] width 84 height 48
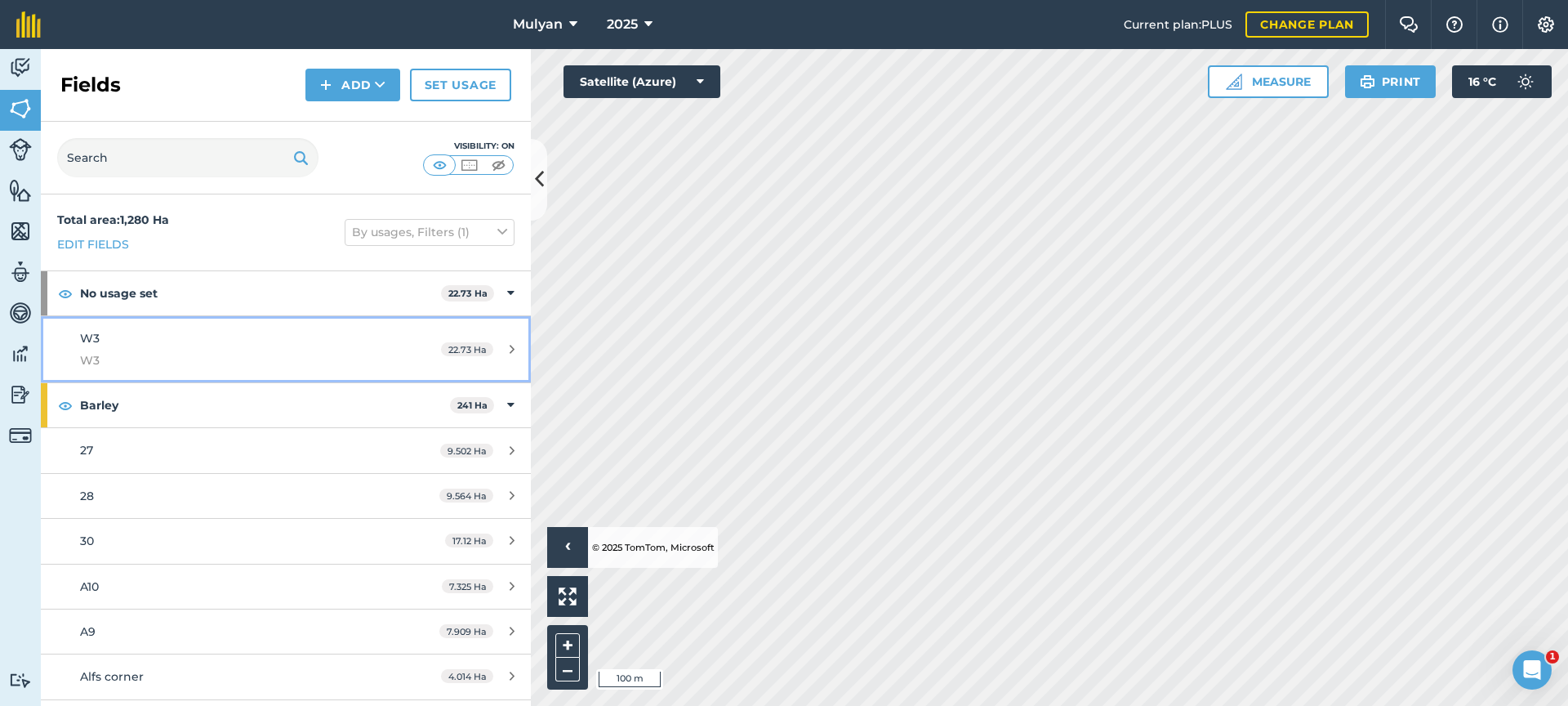
click at [93, 336] on span "W3" at bounding box center [90, 338] width 20 height 15
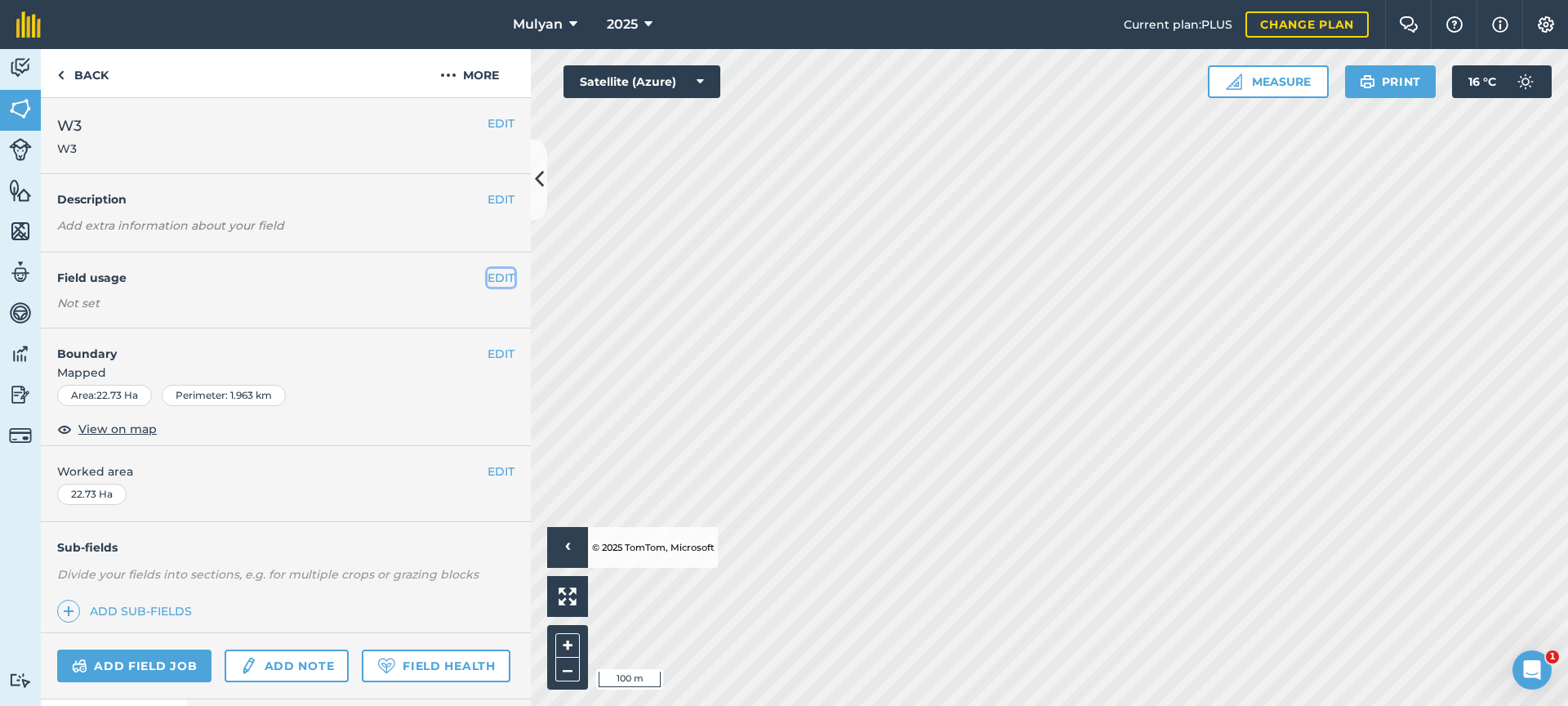
click at [489, 275] on button "EDIT" at bounding box center [501, 277] width 27 height 18
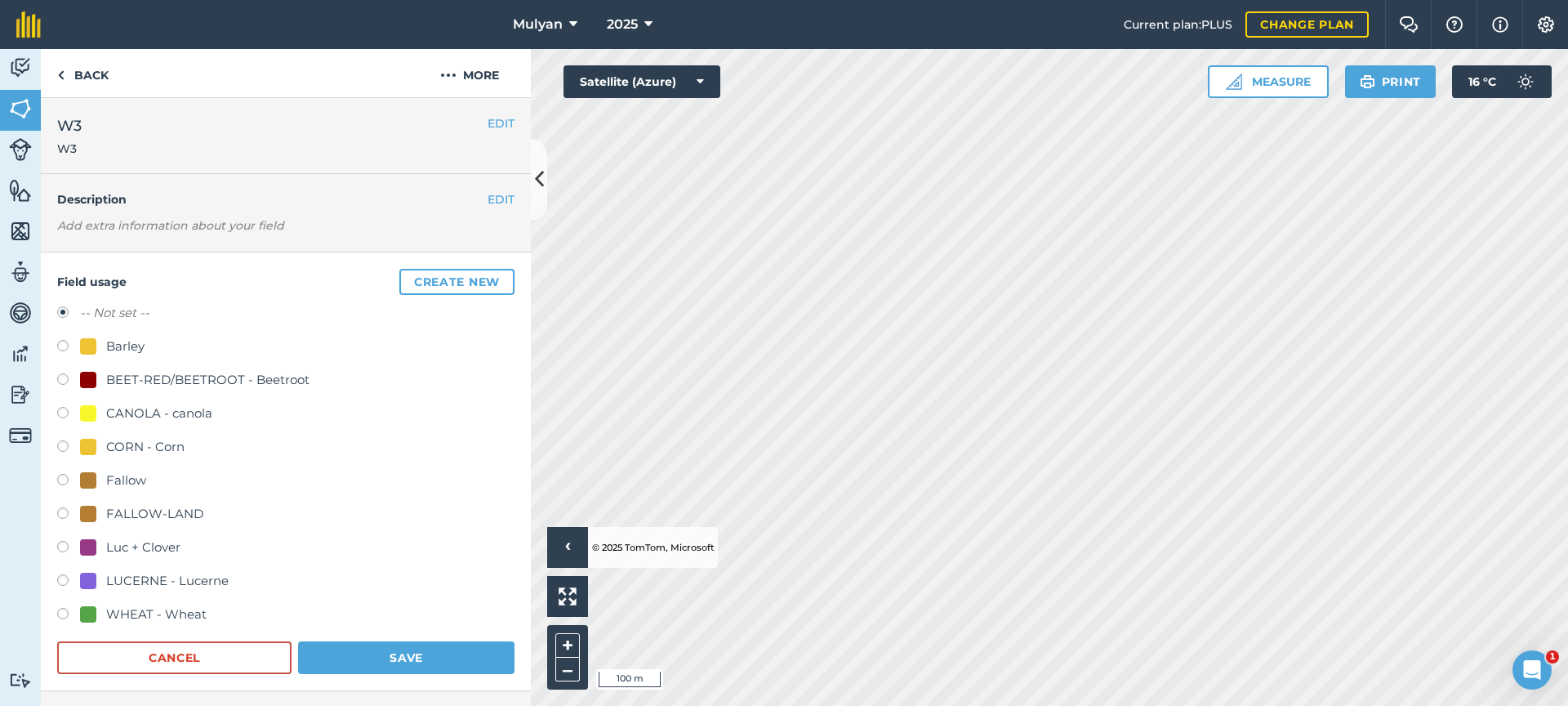
click at [63, 480] on label at bounding box center [68, 482] width 23 height 16
radio input "true"
radio input "false"
click at [423, 658] on button "Save" at bounding box center [406, 658] width 217 height 33
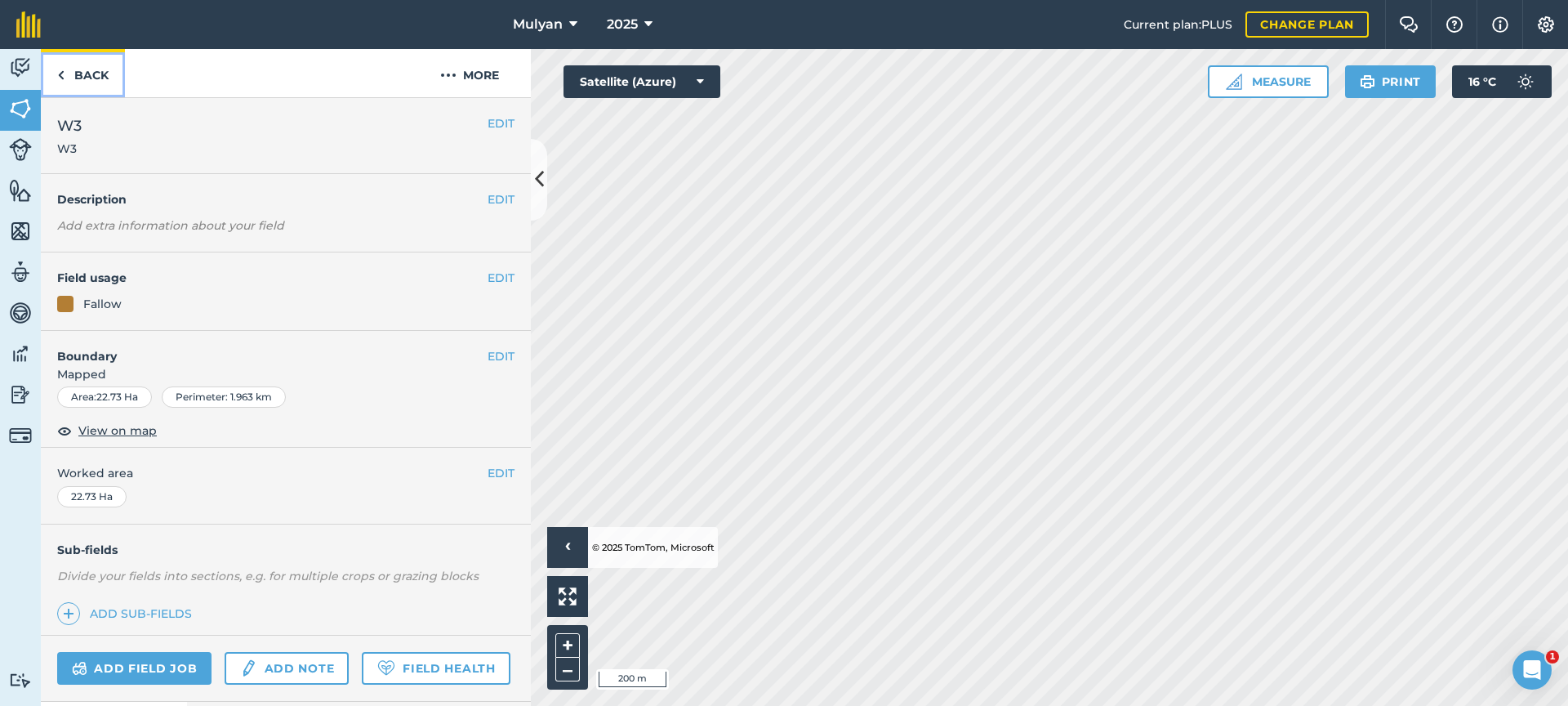
click at [77, 74] on link "Back" at bounding box center [83, 73] width 84 height 48
